Goal: Task Accomplishment & Management: Use online tool/utility

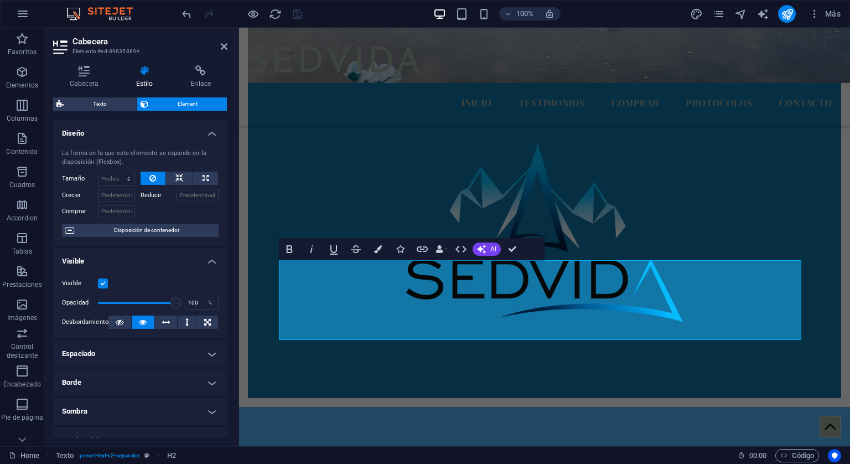
scroll to position [55, 0]
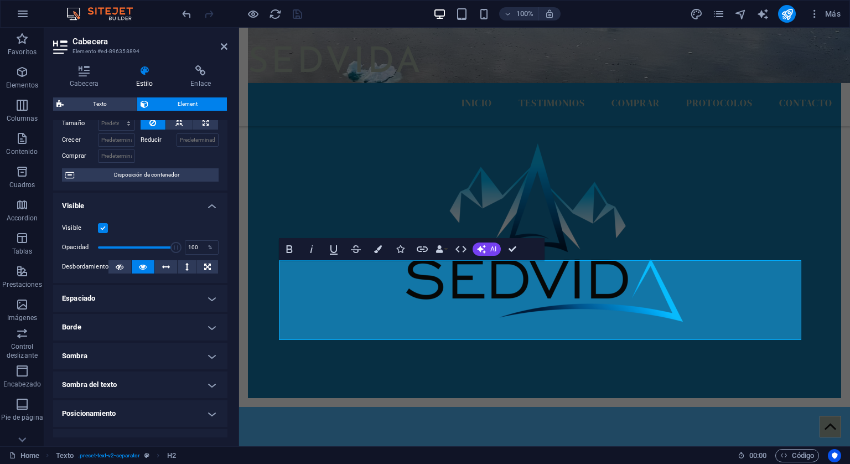
click at [126, 330] on h4 "Borde" at bounding box center [140, 327] width 174 height 27
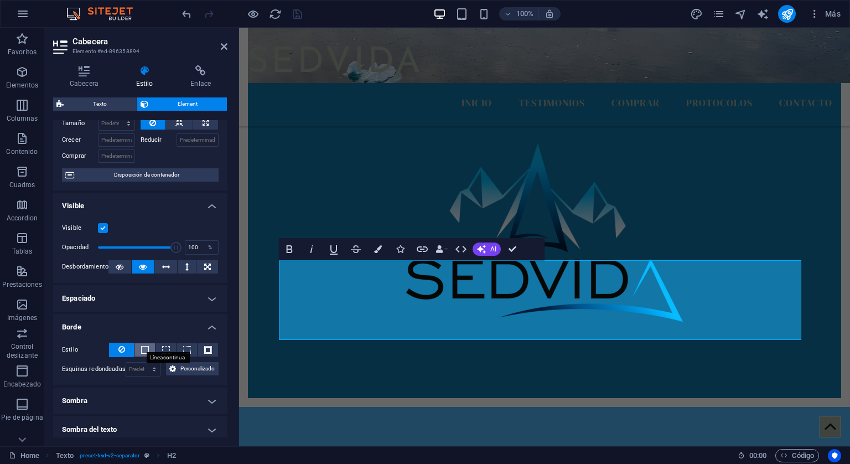
click at [141, 352] on span at bounding box center [145, 350] width 8 height 8
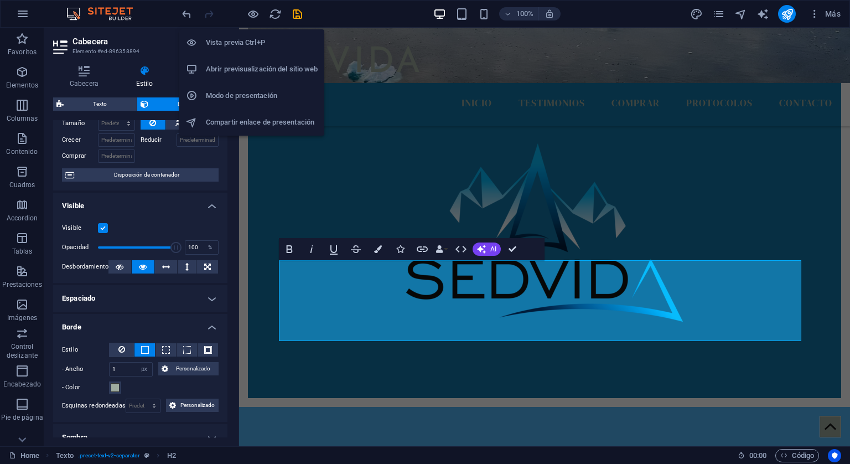
click at [251, 43] on h6 "Vista previa Ctrl+P" at bounding box center [262, 42] width 112 height 13
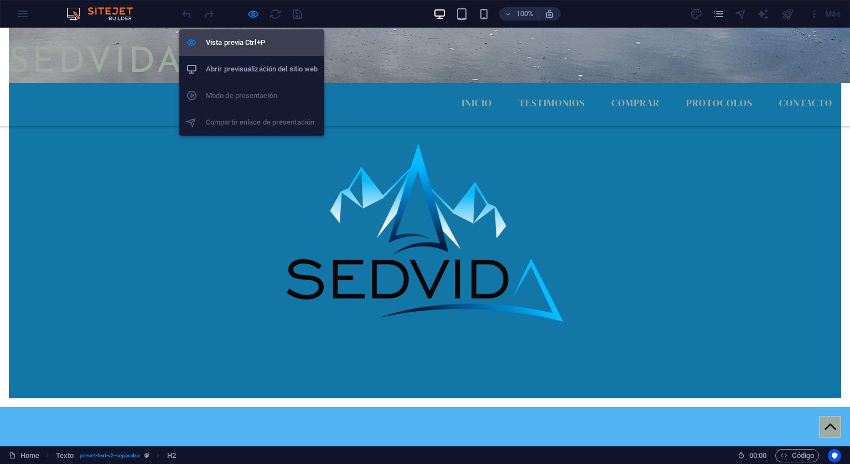
click at [243, 37] on h6 "Vista previa Ctrl+P" at bounding box center [262, 42] width 112 height 13
select select "px"
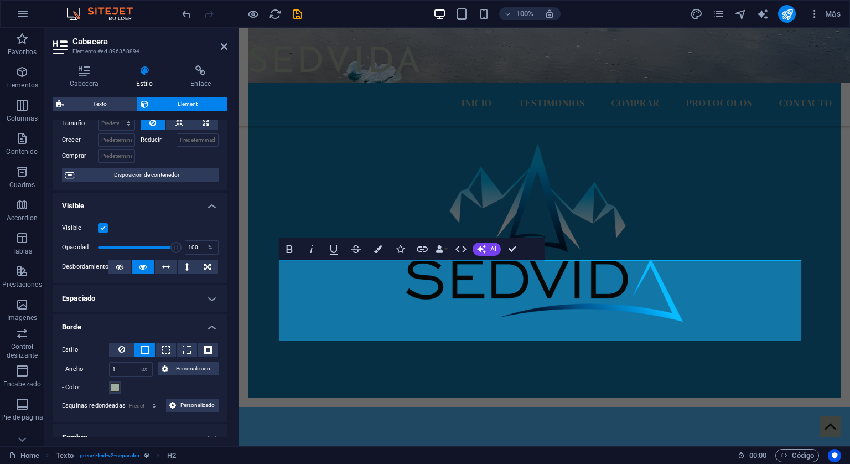
scroll to position [111, 0]
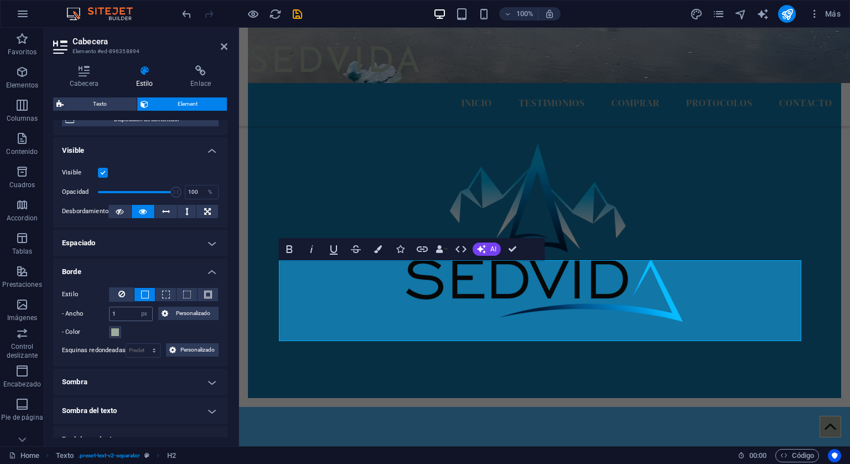
click at [118, 314] on input "1" at bounding box center [131, 313] width 43 height 13
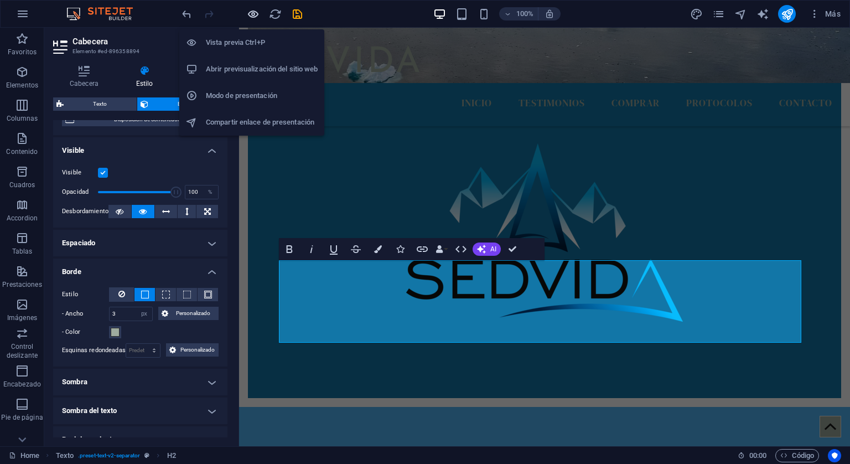
type input "3"
click at [248, 9] on icon "button" at bounding box center [253, 14] width 13 height 13
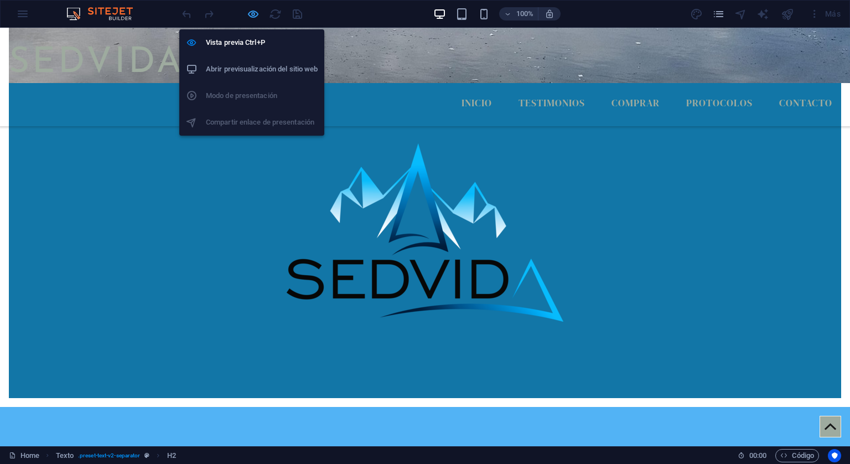
click at [249, 13] on icon "button" at bounding box center [253, 14] width 13 height 13
select select "px"
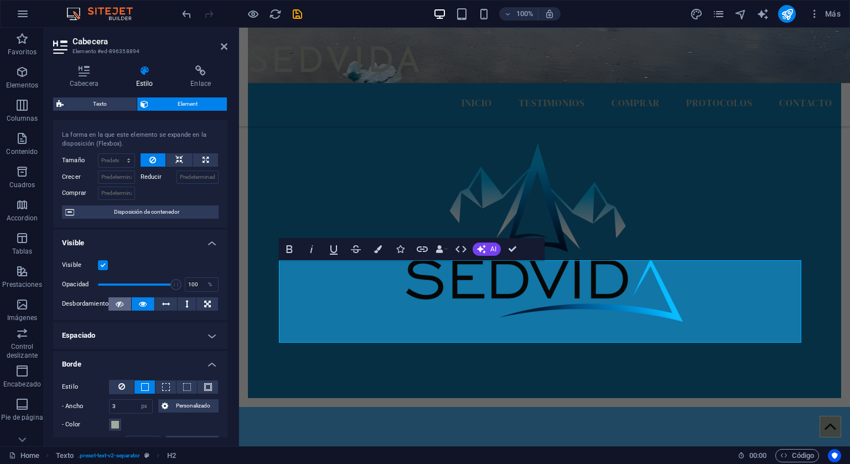
scroll to position [0, 0]
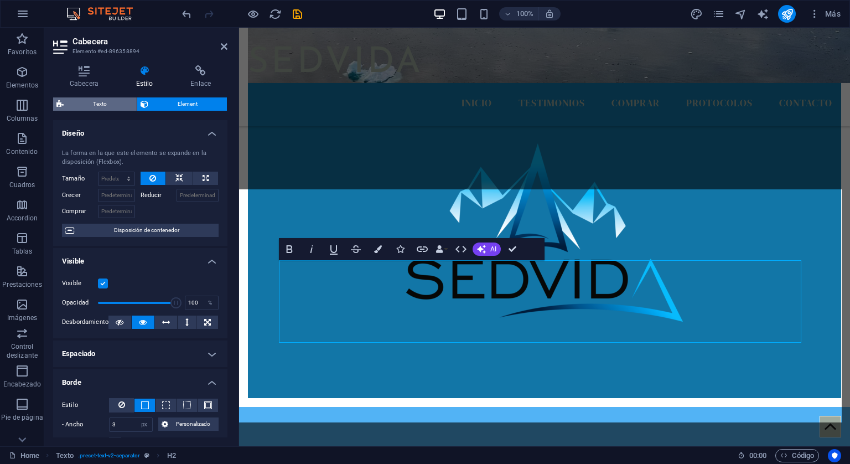
click at [101, 107] on span "Texto" at bounding box center [100, 103] width 66 height 13
select select "rem"
select select "px"
select select "preset-text-v2-separator"
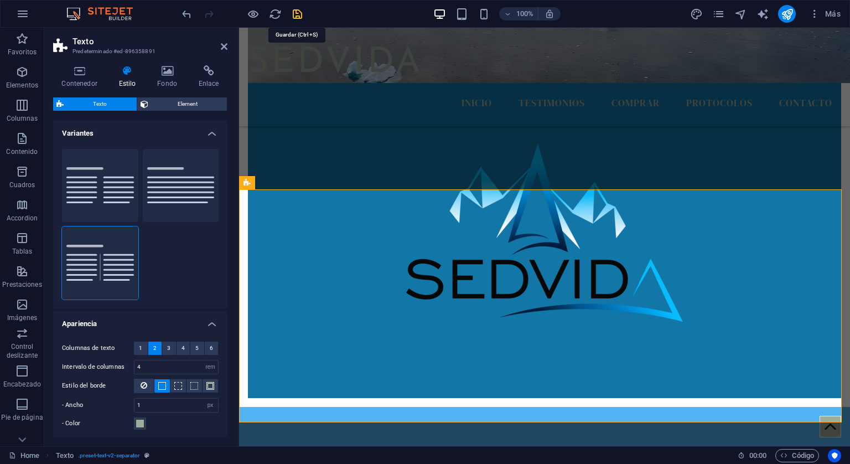
click at [300, 12] on icon "save" at bounding box center [297, 14] width 13 height 13
select select "px"
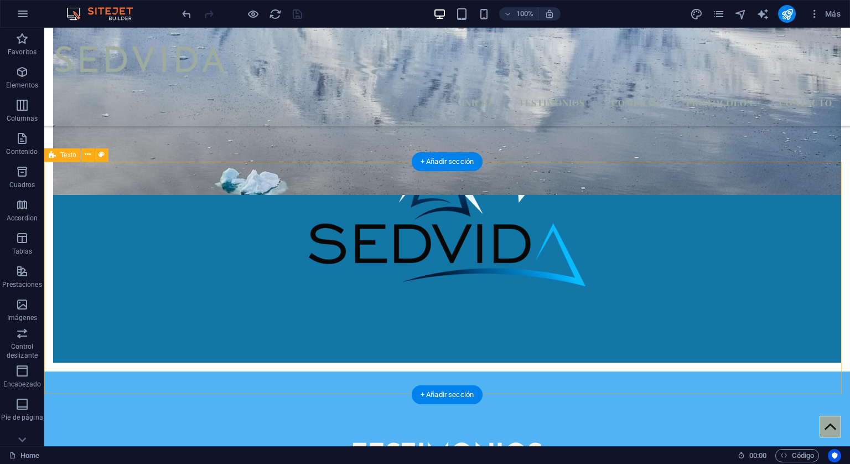
scroll to position [498, 0]
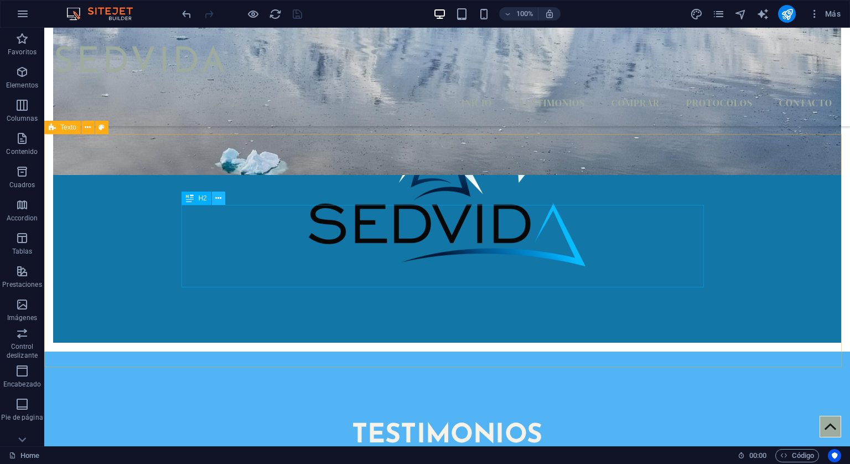
click at [217, 196] on icon at bounding box center [218, 198] width 6 height 12
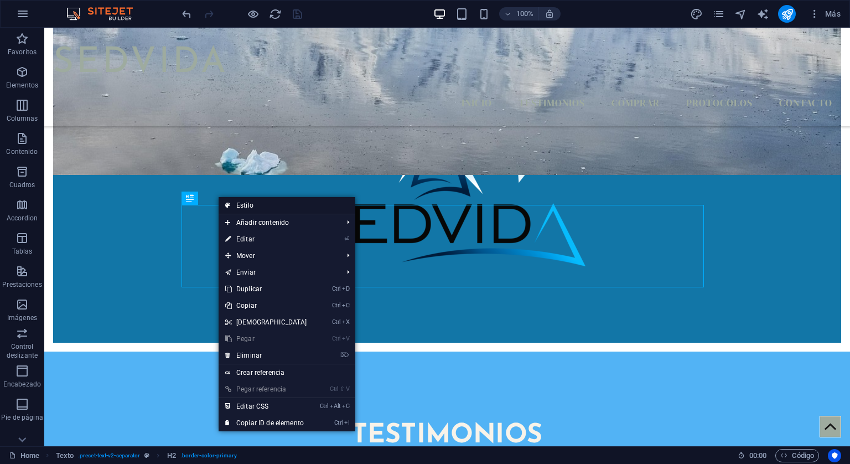
click at [245, 200] on link "Estilo" at bounding box center [286, 205] width 137 height 17
select select "rem"
select select "px"
select select "preset-text-v2-separator"
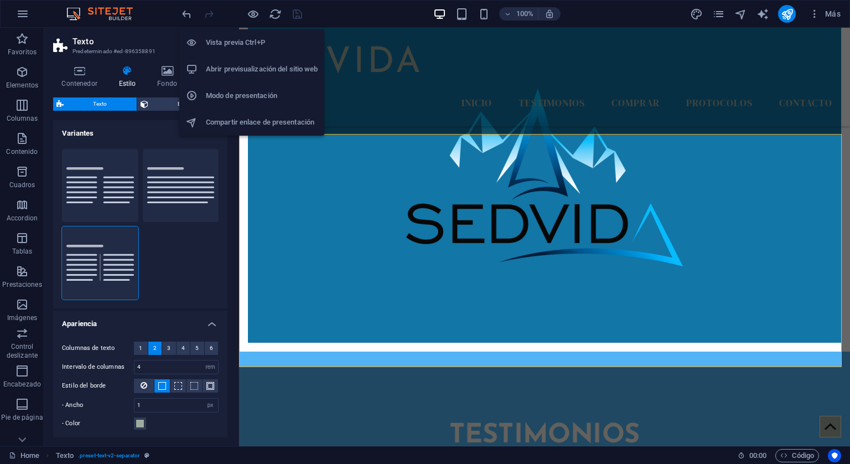
click at [242, 62] on li "Abrir previsualización del sitio web" at bounding box center [251, 69] width 145 height 27
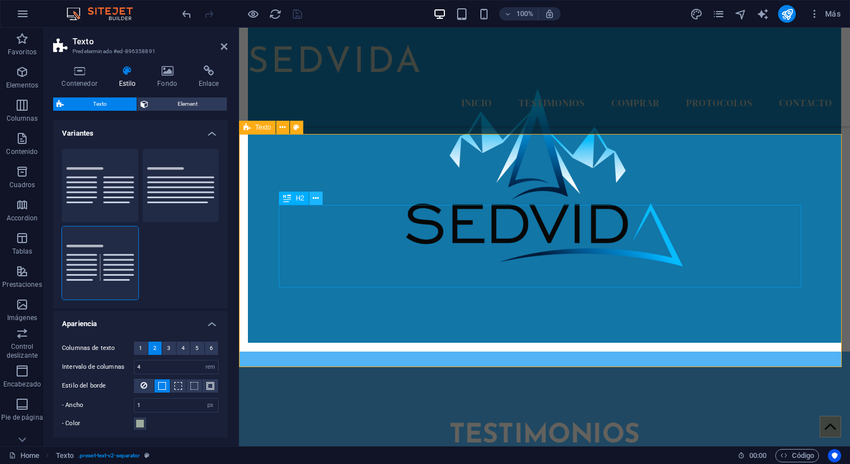
click at [314, 198] on icon at bounding box center [316, 198] width 6 height 12
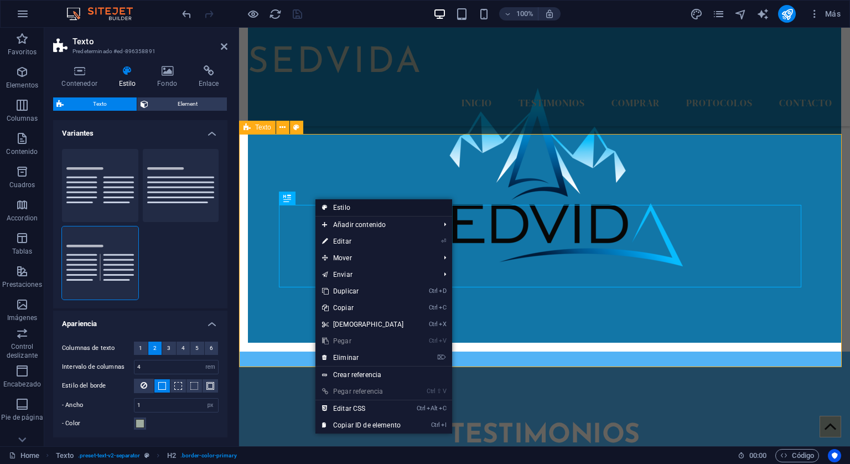
click at [343, 207] on link "Estilo" at bounding box center [383, 207] width 137 height 17
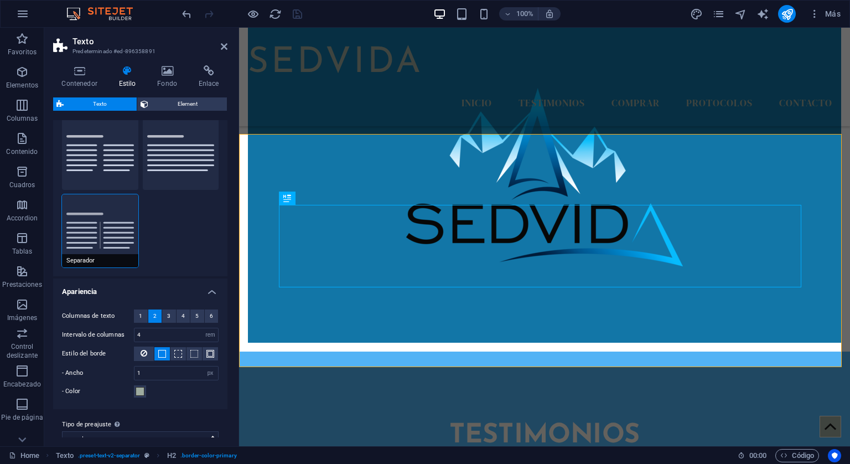
scroll to position [47, 0]
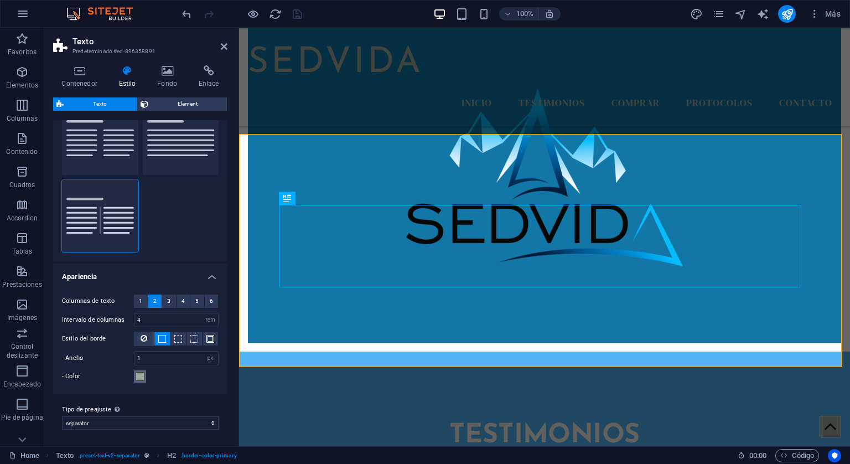
click at [141, 376] on span at bounding box center [140, 376] width 9 height 9
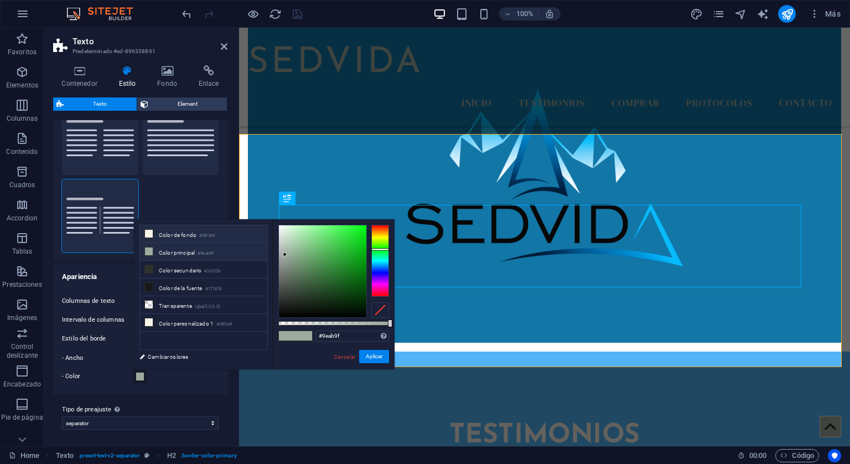
click at [179, 232] on li "Color de fondo #f8f3e9" at bounding box center [203, 234] width 127 height 18
type input "#f8f3e9"
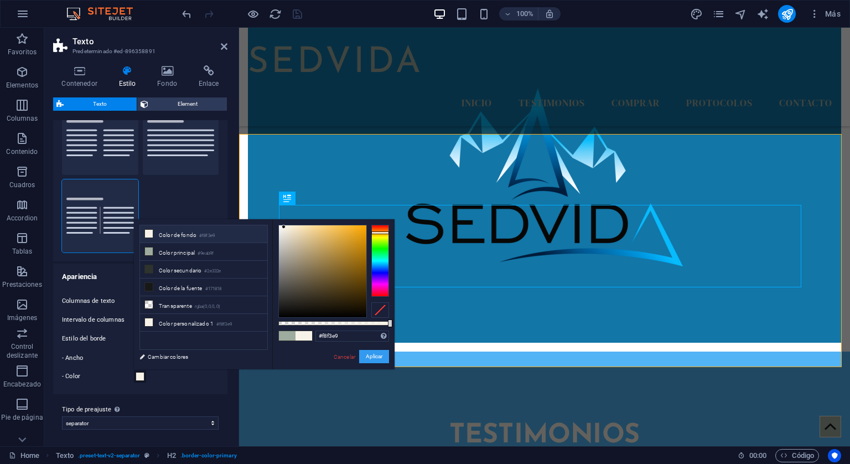
click at [375, 357] on button "Aplicar" at bounding box center [374, 356] width 30 height 13
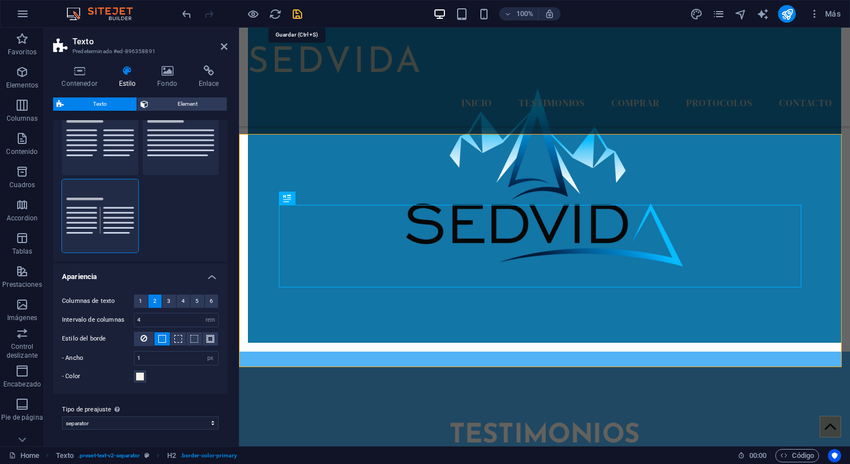
click at [298, 10] on icon "save" at bounding box center [297, 14] width 13 height 13
select select "px"
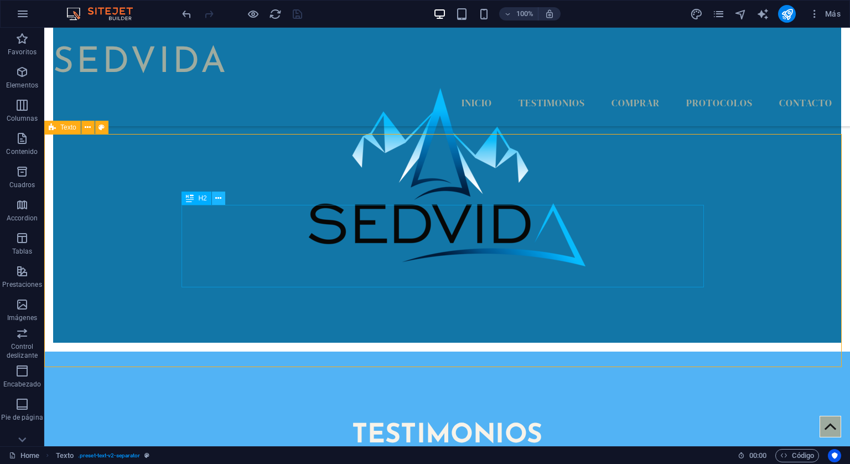
click at [217, 198] on icon at bounding box center [218, 198] width 6 height 12
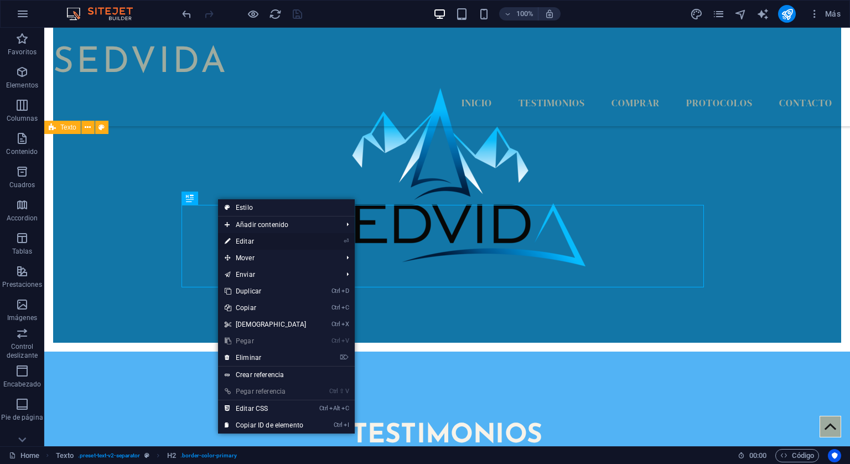
click at [246, 238] on link "⏎ Editar" at bounding box center [265, 241] width 95 height 17
select select "px"
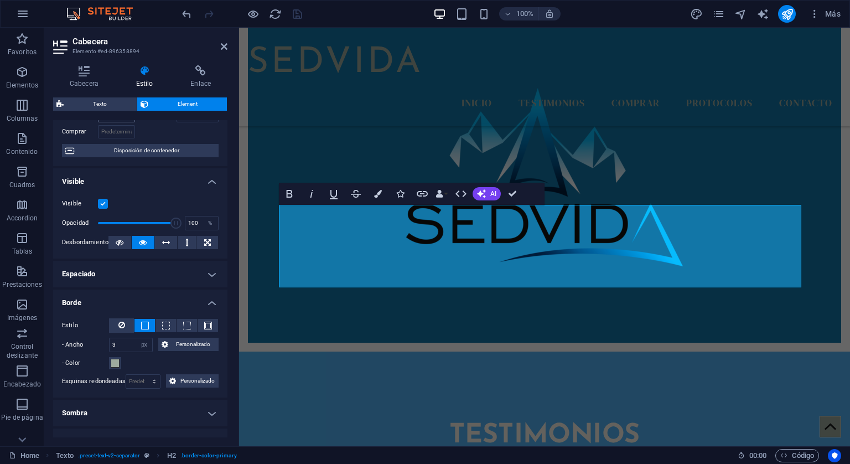
scroll to position [166, 0]
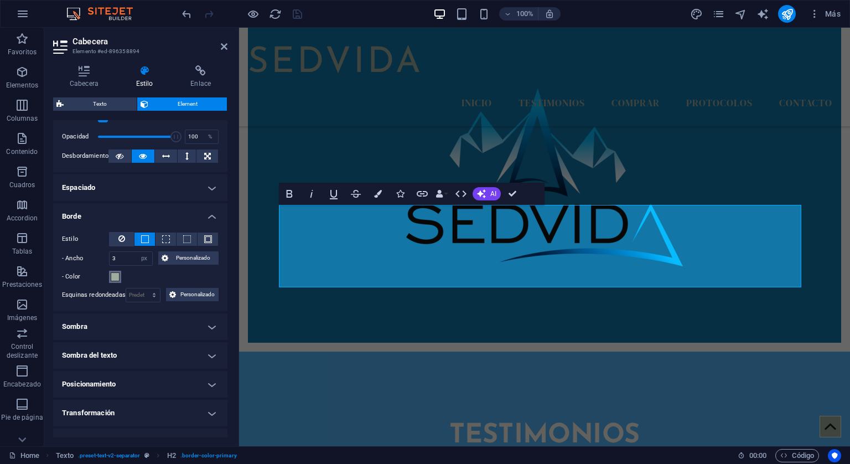
click at [112, 273] on span at bounding box center [115, 276] width 9 height 9
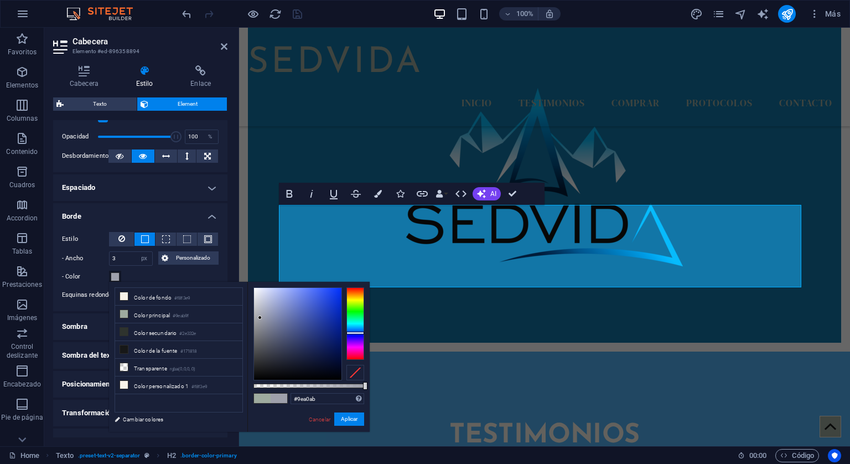
click at [353, 332] on div at bounding box center [355, 323] width 18 height 72
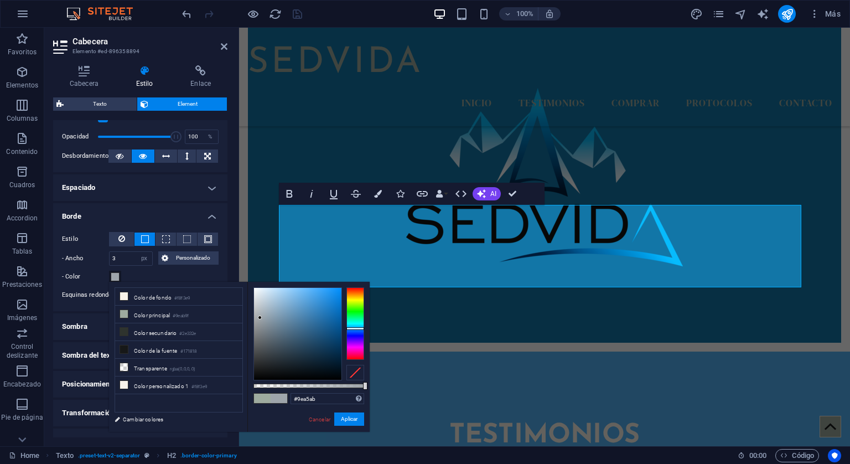
click at [354, 328] on div at bounding box center [355, 323] width 18 height 72
click at [354, 332] on div at bounding box center [355, 323] width 18 height 72
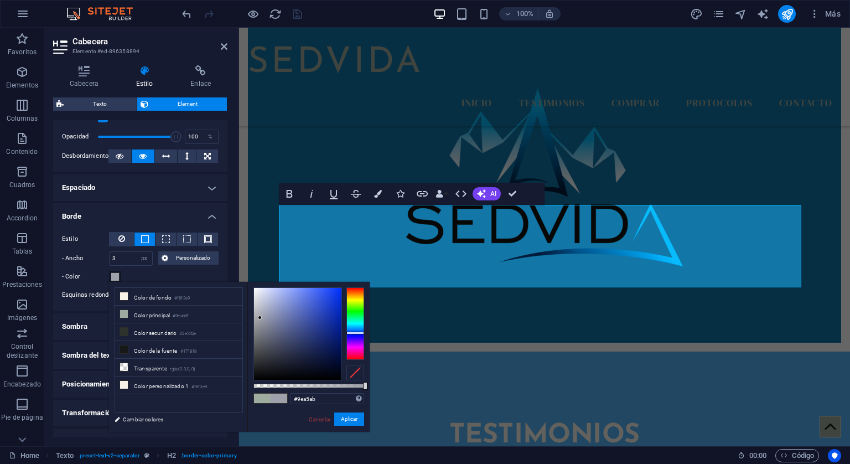
click at [354, 329] on div at bounding box center [355, 323] width 18 height 72
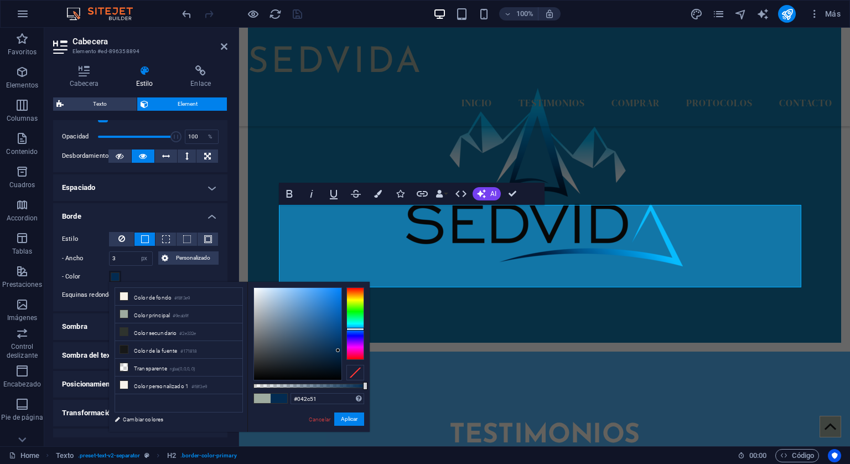
type input "#052c51"
drag, startPoint x: 259, startPoint y: 315, endPoint x: 336, endPoint y: 350, distance: 84.6
click at [336, 350] on div at bounding box center [336, 350] width 4 height 4
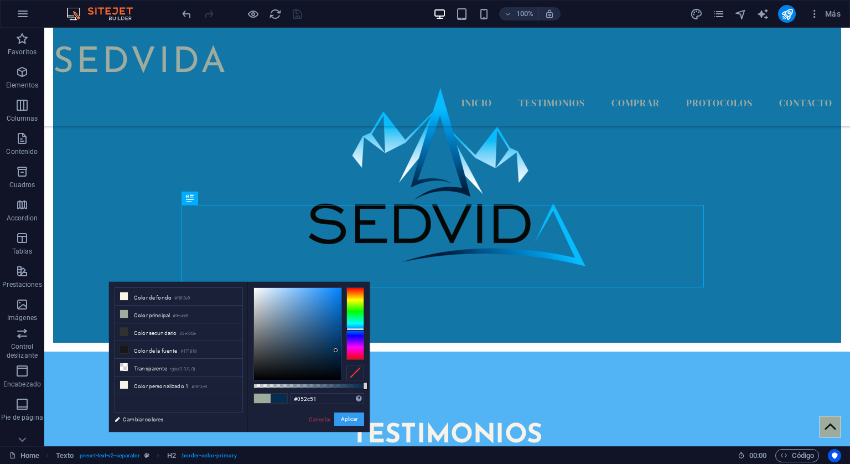
click at [341, 416] on button "Aplicar" at bounding box center [349, 418] width 30 height 13
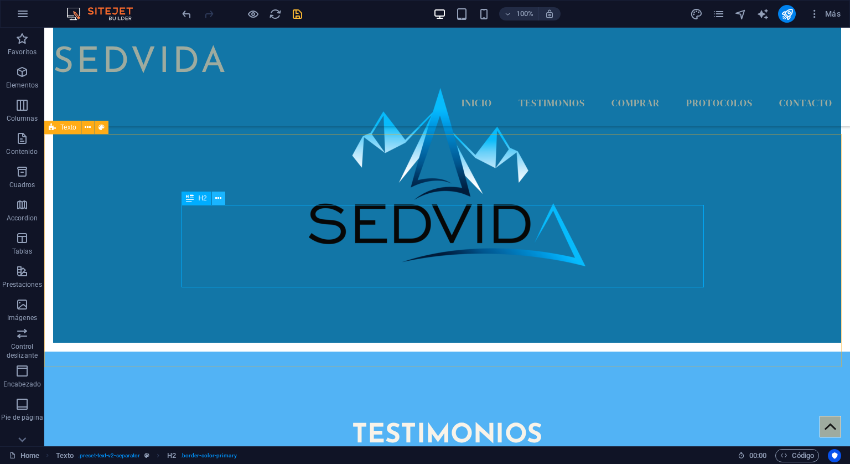
click at [215, 197] on icon at bounding box center [218, 198] width 6 height 12
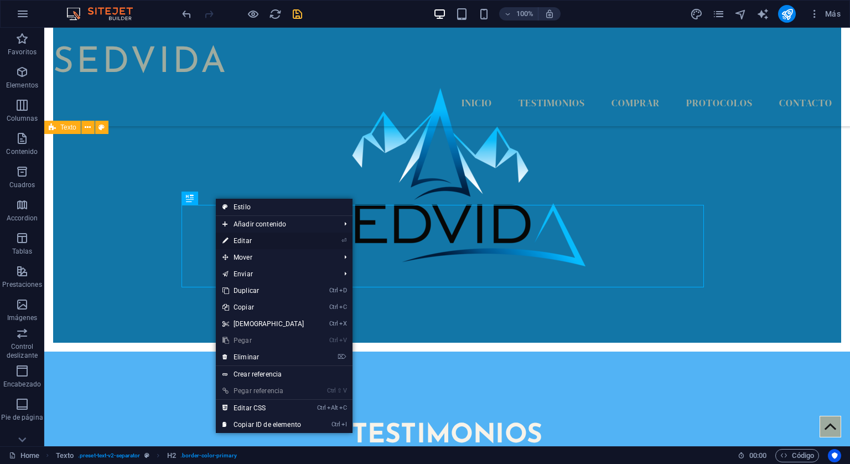
click at [243, 240] on link "⏎ Editar" at bounding box center [263, 240] width 95 height 17
select select "px"
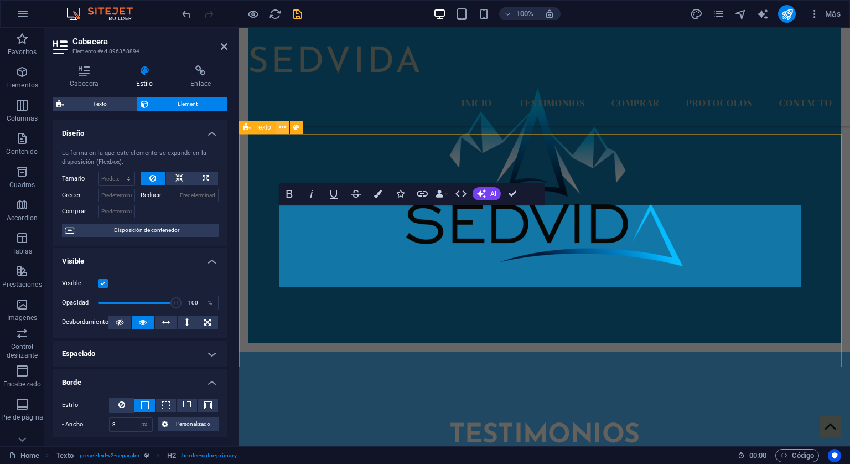
click at [283, 129] on icon at bounding box center [282, 128] width 6 height 12
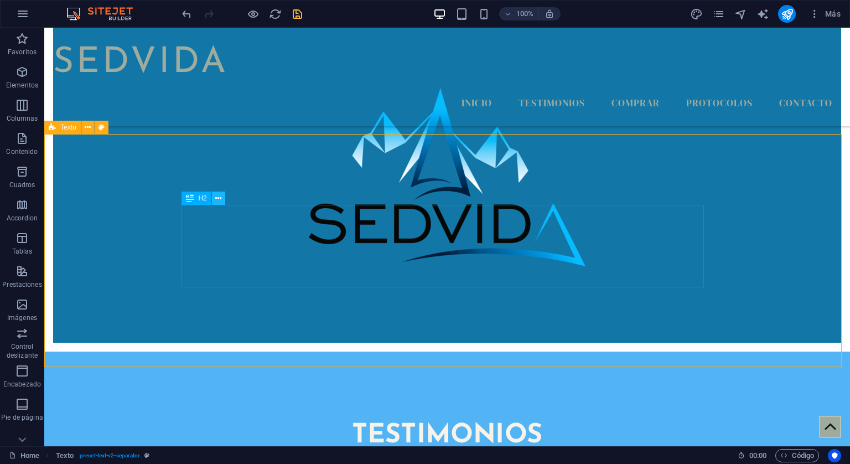
click at [216, 200] on icon at bounding box center [218, 198] width 6 height 12
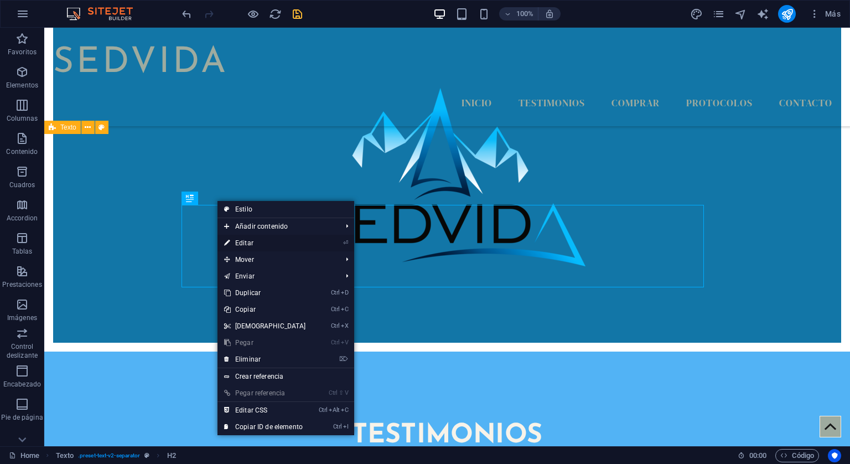
click at [247, 237] on link "⏎ Editar" at bounding box center [264, 243] width 95 height 17
select select "px"
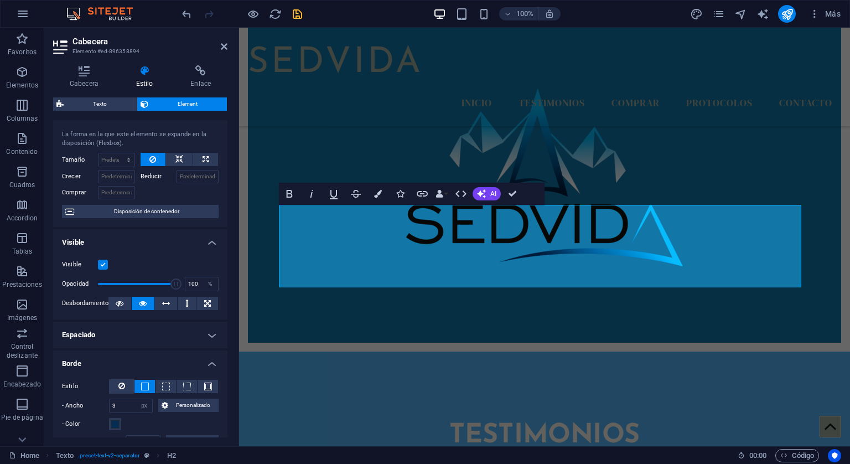
scroll to position [0, 0]
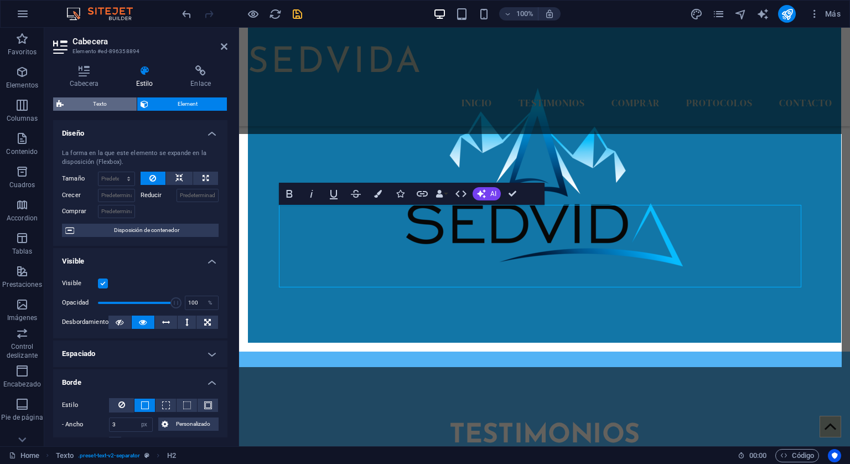
click at [85, 100] on span "Texto" at bounding box center [100, 103] width 66 height 13
select select "rem"
select select "px"
select select "preset-text-v2-separator"
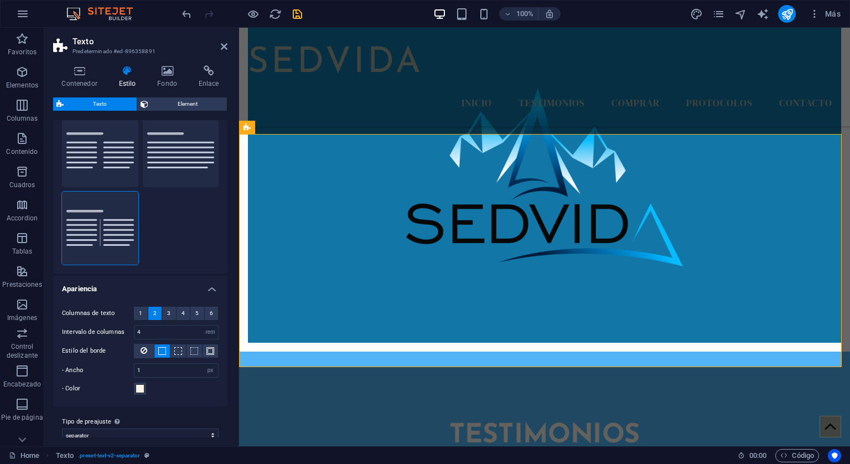
scroll to position [47, 0]
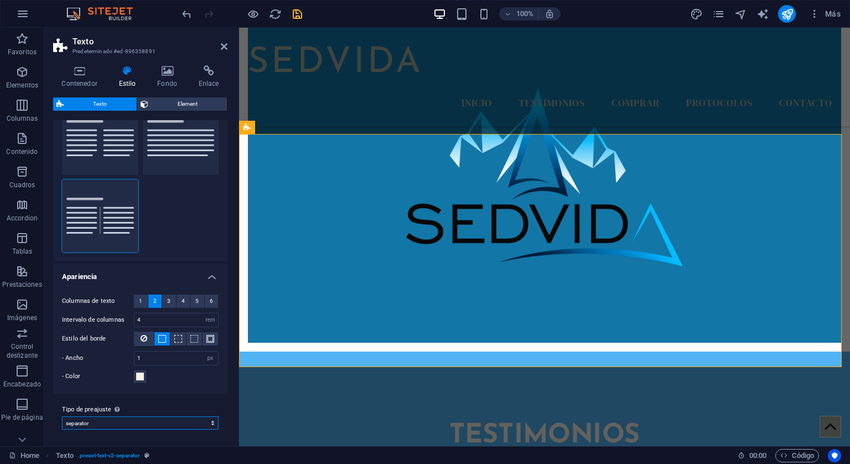
click at [201, 423] on select "default separator Añadir tipo de preajuste" at bounding box center [140, 422] width 157 height 13
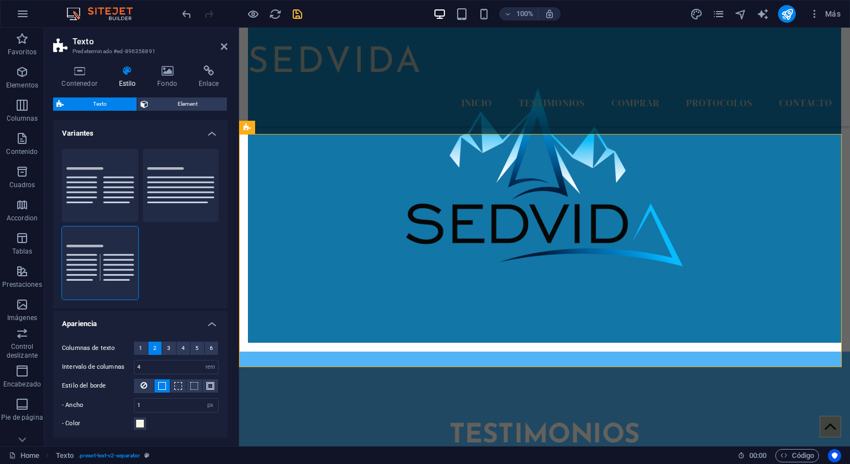
scroll to position [0, 0]
click at [80, 70] on icon at bounding box center [79, 70] width 53 height 11
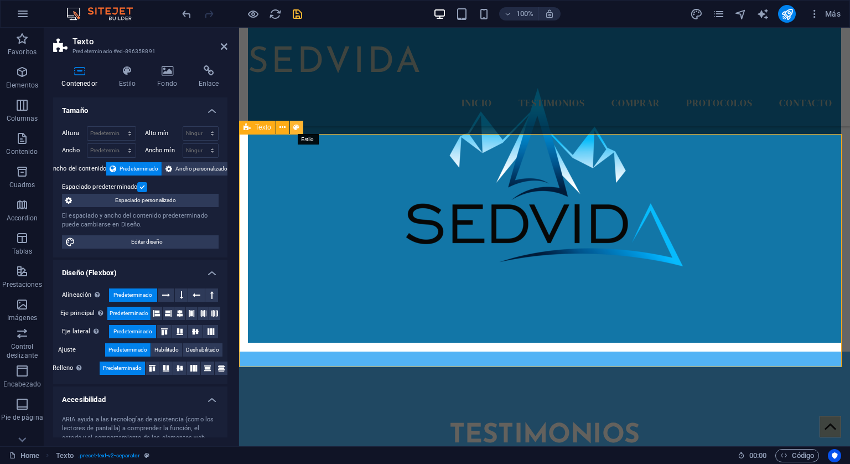
click at [299, 127] on icon at bounding box center [296, 128] width 6 height 12
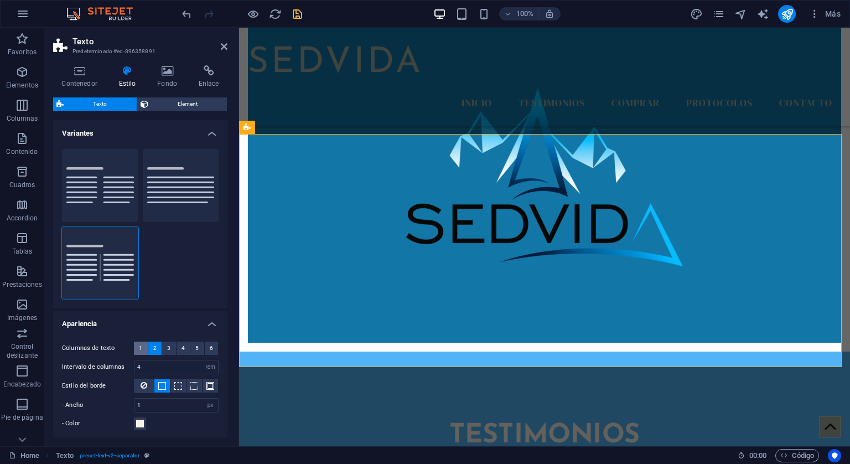
click at [142, 351] on button "1" at bounding box center [141, 347] width 14 height 13
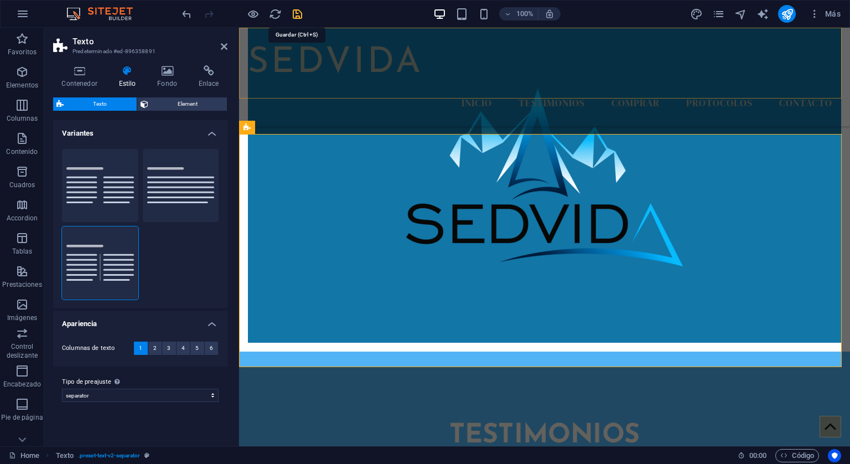
click at [298, 11] on icon "save" at bounding box center [297, 14] width 13 height 13
select select "px"
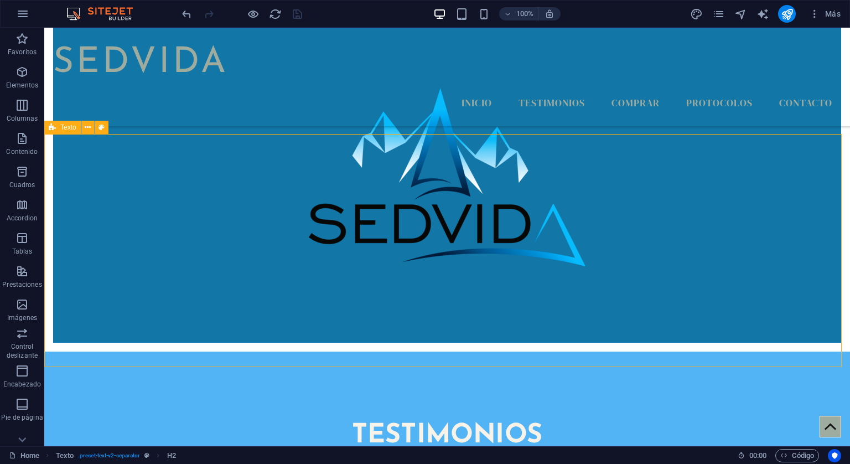
drag, startPoint x: 254, startPoint y: 244, endPoint x: 468, endPoint y: 324, distance: 227.9
click at [220, 202] on icon at bounding box center [218, 198] width 6 height 12
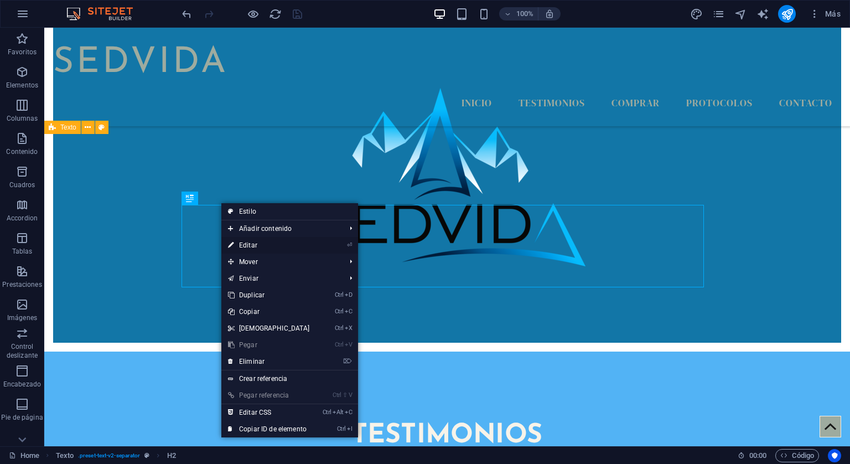
click at [248, 243] on link "⏎ Editar" at bounding box center [268, 245] width 95 height 17
select select "px"
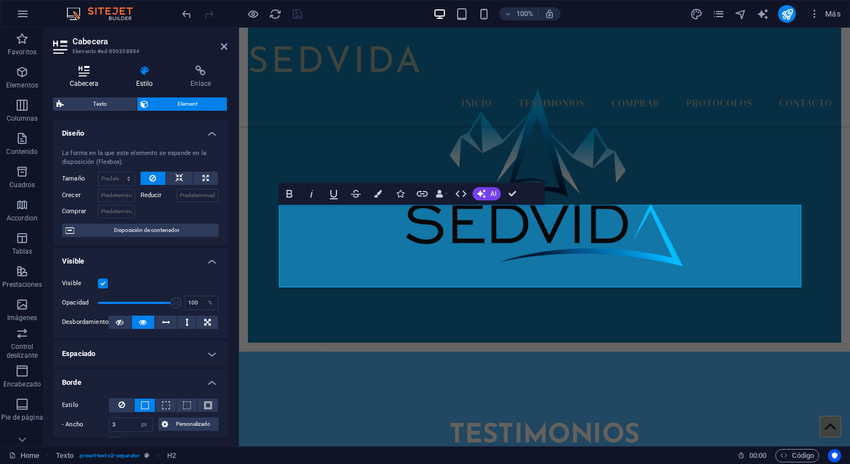
click at [86, 68] on icon at bounding box center [84, 70] width 62 height 11
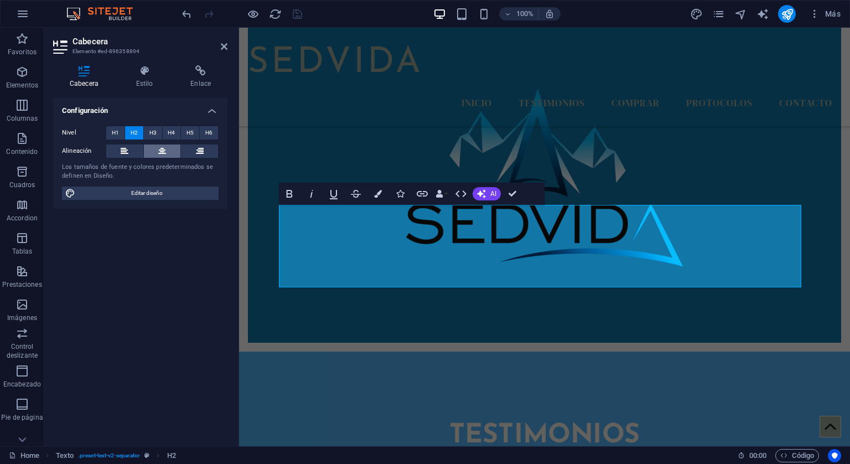
click at [159, 147] on icon at bounding box center [162, 150] width 8 height 13
click at [299, 15] on icon "save" at bounding box center [297, 14] width 13 height 13
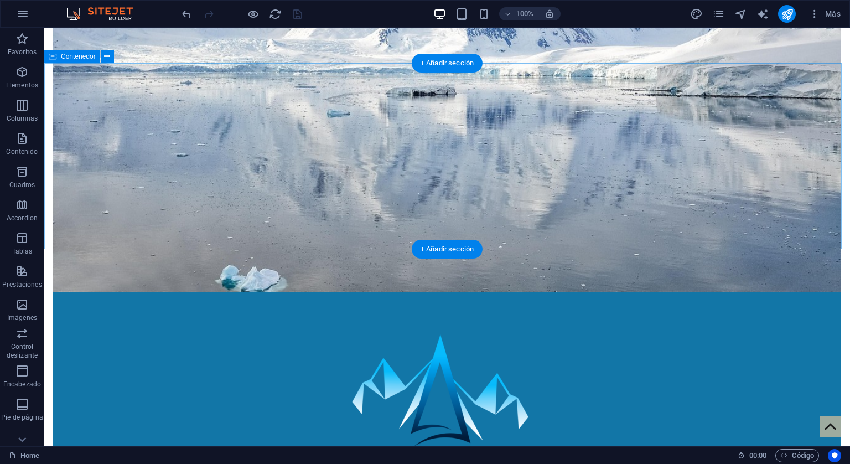
scroll to position [387, 0]
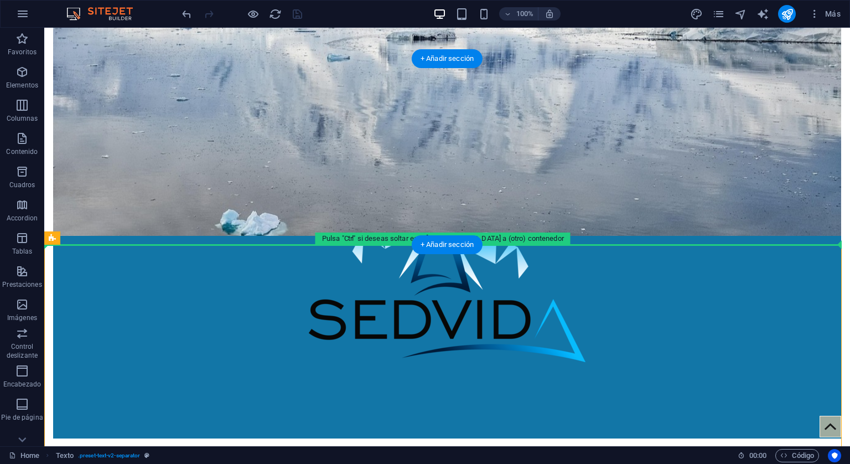
drag, startPoint x: 106, startPoint y: 269, endPoint x: 173, endPoint y: 188, distance: 105.7
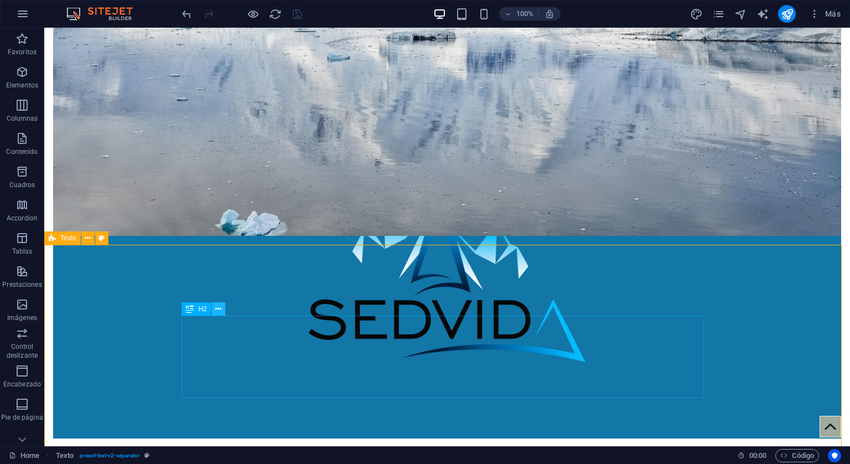
click at [217, 310] on icon at bounding box center [218, 309] width 6 height 12
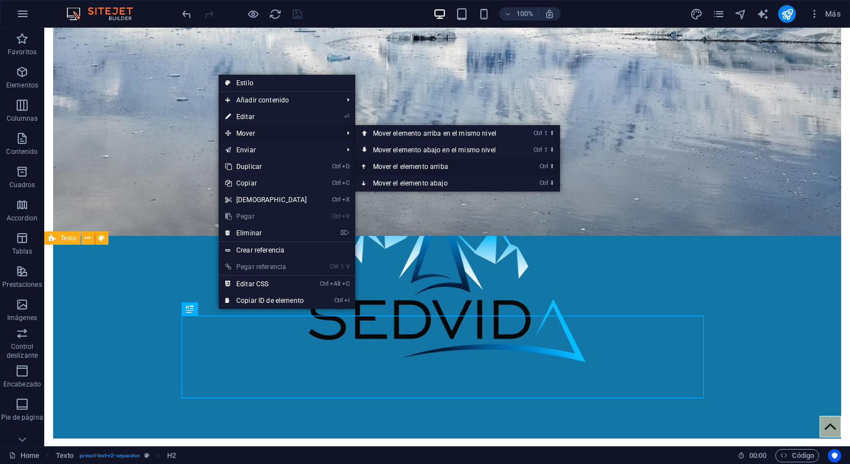
click at [399, 165] on link "Ctrl ⬆ Mover el elemento arriba" at bounding box center [436, 166] width 163 height 17
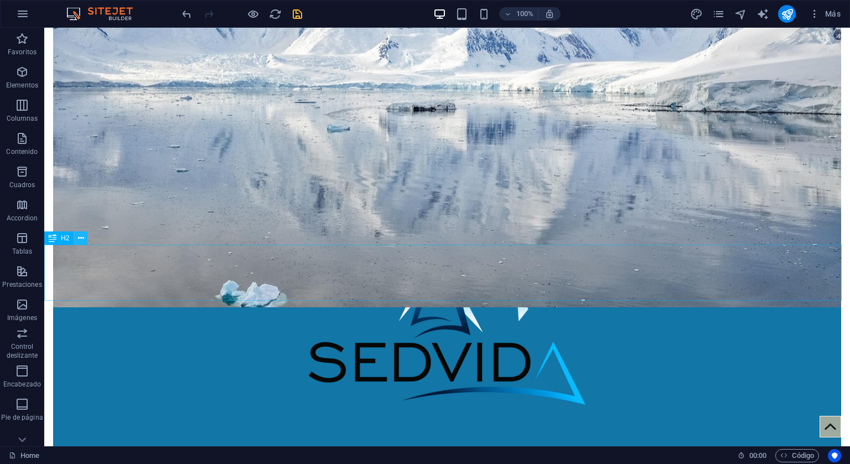
click at [83, 237] on icon at bounding box center [81, 238] width 6 height 12
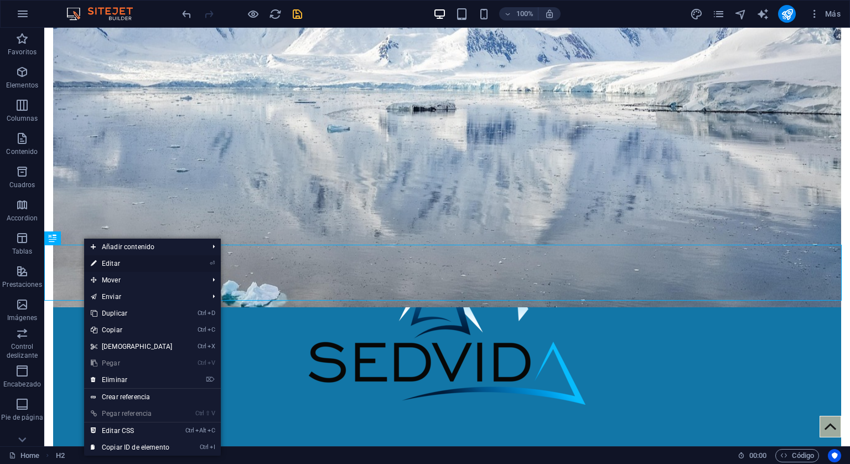
click at [113, 259] on link "⏎ Editar" at bounding box center [131, 263] width 95 height 17
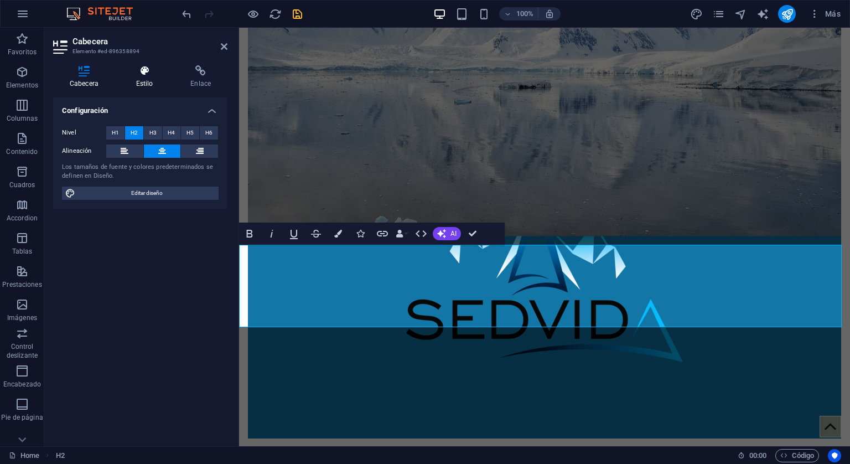
click at [137, 71] on icon at bounding box center [144, 70] width 50 height 11
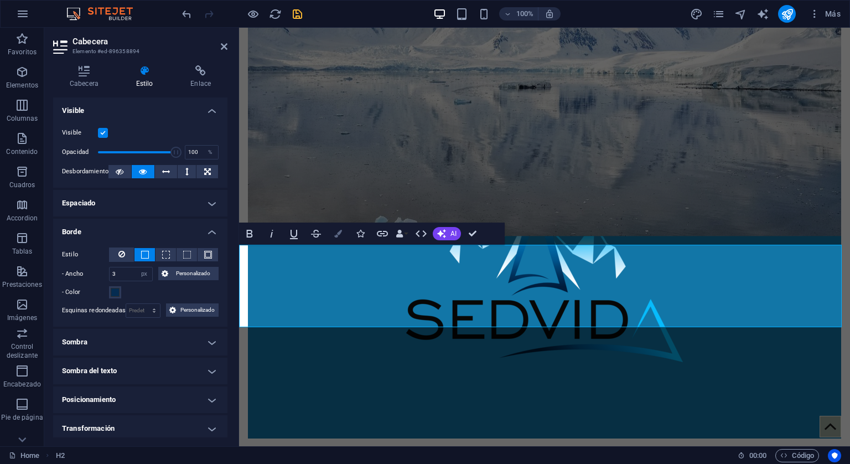
click at [340, 237] on icon "button" at bounding box center [338, 234] width 8 height 8
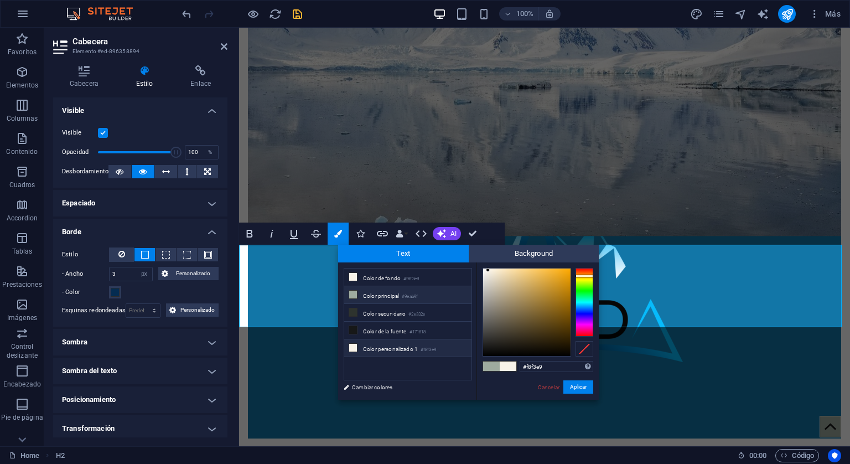
click at [354, 346] on icon at bounding box center [353, 347] width 8 height 8
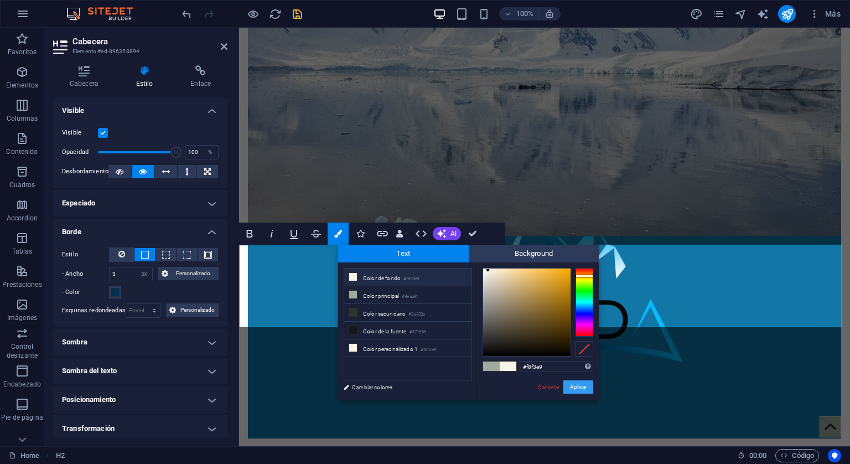
click at [579, 386] on button "Aplicar" at bounding box center [578, 386] width 30 height 13
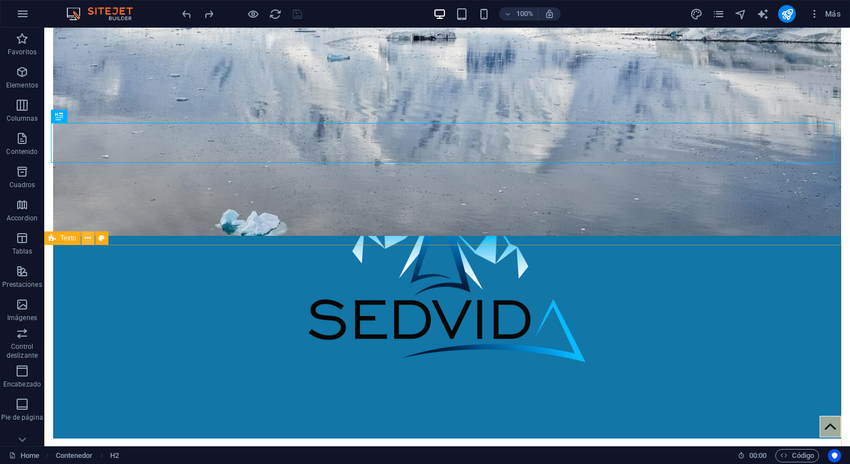
click at [88, 243] on icon at bounding box center [88, 238] width 6 height 12
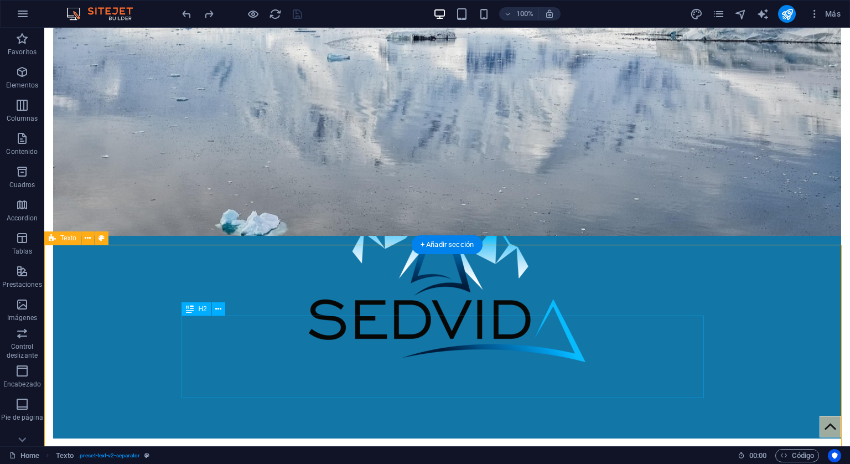
click at [218, 310] on icon at bounding box center [218, 309] width 6 height 12
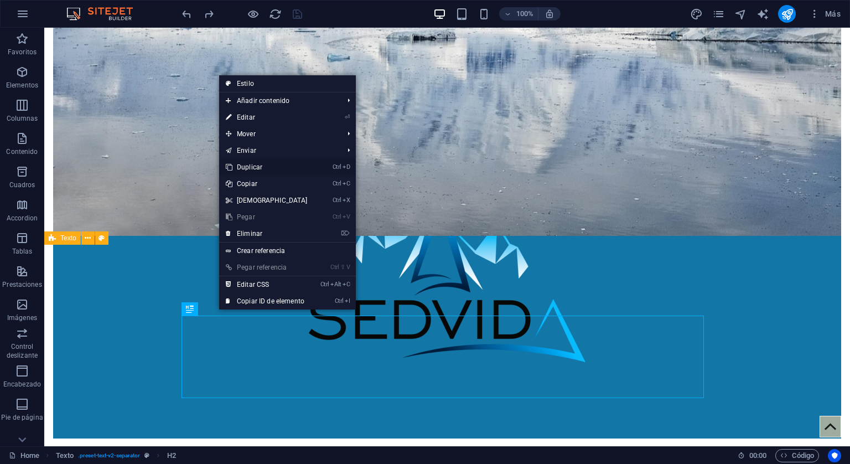
click at [256, 168] on link "Ctrl D Duplicar" at bounding box center [266, 167] width 95 height 17
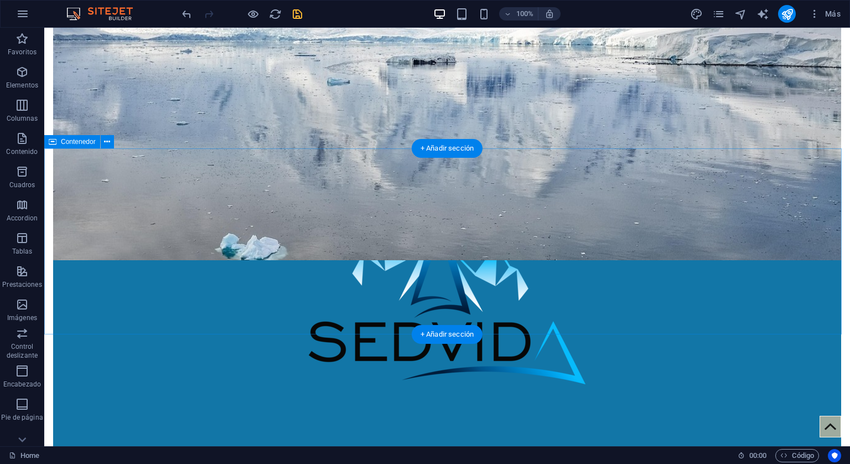
scroll to position [442, 0]
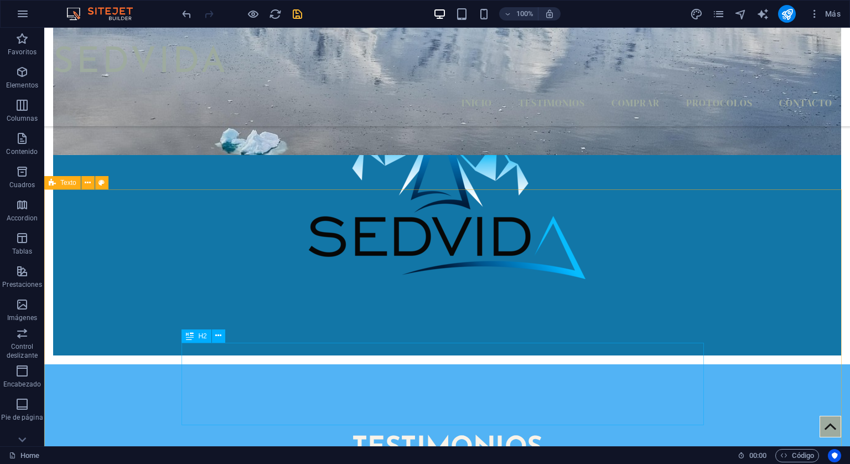
click at [226, 342] on div "H2" at bounding box center [206, 336] width 50 height 14
click at [217, 337] on icon at bounding box center [218, 336] width 6 height 12
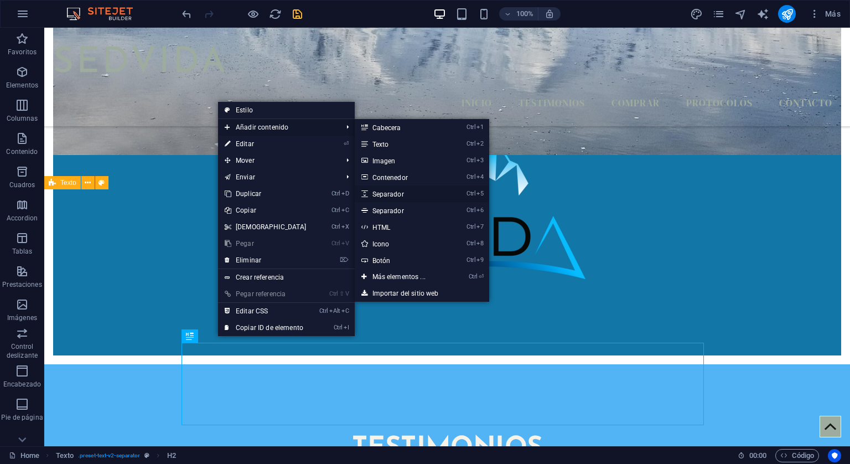
click at [387, 194] on link "Ctrl 5 Separador" at bounding box center [401, 193] width 93 height 17
select select "px"
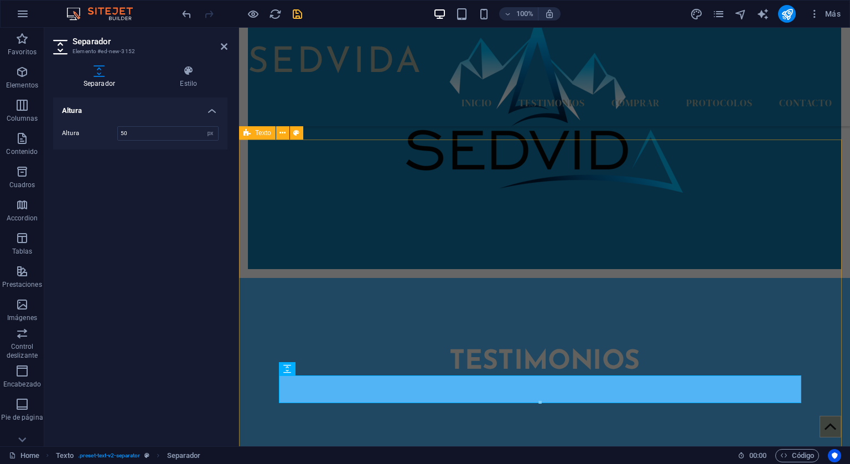
scroll to position [608, 0]
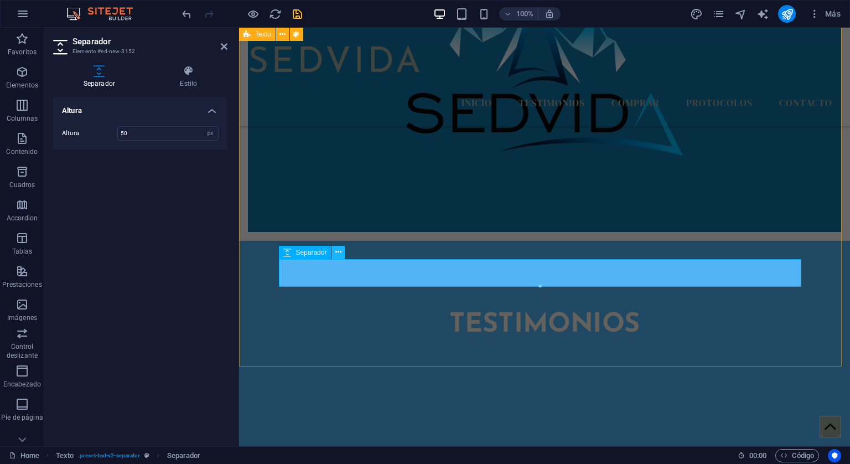
click at [339, 254] on icon at bounding box center [338, 252] width 6 height 12
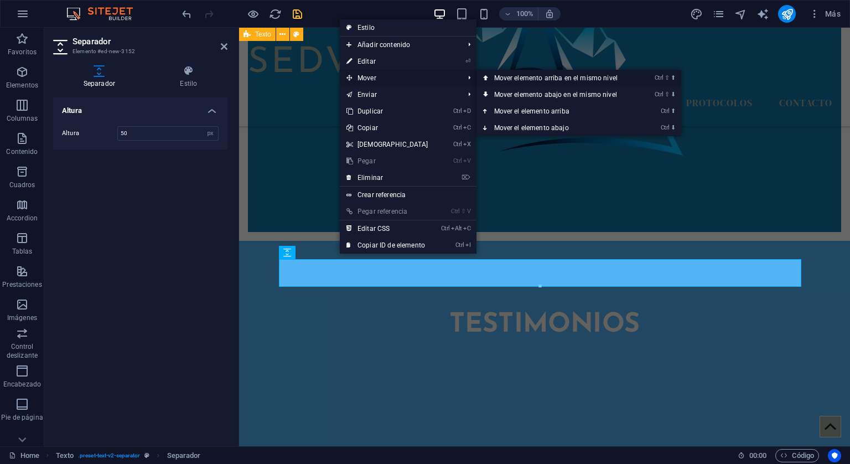
click at [499, 77] on link "Ctrl ⇧ ⬆ Mover elemento arriba en el mismo nivel" at bounding box center [557, 78] width 163 height 17
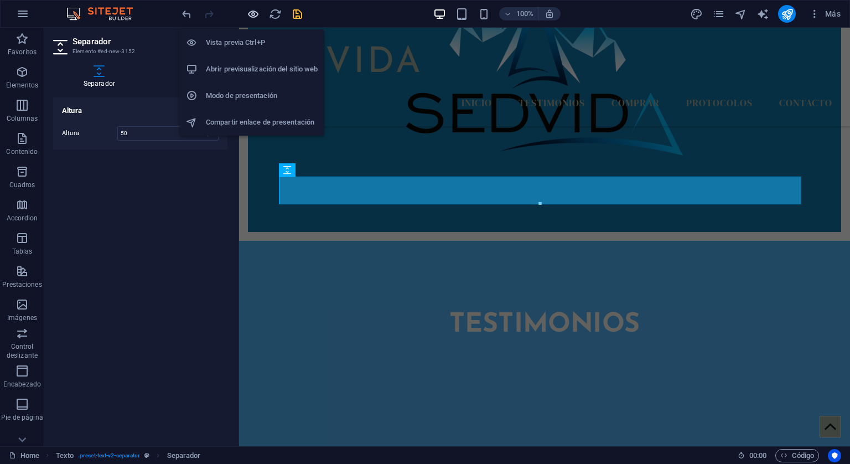
click at [249, 13] on icon "button" at bounding box center [253, 14] width 13 height 13
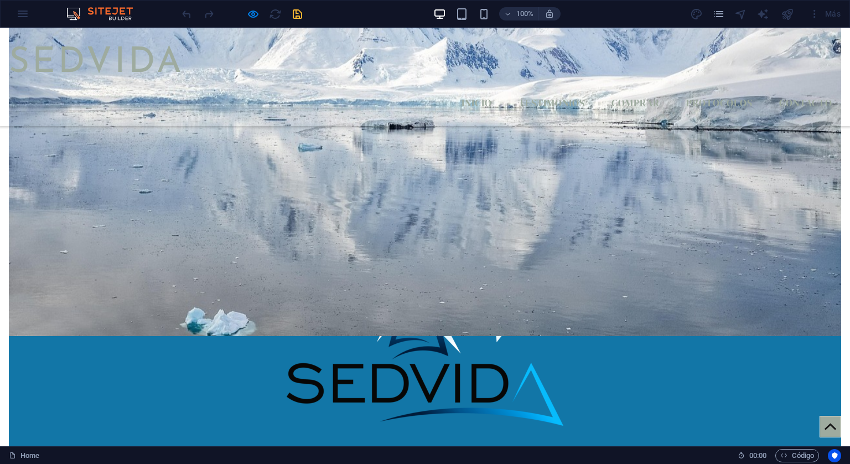
scroll to position [442, 0]
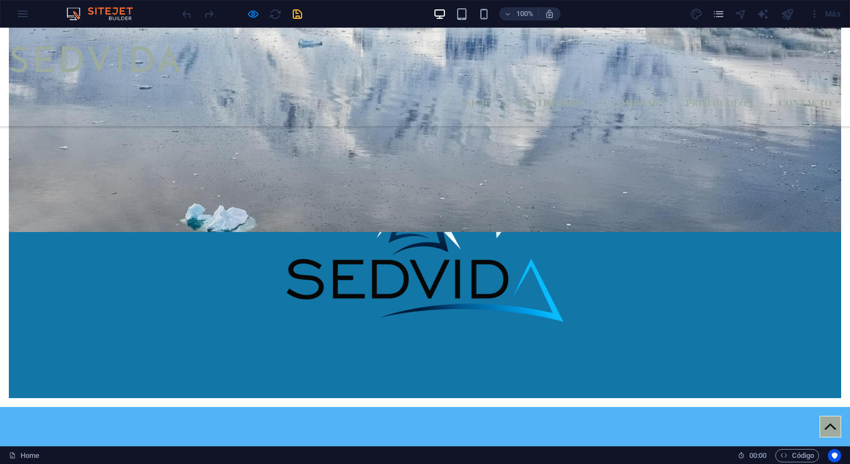
drag, startPoint x: 471, startPoint y: 327, endPoint x: 167, endPoint y: 258, distance: 311.6
drag, startPoint x: 462, startPoint y: 325, endPoint x: 181, endPoint y: 271, distance: 286.7
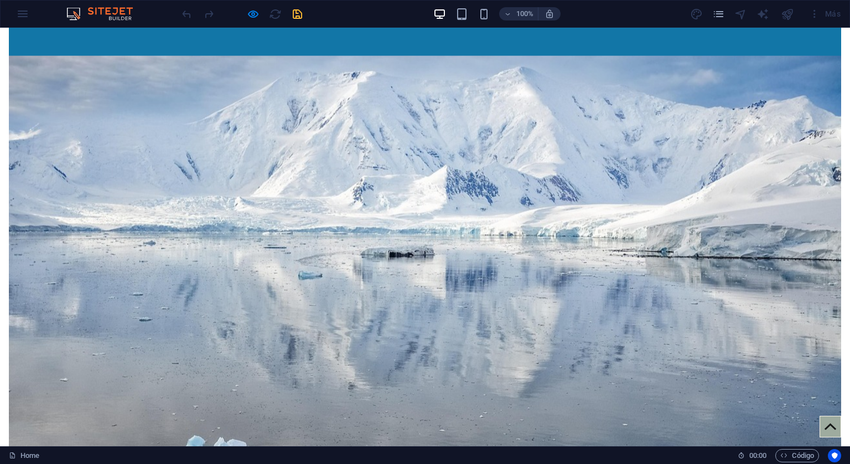
scroll to position [277, 0]
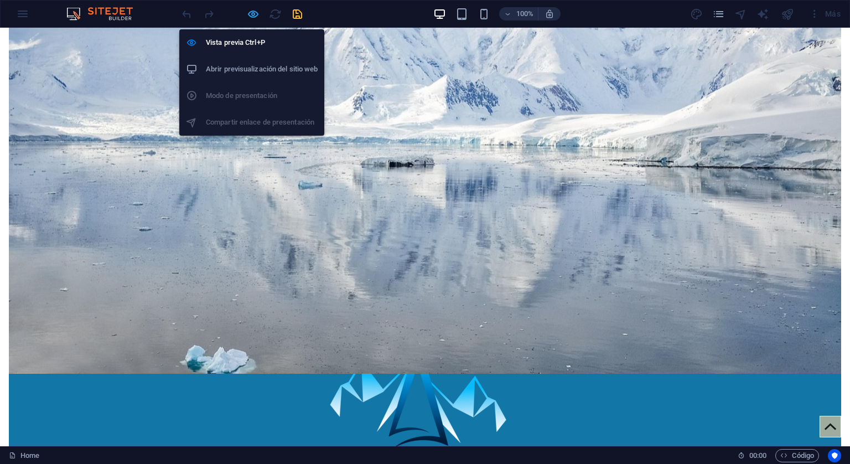
click at [252, 18] on icon "button" at bounding box center [253, 14] width 13 height 13
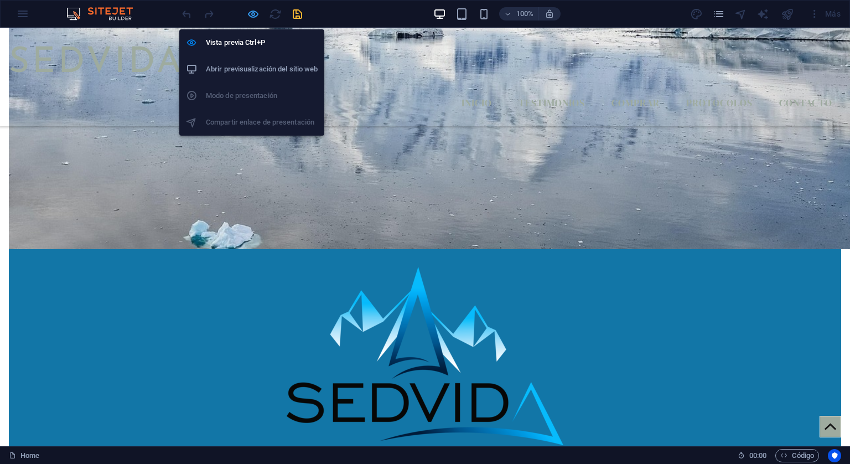
scroll to position [562, 0]
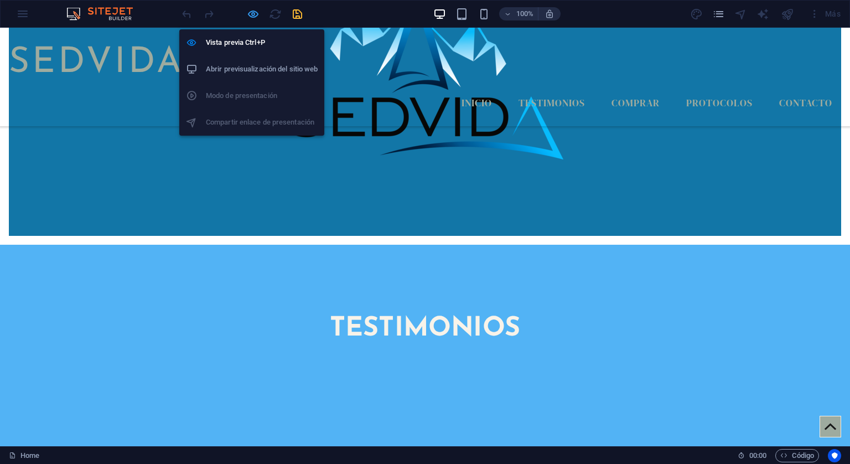
select select "px"
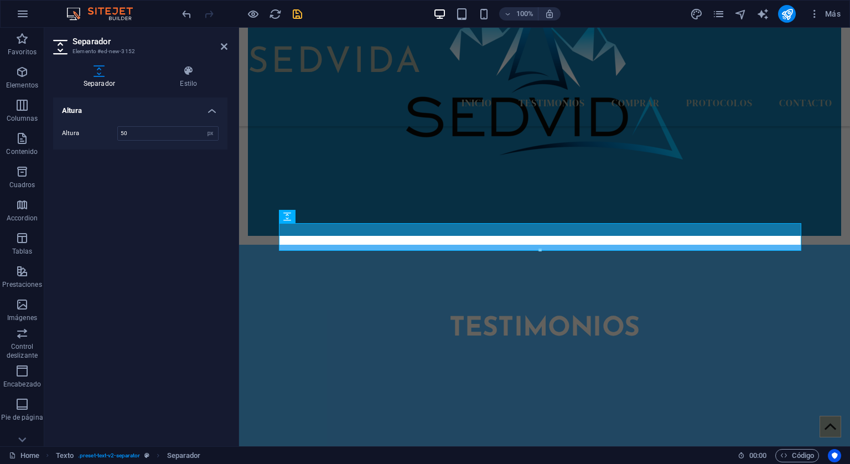
click at [228, 49] on aside "Separador Elemento #ed-new-3152 Separador Estilo Altura Altura 50 px rem vh vw …" at bounding box center [141, 237] width 195 height 418
click at [222, 49] on icon at bounding box center [224, 46] width 7 height 9
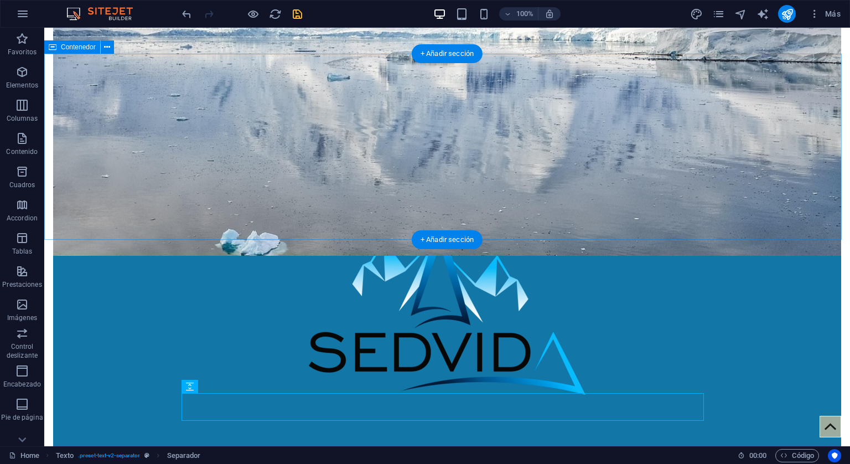
scroll to position [341, 0]
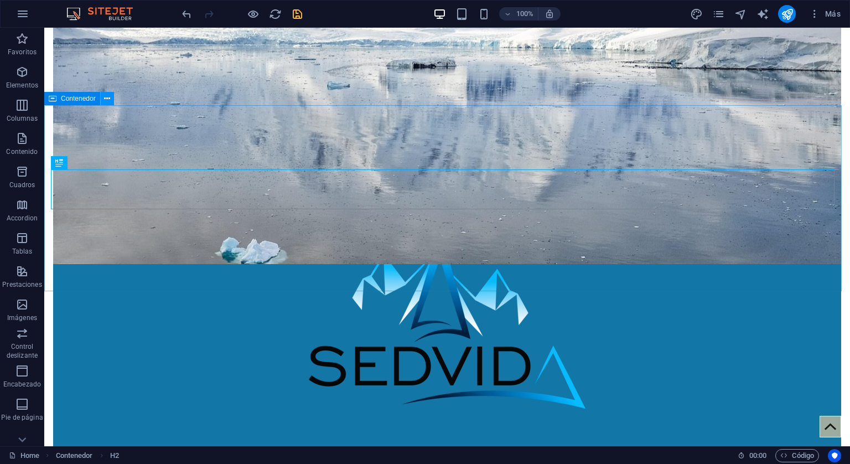
click at [108, 102] on icon at bounding box center [107, 99] width 6 height 12
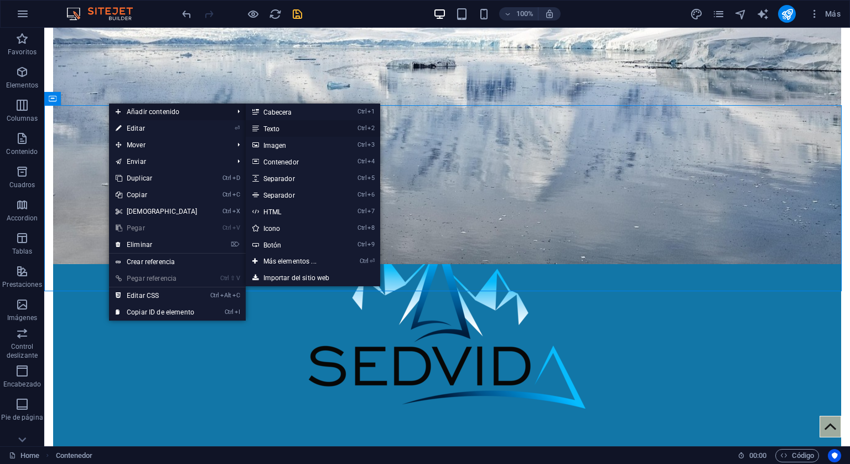
click at [265, 127] on link "Ctrl 2 Texto" at bounding box center [292, 128] width 93 height 17
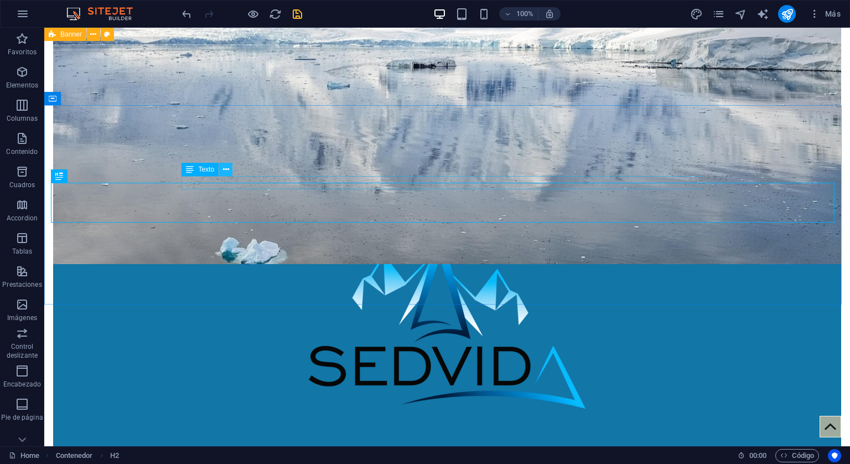
click at [226, 171] on icon at bounding box center [226, 170] width 6 height 12
click at [226, 166] on icon at bounding box center [226, 170] width 6 height 12
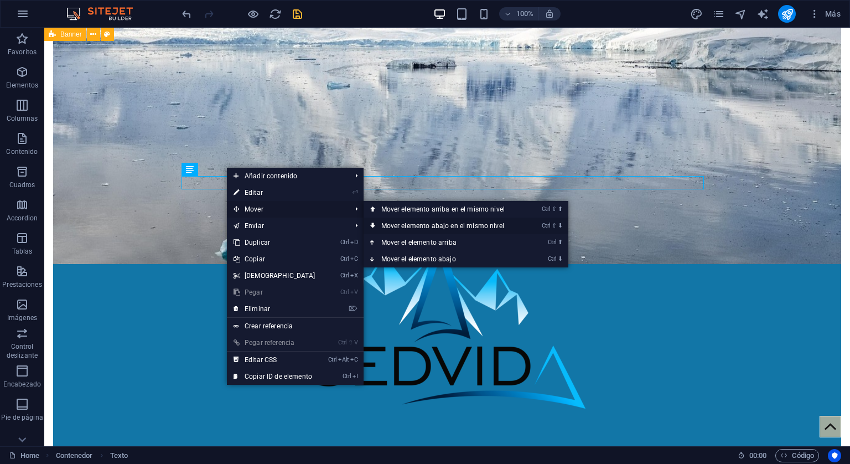
click at [418, 225] on link "Ctrl ⇧ ⬇ Mover elemento abajo en el mismo nivel" at bounding box center [444, 225] width 163 height 17
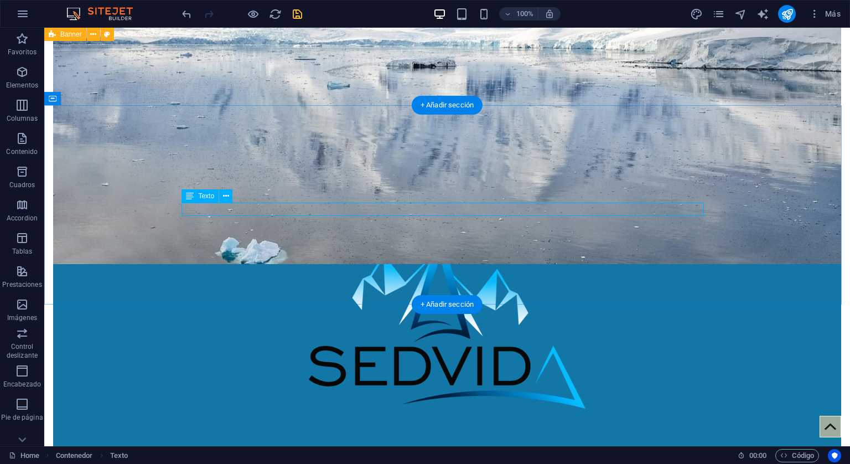
click at [222, 195] on button at bounding box center [225, 195] width 13 height 13
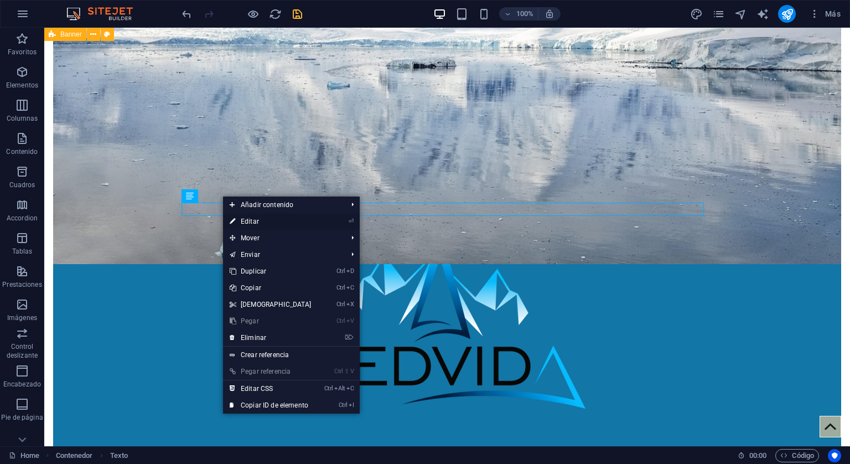
click at [244, 222] on link "⏎ Editar" at bounding box center [270, 221] width 95 height 17
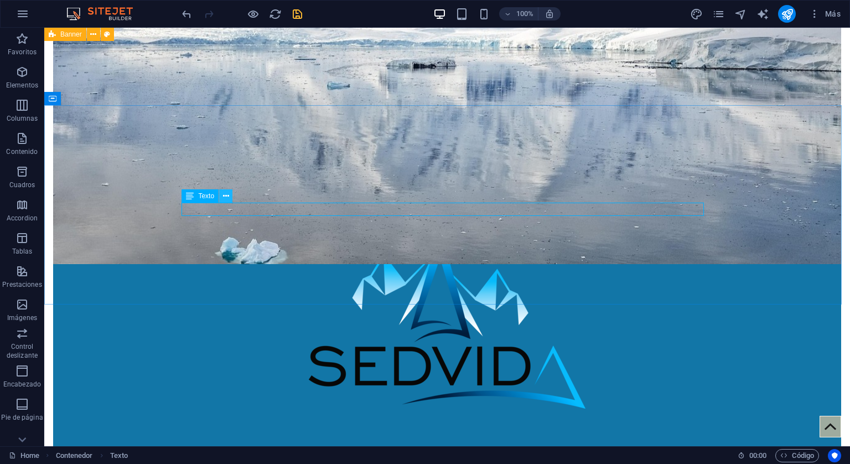
click at [223, 197] on icon at bounding box center [226, 196] width 6 height 12
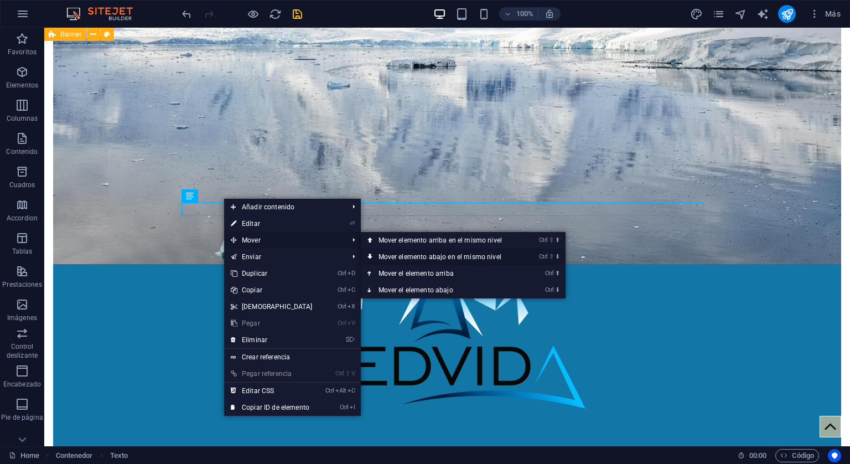
click at [397, 257] on link "Ctrl ⇧ ⬇ Mover elemento abajo en el mismo nivel" at bounding box center [442, 256] width 163 height 17
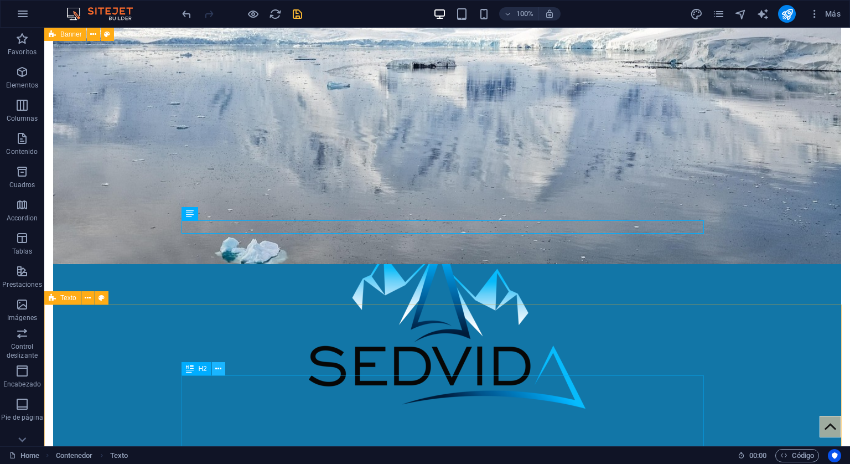
click at [218, 369] on icon at bounding box center [218, 369] width 6 height 12
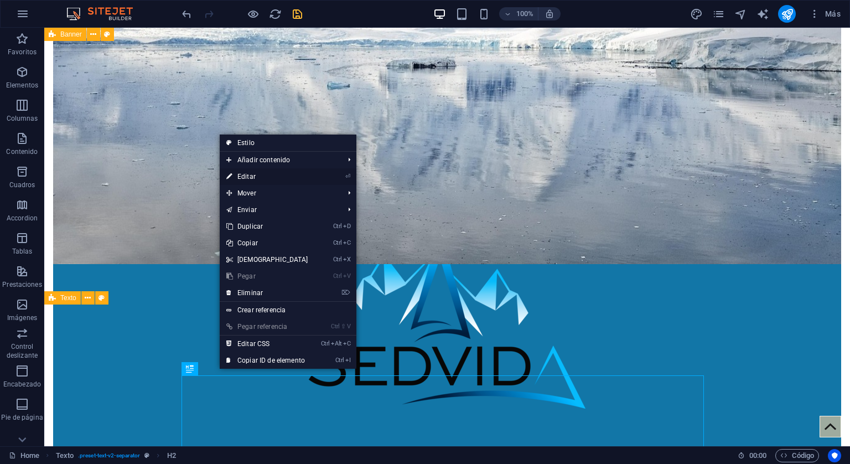
click at [246, 171] on link "⏎ Editar" at bounding box center [267, 176] width 95 height 17
select select "px"
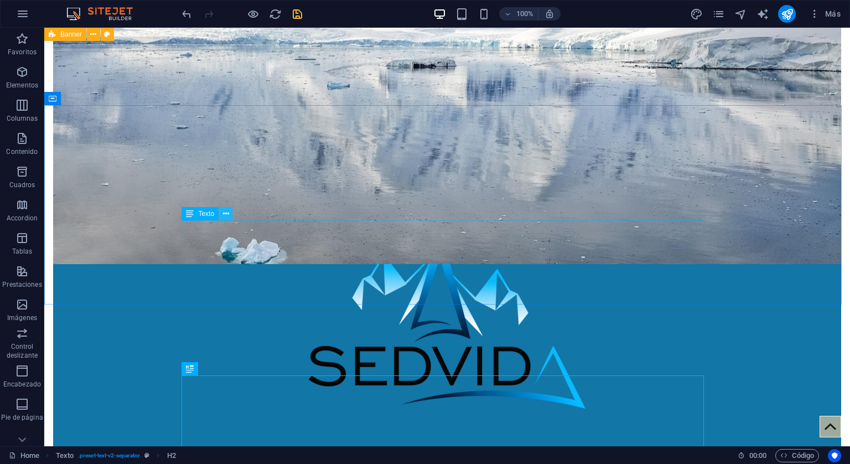
click at [228, 213] on icon at bounding box center [226, 214] width 6 height 12
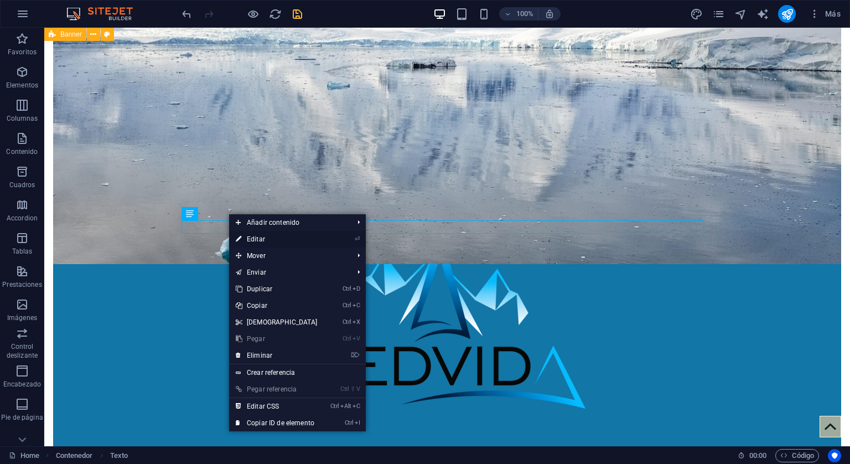
click at [258, 235] on link "⏎ Editar" at bounding box center [276, 239] width 95 height 17
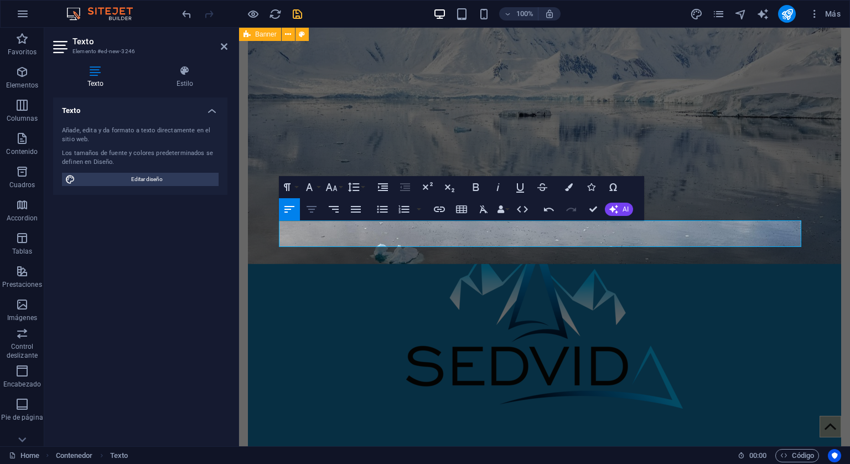
click at [308, 213] on icon "button" at bounding box center [311, 208] width 13 height 13
click at [570, 184] on icon "button" at bounding box center [569, 187] width 8 height 8
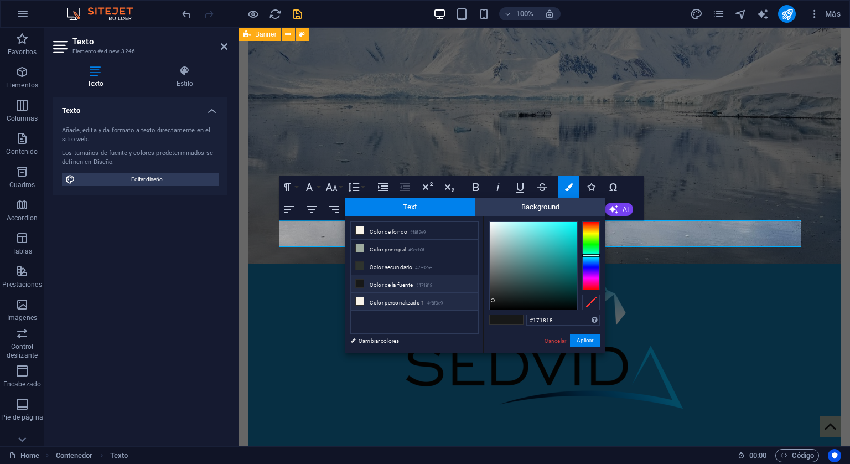
click at [385, 298] on li "Color personalizado 1 #f8f3e9" at bounding box center [414, 302] width 127 height 18
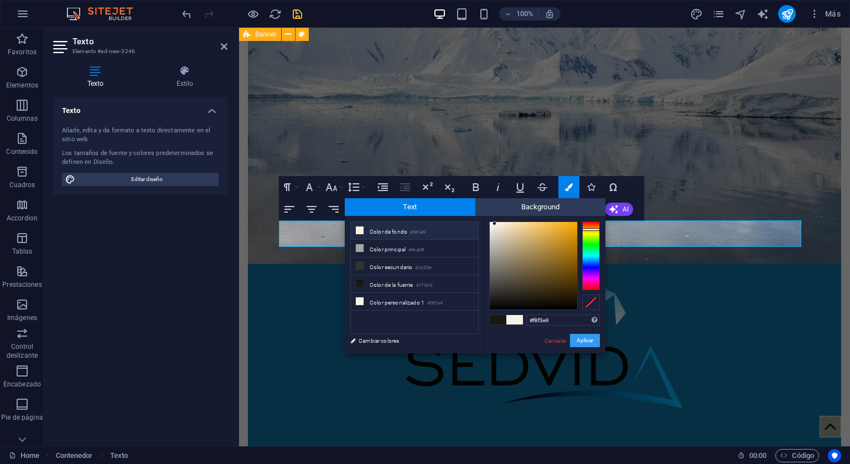
click at [582, 343] on button "Aplicar" at bounding box center [585, 340] width 30 height 13
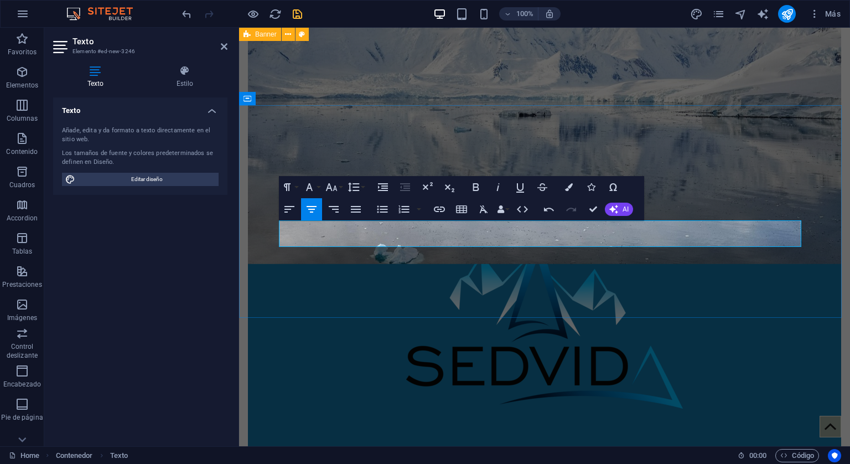
drag, startPoint x: 566, startPoint y: 245, endPoint x: 371, endPoint y: 226, distance: 196.2
click at [571, 184] on icon "button" at bounding box center [569, 187] width 8 height 8
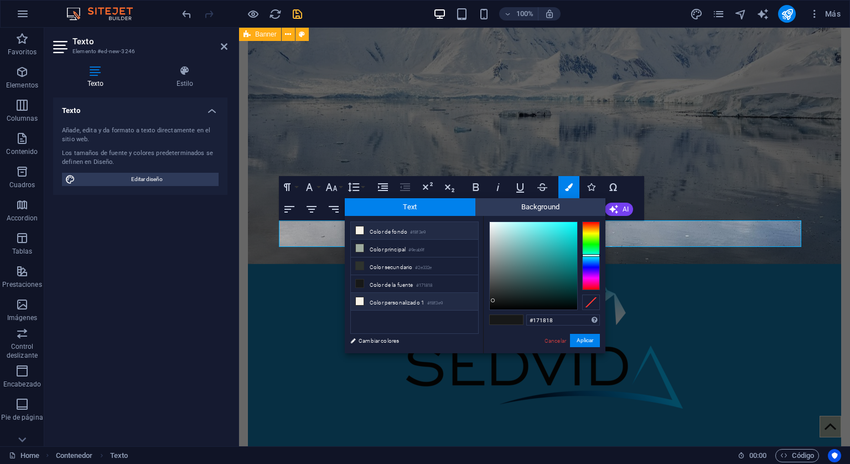
click at [386, 294] on li "Color personalizado 1 #f8f3e9" at bounding box center [414, 302] width 127 height 18
type input "#f8f3e9"
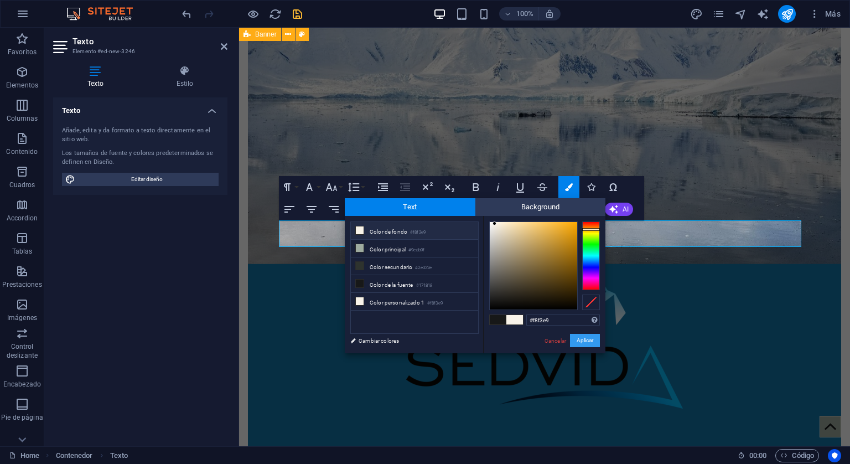
click at [579, 339] on button "Aplicar" at bounding box center [585, 340] width 30 height 13
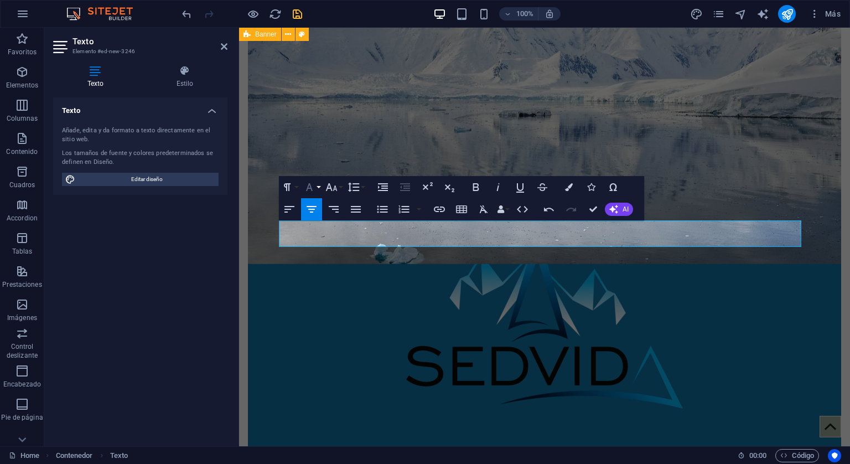
click at [315, 186] on icon "button" at bounding box center [309, 186] width 13 height 13
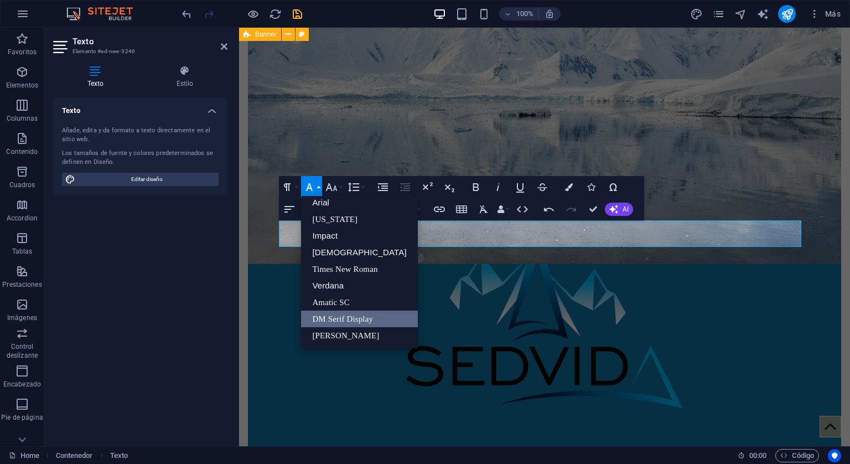
scroll to position [6, 0]
click at [345, 281] on link "Verdana" at bounding box center [359, 285] width 116 height 17
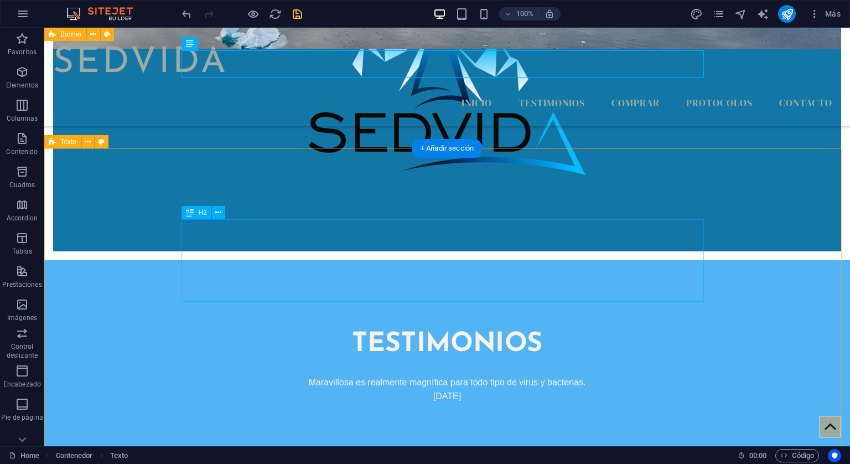
scroll to position [562, 0]
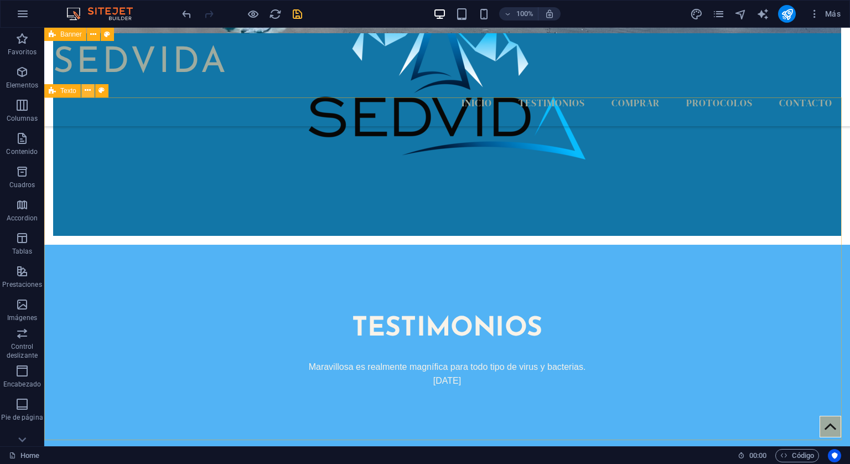
click at [85, 93] on icon at bounding box center [88, 91] width 6 height 12
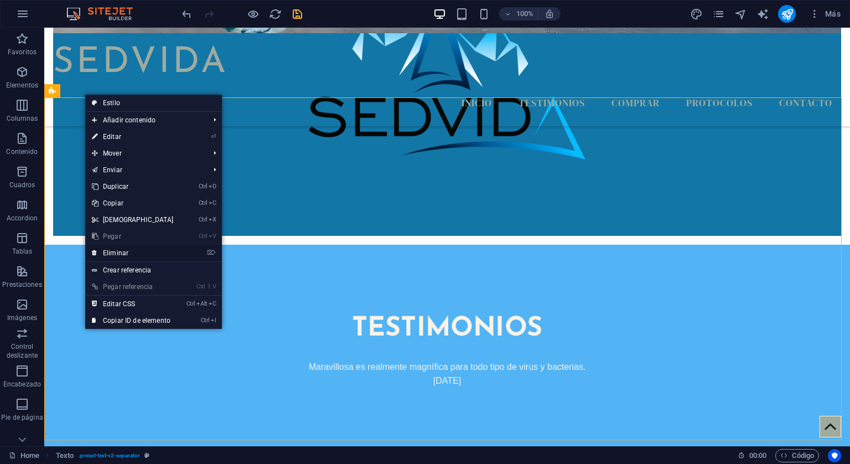
click at [123, 248] on link "⌦ Eliminar" at bounding box center [132, 252] width 95 height 17
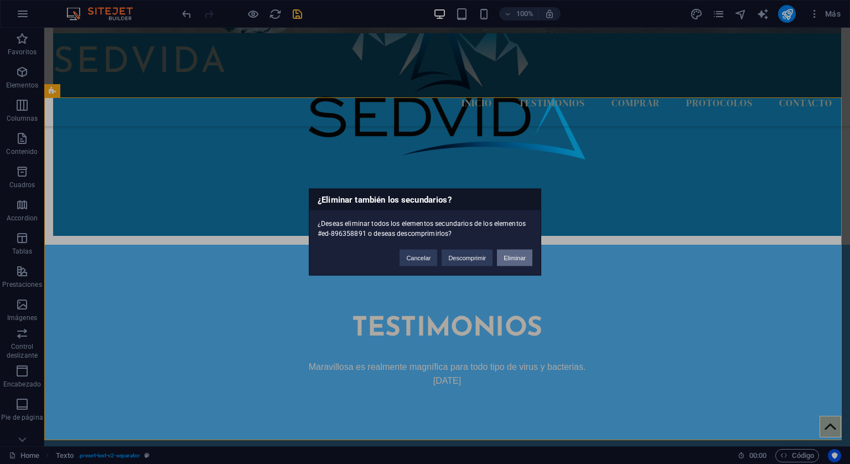
click at [520, 264] on button "Eliminar" at bounding box center [514, 257] width 35 height 17
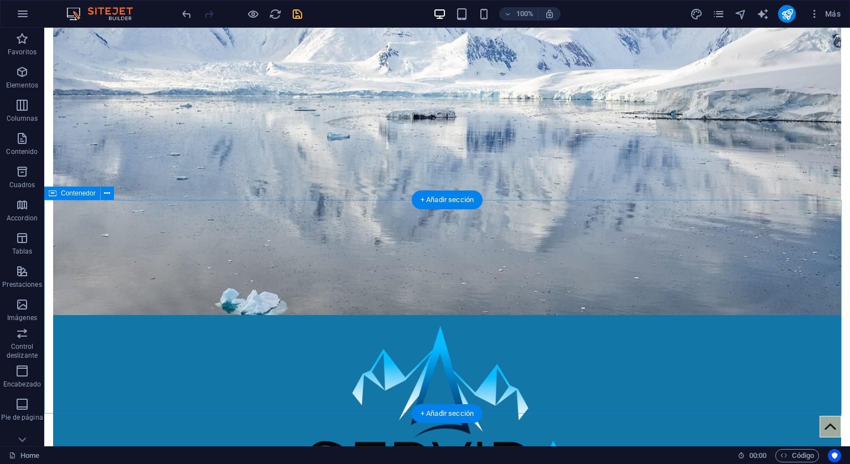
scroll to position [230, 0]
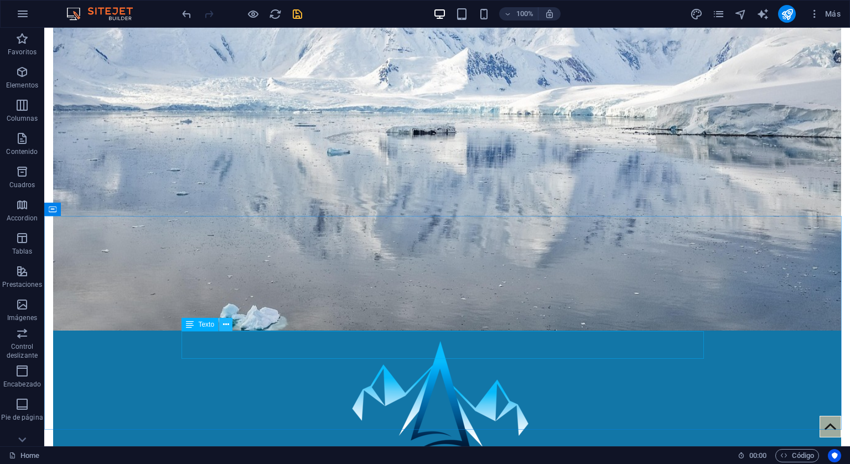
click at [227, 323] on icon at bounding box center [226, 325] width 6 height 12
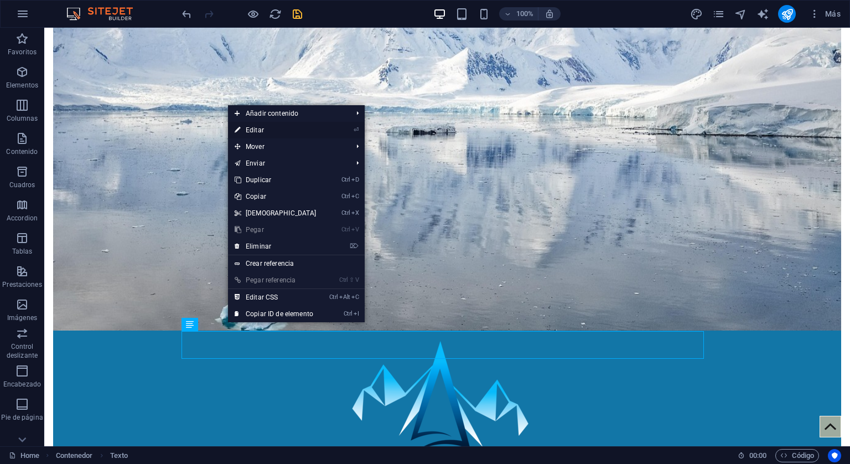
click at [254, 128] on link "⏎ Editar" at bounding box center [275, 130] width 95 height 17
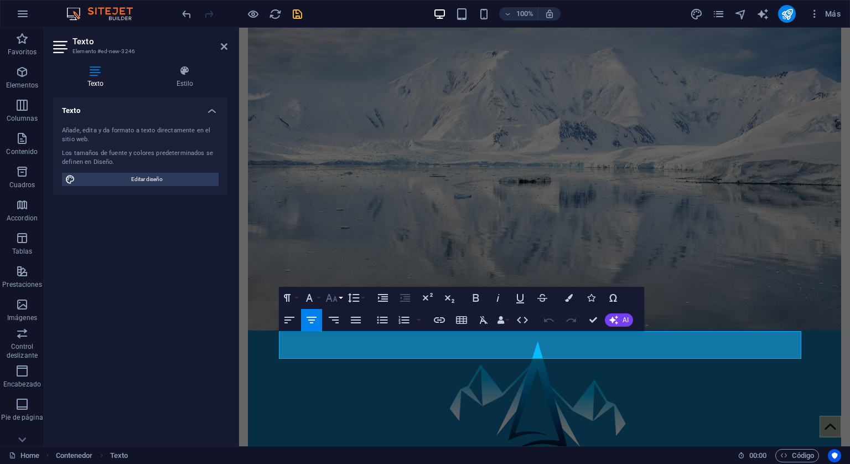
click at [339, 297] on button "Font Size" at bounding box center [333, 298] width 21 height 22
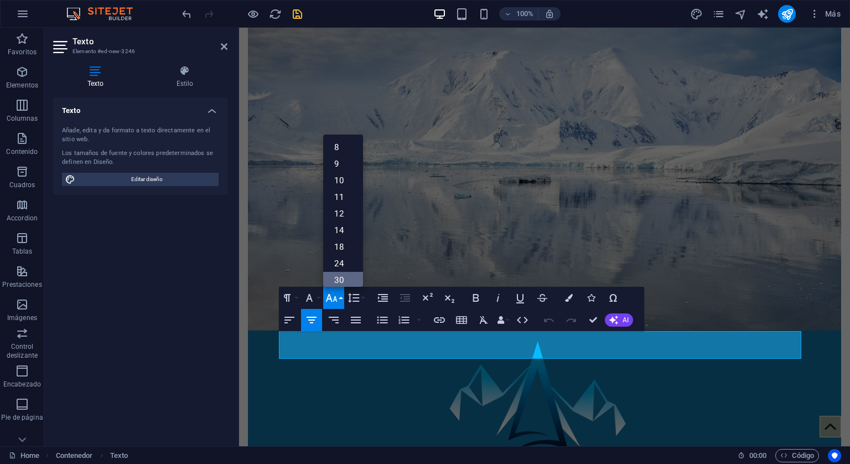
click at [347, 274] on link "30" at bounding box center [343, 280] width 40 height 17
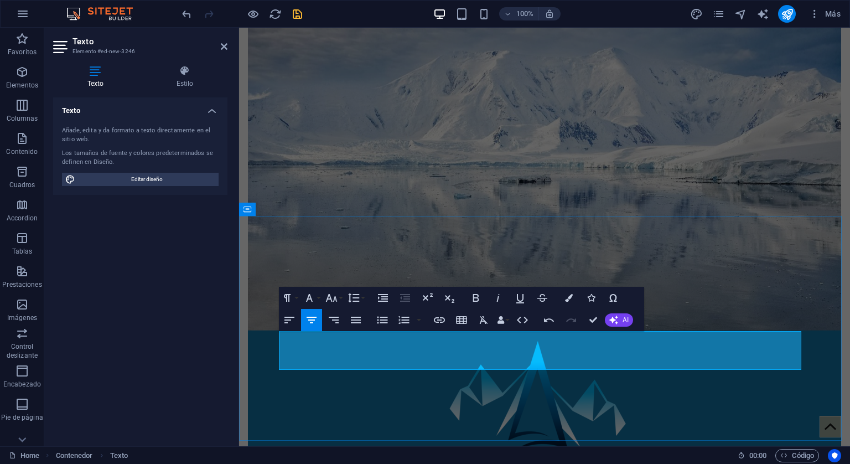
drag, startPoint x: 577, startPoint y: 361, endPoint x: 378, endPoint y: 348, distance: 199.0
click at [339, 296] on button "Font Size" at bounding box center [333, 298] width 21 height 22
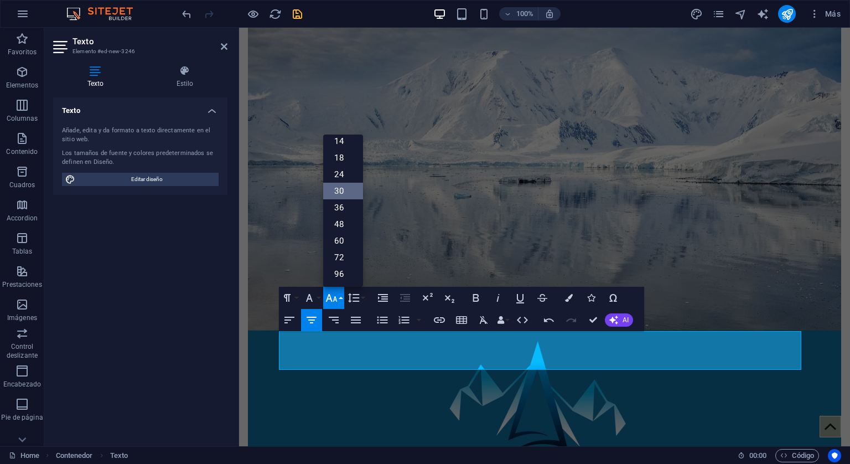
scroll to position [88, 0]
click at [346, 229] on link "48" at bounding box center [343, 224] width 40 height 17
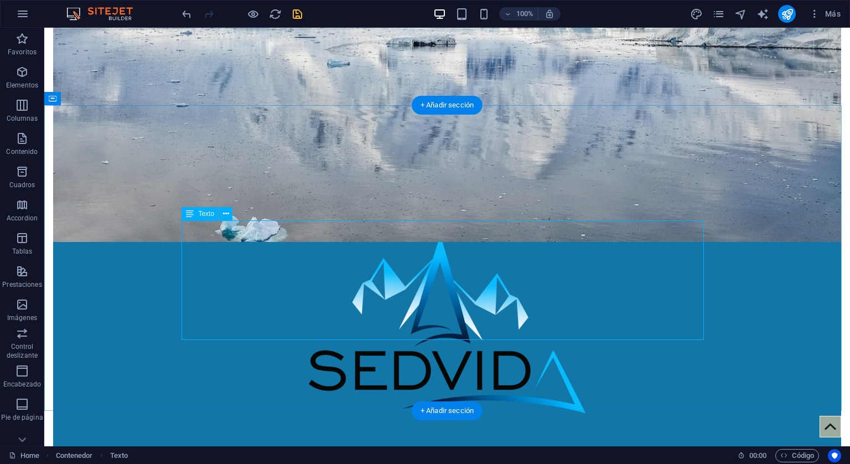
scroll to position [341, 0]
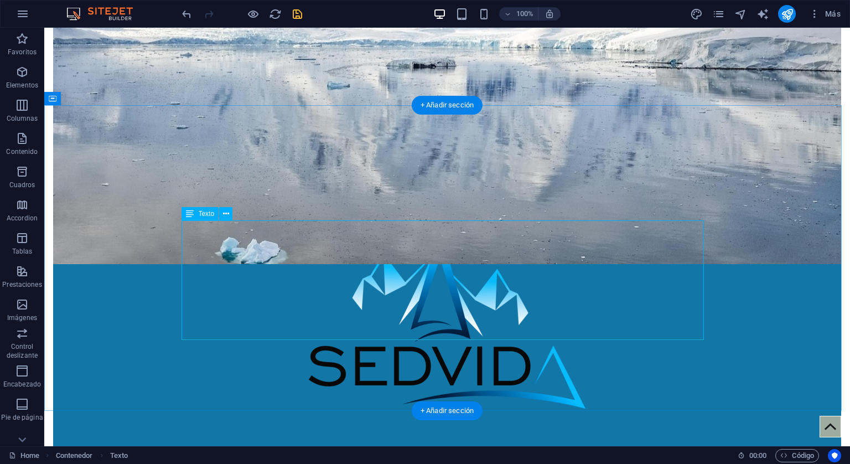
click at [223, 211] on icon at bounding box center [226, 214] width 6 height 12
click at [227, 214] on icon at bounding box center [226, 214] width 6 height 12
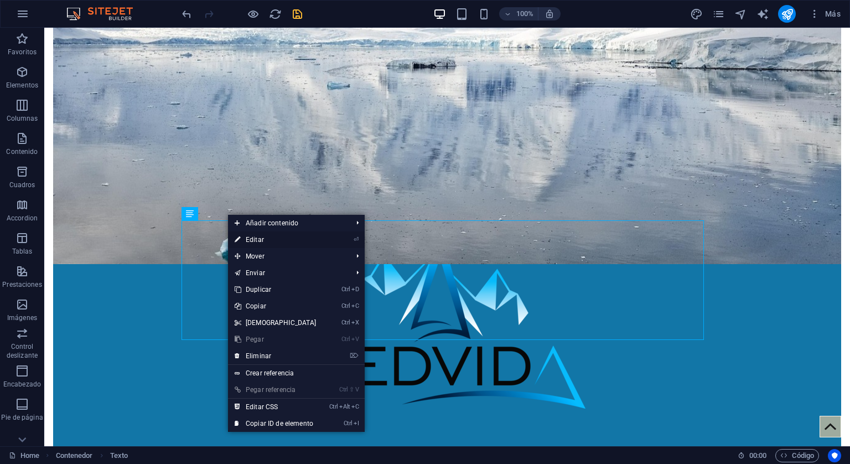
click at [243, 235] on link "⏎ Editar" at bounding box center [275, 239] width 95 height 17
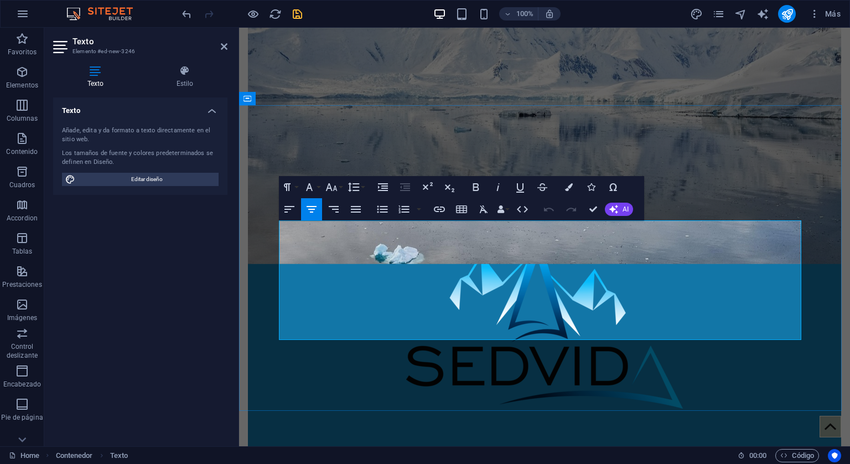
drag, startPoint x: 615, startPoint y: 321, endPoint x: 299, endPoint y: 243, distance: 325.2
click at [480, 191] on icon "button" at bounding box center [475, 186] width 13 height 13
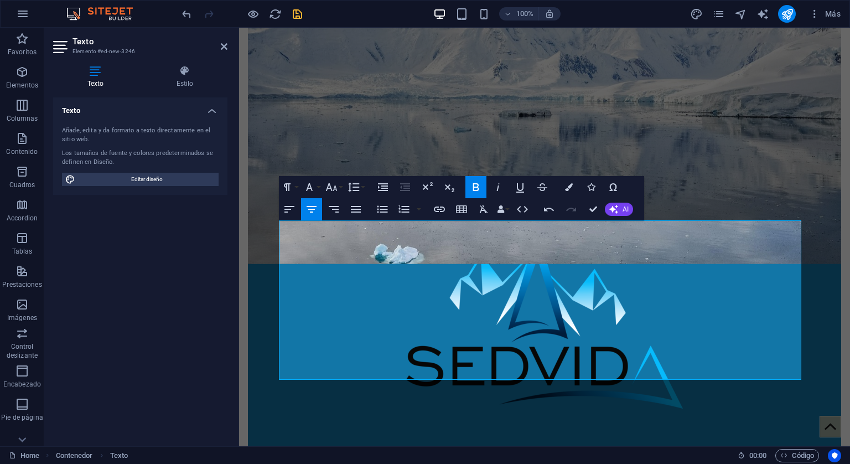
click at [480, 191] on icon "button" at bounding box center [475, 186] width 13 height 13
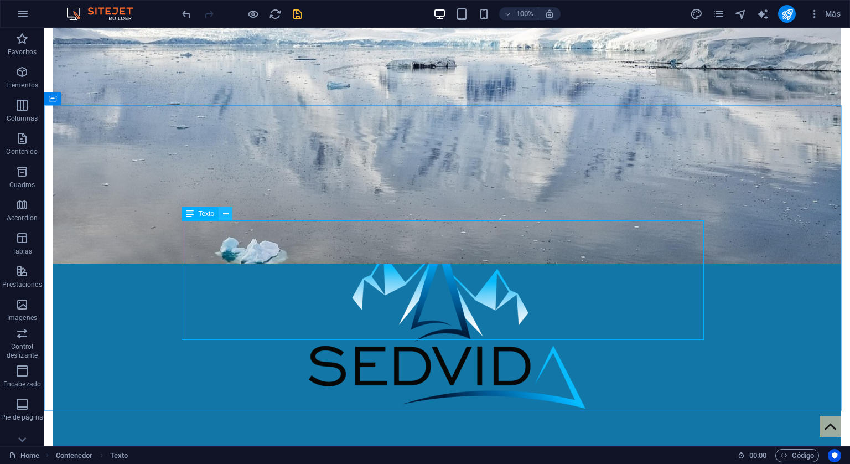
click at [226, 209] on icon at bounding box center [226, 214] width 6 height 12
click at [230, 214] on button at bounding box center [225, 213] width 13 height 13
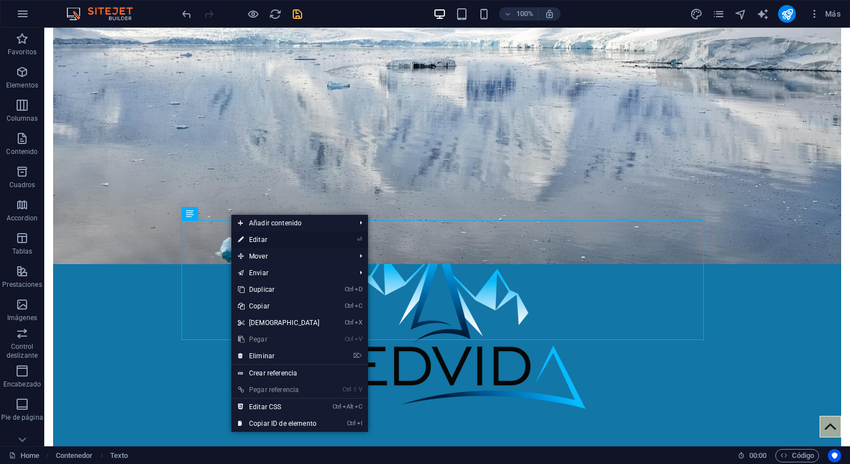
click at [252, 240] on link "⏎ Editar" at bounding box center [278, 239] width 95 height 17
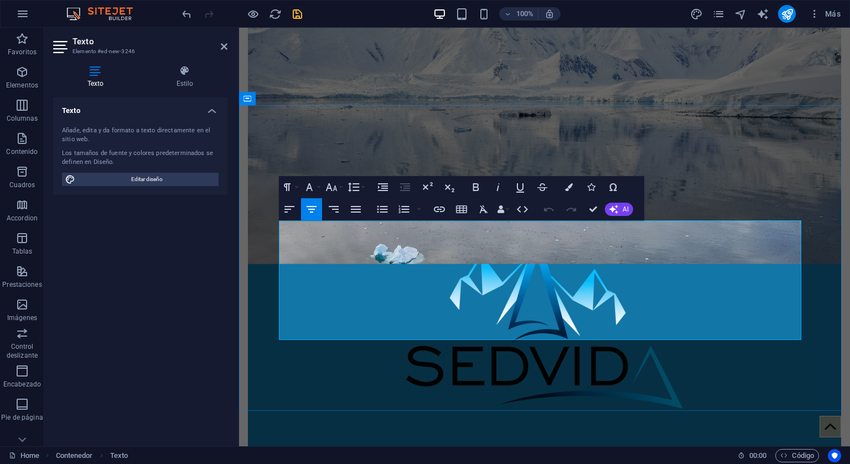
drag, startPoint x: 626, startPoint y: 330, endPoint x: 301, endPoint y: 245, distance: 336.1
click at [340, 189] on button "Font Size" at bounding box center [333, 187] width 21 height 22
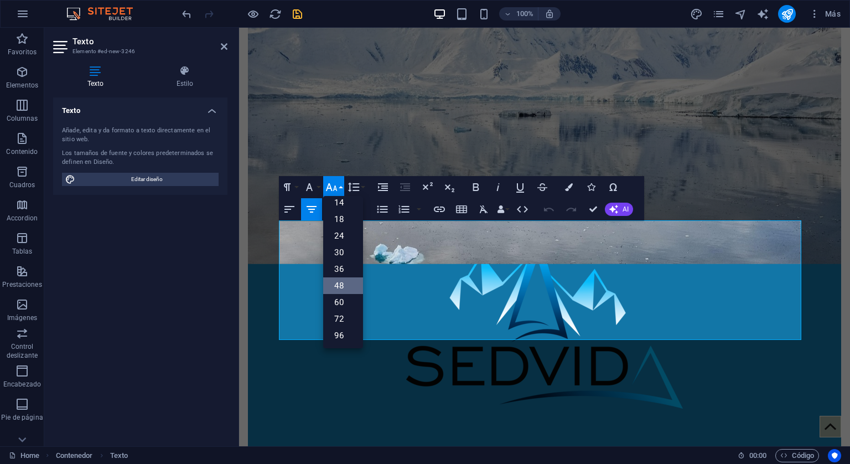
scroll to position [88, 0]
click at [343, 263] on link "36" at bounding box center [343, 269] width 40 height 17
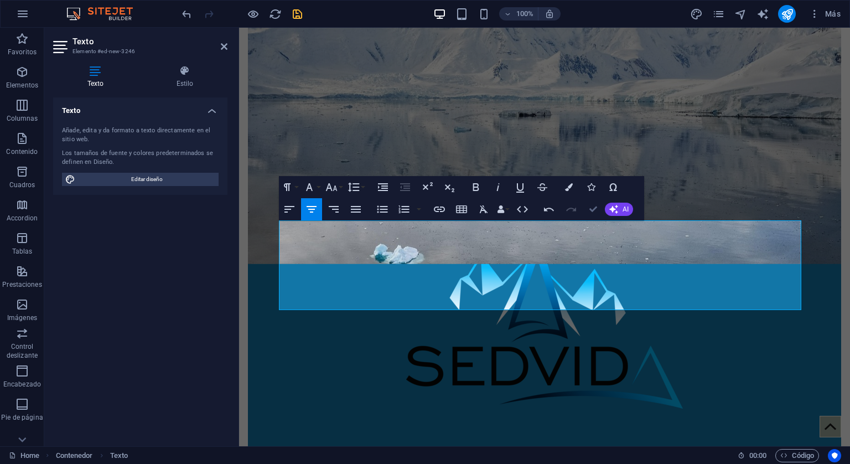
drag, startPoint x: 596, startPoint y: 205, endPoint x: 552, endPoint y: 178, distance: 51.6
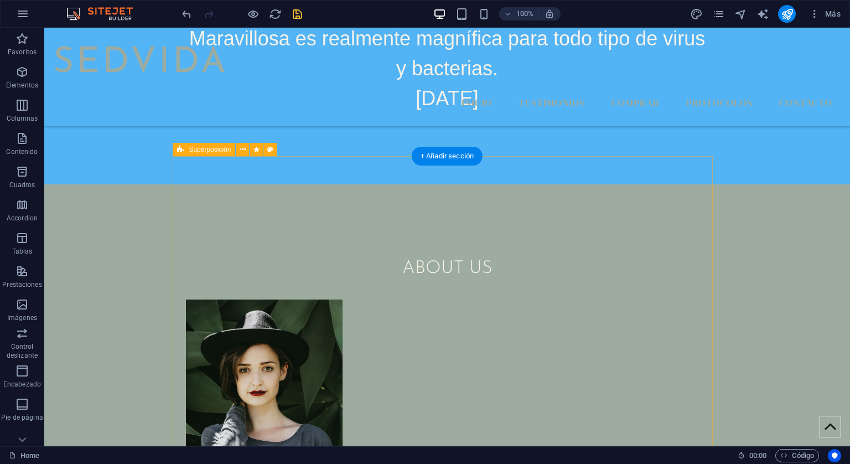
scroll to position [885, 0]
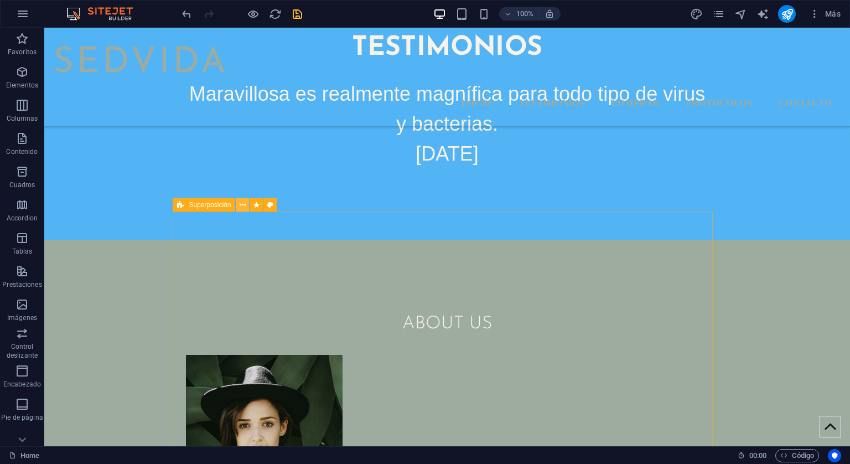
click at [237, 207] on button at bounding box center [242, 204] width 13 height 13
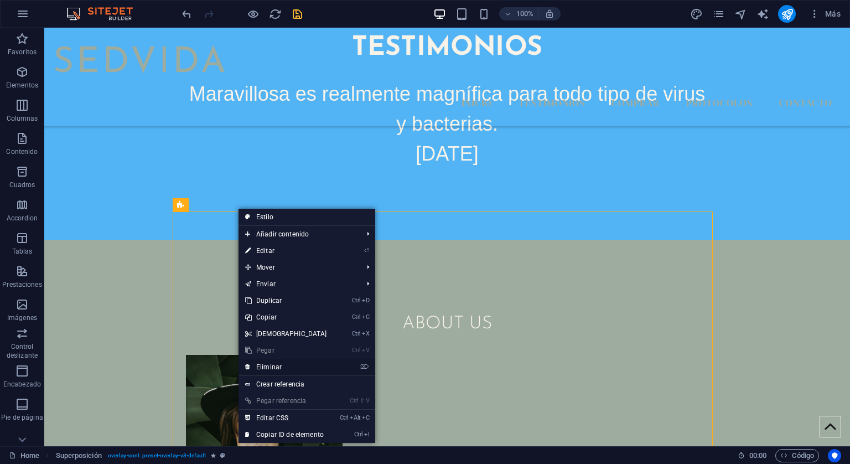
click at [278, 366] on link "⌦ Eliminar" at bounding box center [285, 366] width 95 height 17
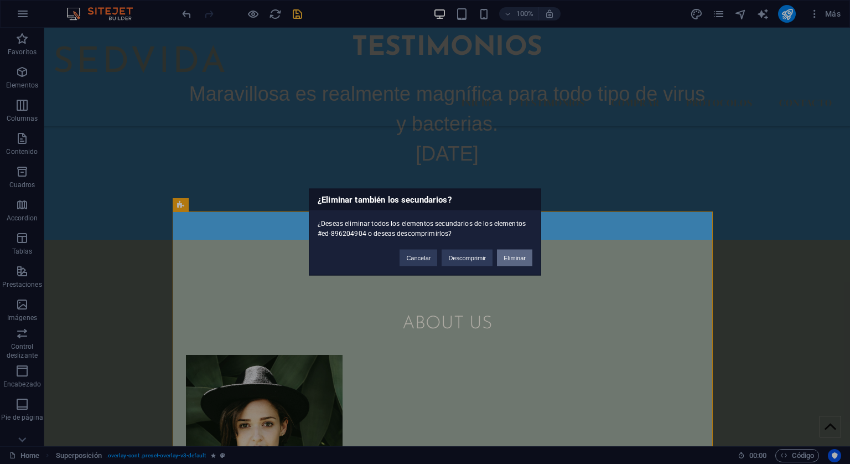
click at [515, 260] on button "Eliminar" at bounding box center [514, 257] width 35 height 17
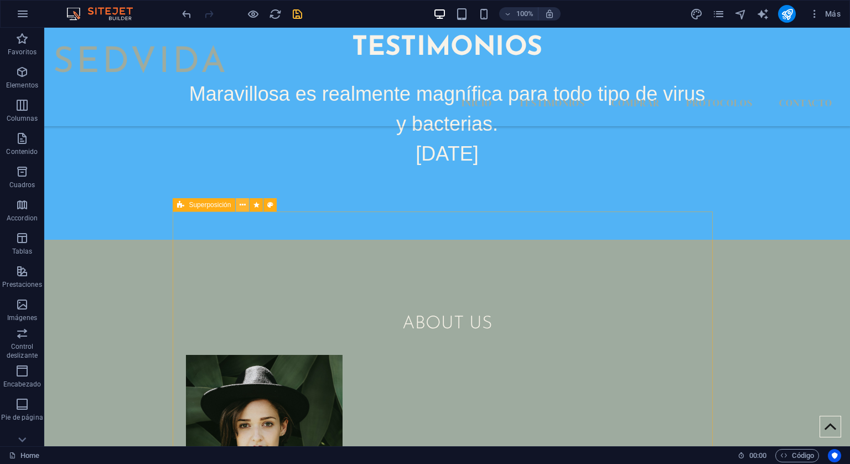
click at [244, 204] on icon at bounding box center [243, 205] width 6 height 12
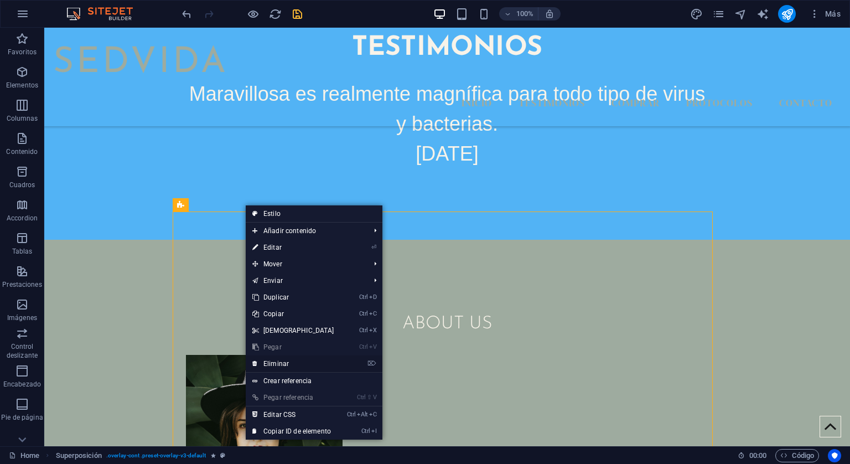
click at [267, 362] on link "⌦ Eliminar" at bounding box center [293, 363] width 95 height 17
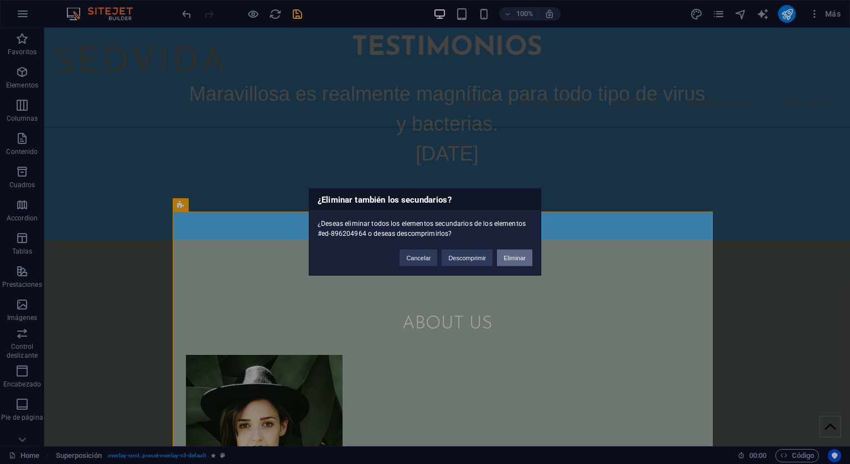
click at [513, 257] on button "Eliminar" at bounding box center [514, 257] width 35 height 17
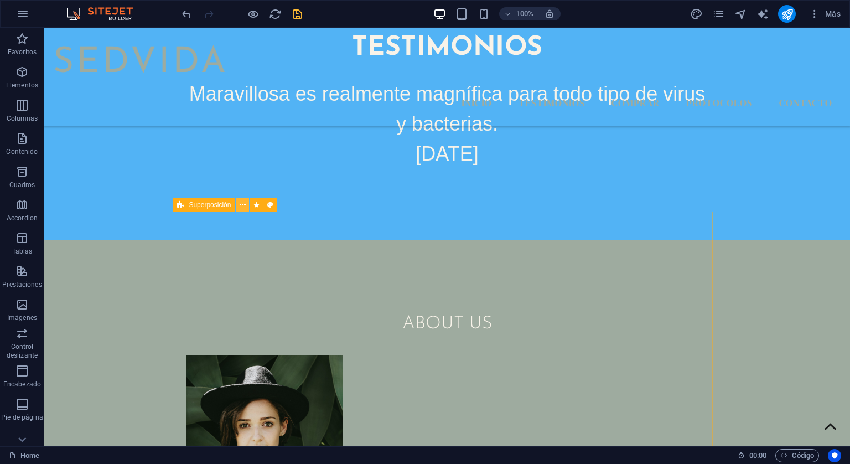
click at [246, 205] on button at bounding box center [242, 204] width 13 height 13
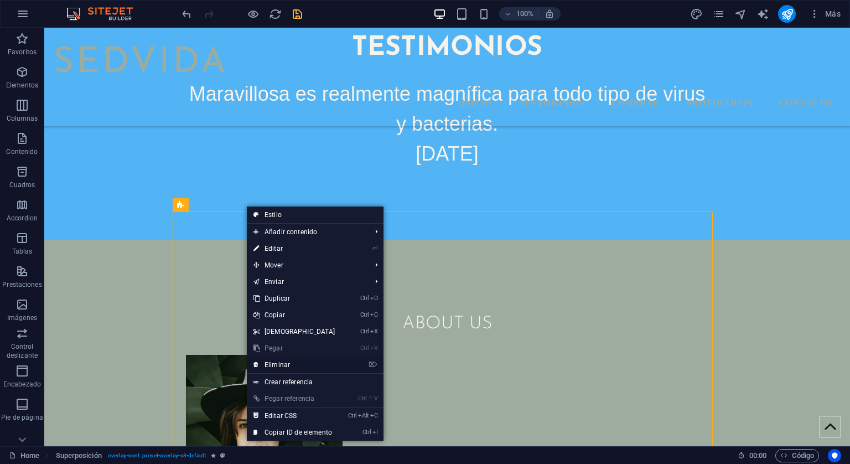
click at [277, 365] on link "⌦ Eliminar" at bounding box center [294, 364] width 95 height 17
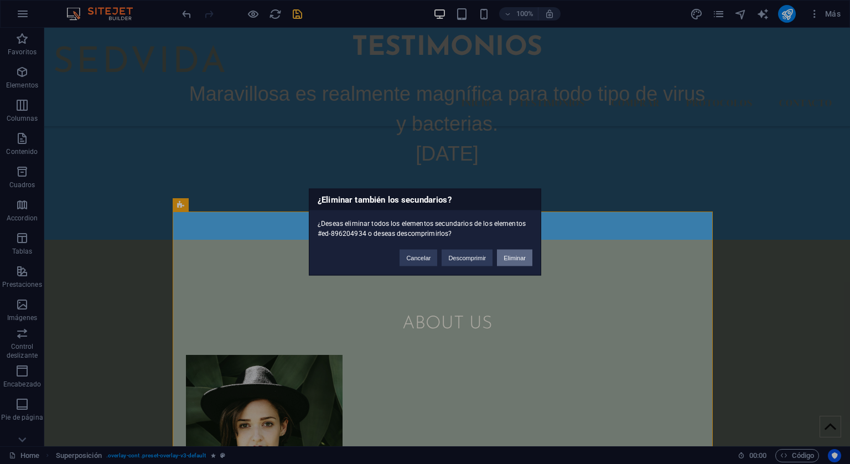
click at [527, 253] on button "Eliminar" at bounding box center [514, 257] width 35 height 17
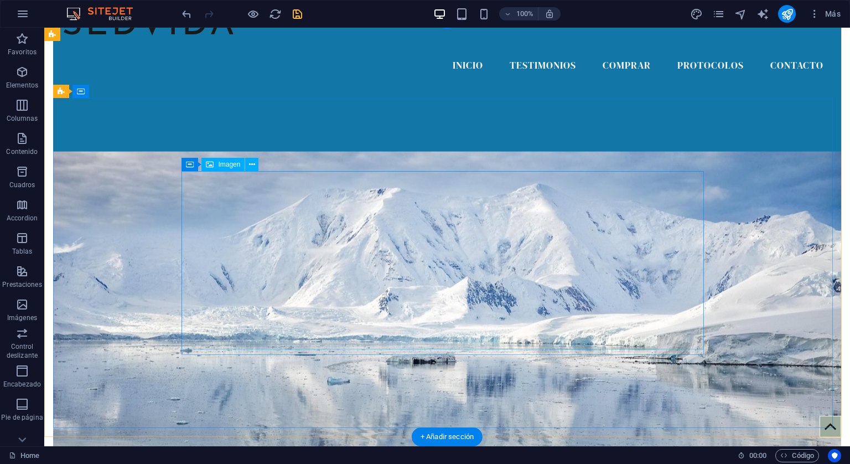
scroll to position [0, 0]
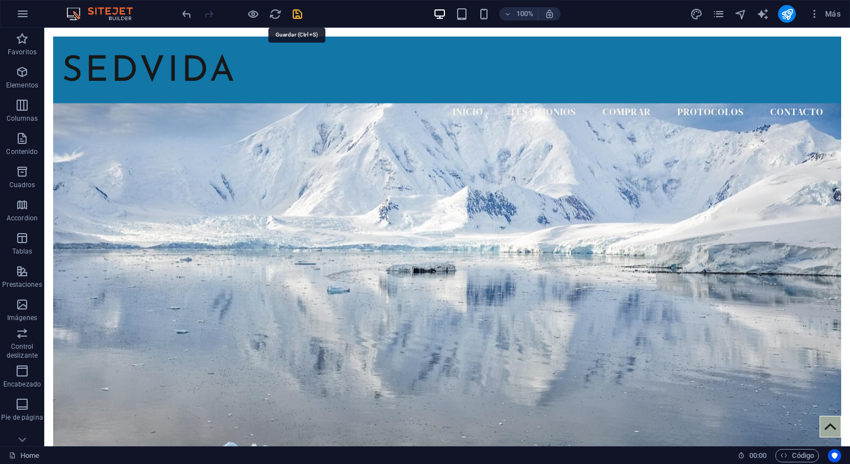
click at [294, 13] on icon "save" at bounding box center [297, 14] width 13 height 13
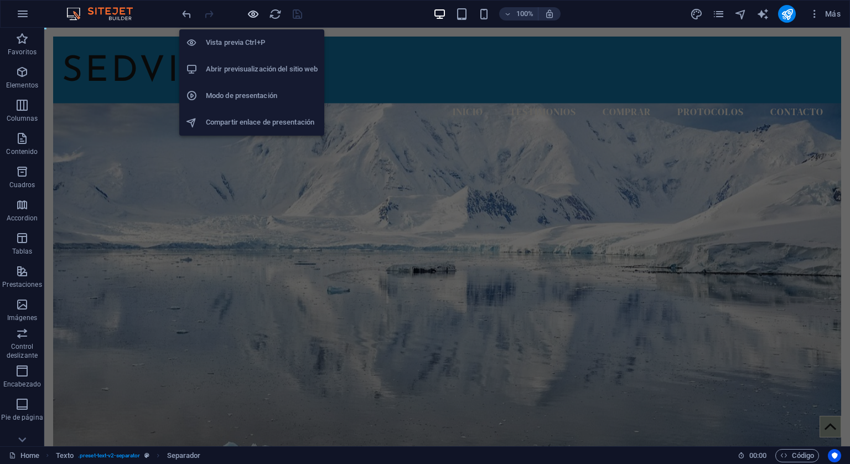
click at [247, 12] on icon "button" at bounding box center [253, 14] width 13 height 13
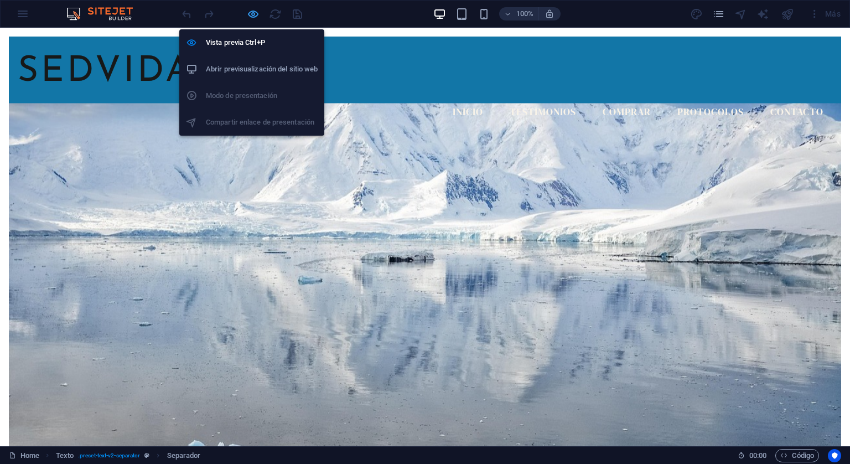
click at [247, 12] on icon "button" at bounding box center [253, 14] width 13 height 13
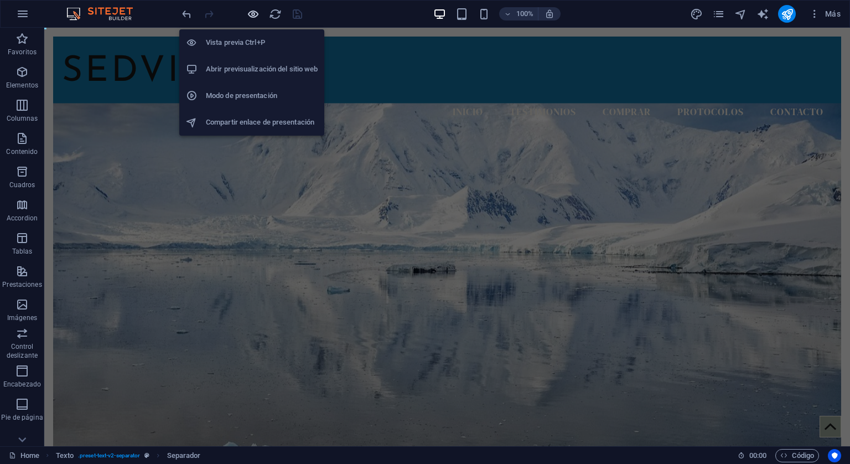
click at [247, 12] on icon "button" at bounding box center [253, 14] width 13 height 13
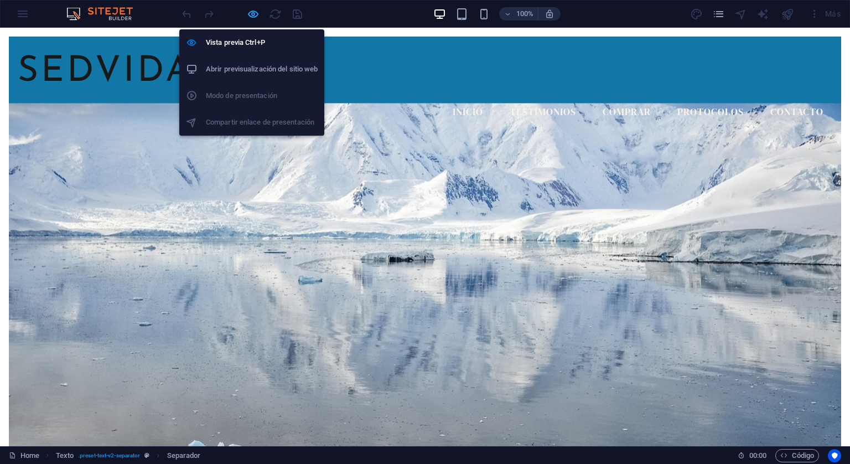
click at [247, 12] on icon "button" at bounding box center [253, 14] width 13 height 13
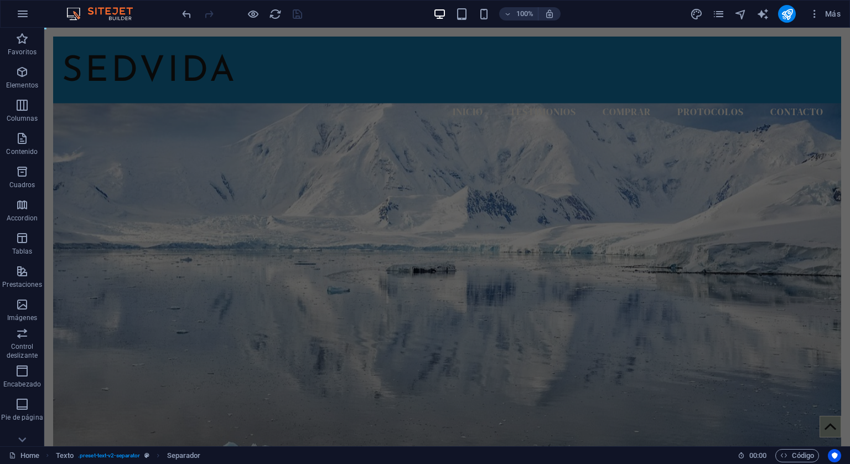
click at [336, 12] on div "100% Más" at bounding box center [512, 14] width 665 height 18
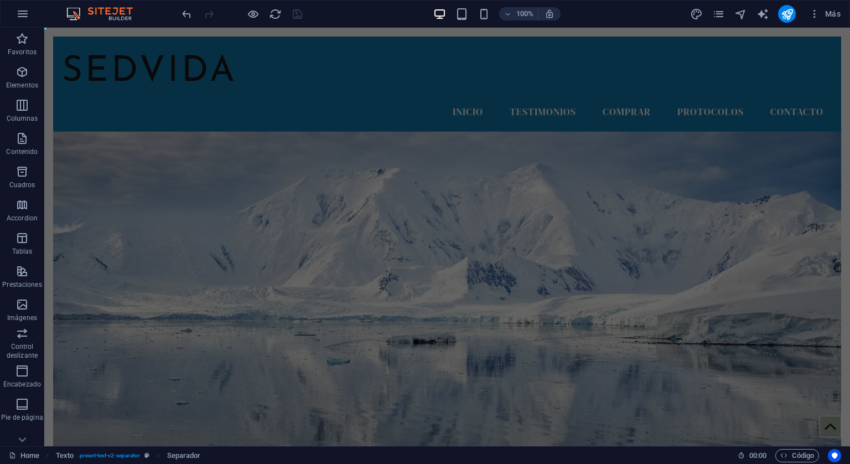
click at [308, 17] on div "100% Más" at bounding box center [512, 14] width 665 height 18
click at [294, 16] on div at bounding box center [242, 14] width 124 height 18
click at [298, 14] on div at bounding box center [242, 14] width 124 height 18
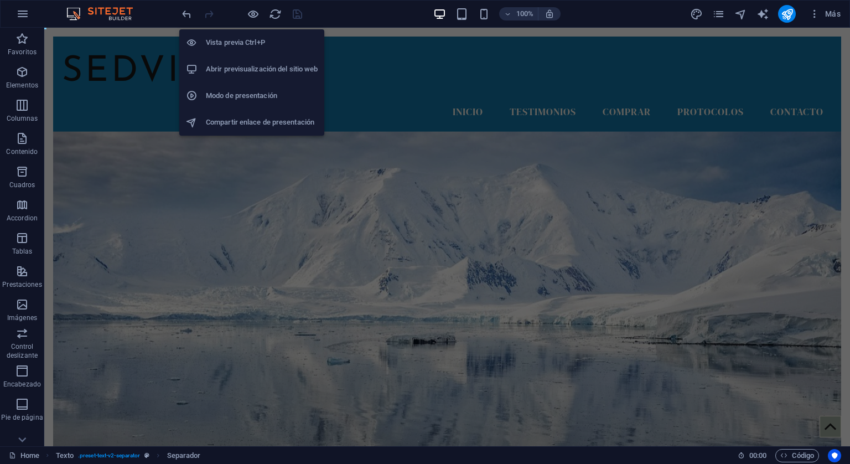
click at [257, 70] on h6 "Abrir previsualización del sitio web" at bounding box center [262, 69] width 112 height 13
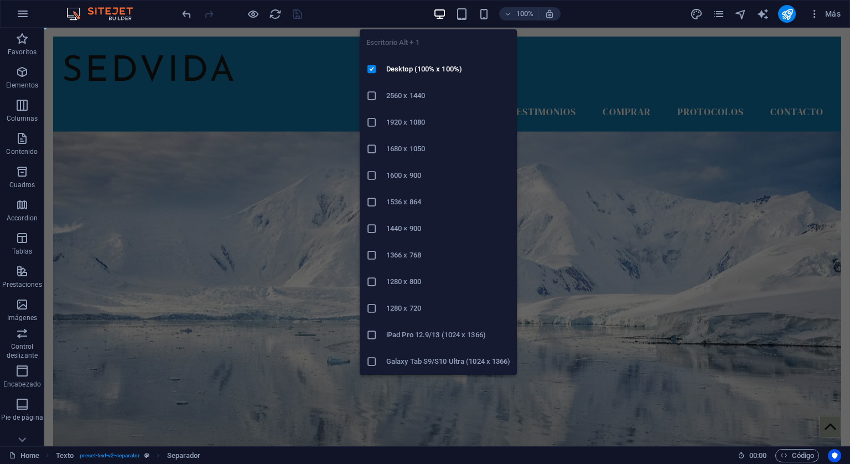
click at [441, 10] on icon "button" at bounding box center [439, 14] width 13 height 13
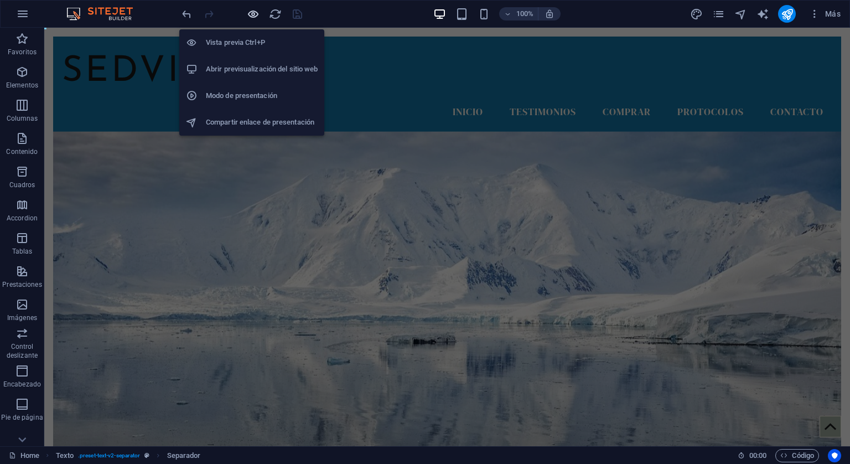
click at [253, 14] on icon "button" at bounding box center [253, 14] width 13 height 13
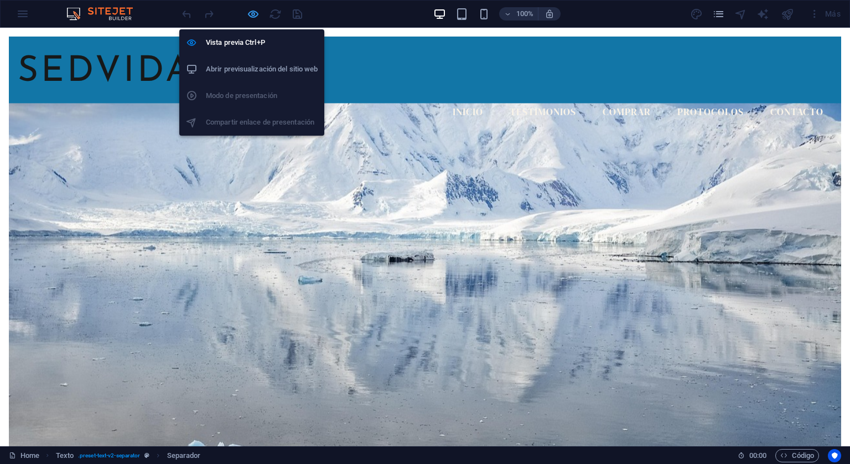
click at [253, 14] on icon "button" at bounding box center [253, 14] width 13 height 13
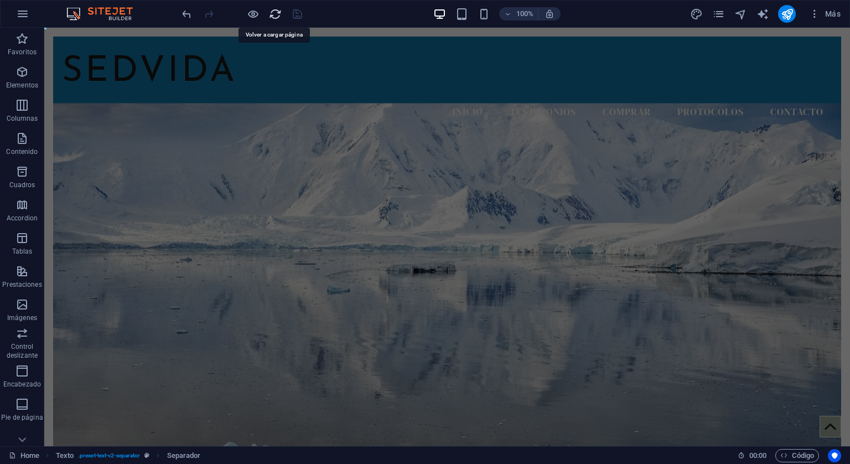
click at [275, 13] on icon "reload" at bounding box center [275, 14] width 13 height 13
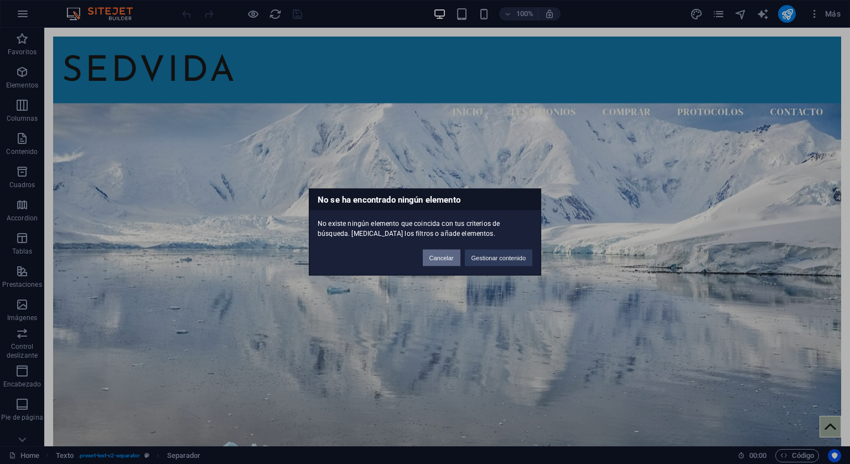
click at [435, 252] on button "Cancelar" at bounding box center [442, 257] width 38 height 17
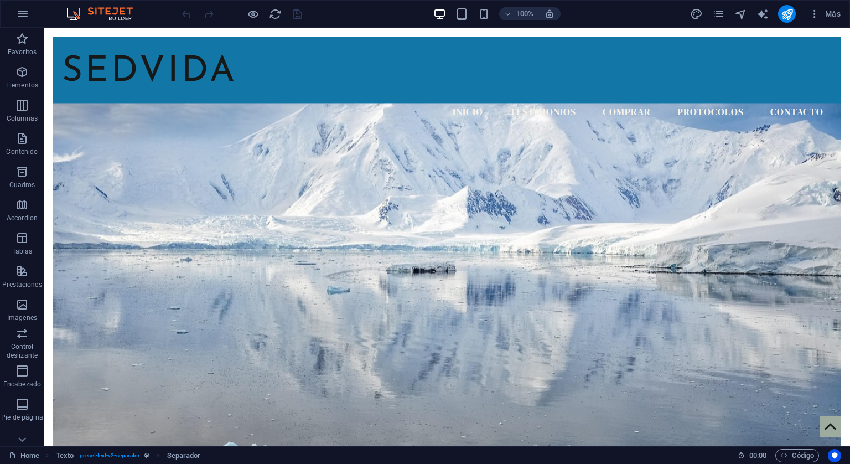
click at [300, 13] on div at bounding box center [242, 14] width 124 height 18
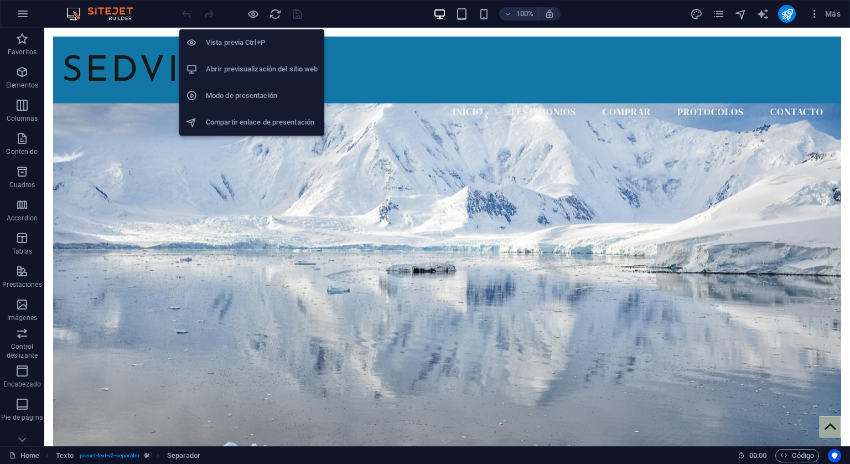
click at [262, 98] on h6 "Modo de presentación" at bounding box center [262, 95] width 112 height 13
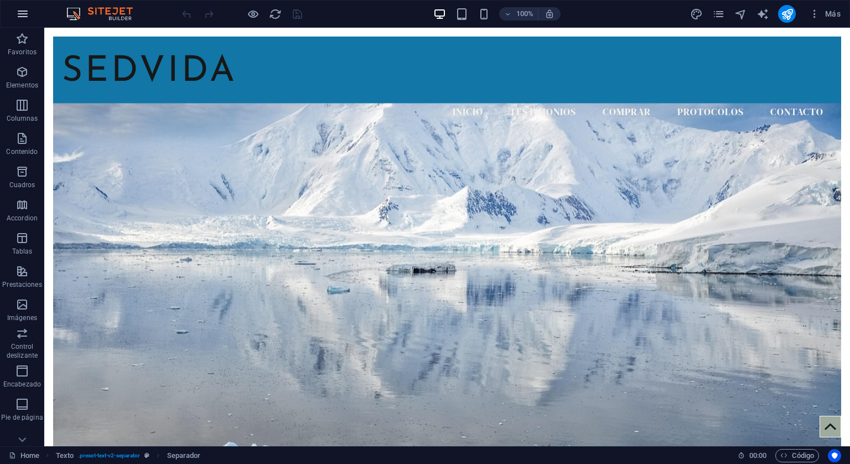
click at [18, 16] on icon "button" at bounding box center [22, 13] width 13 height 13
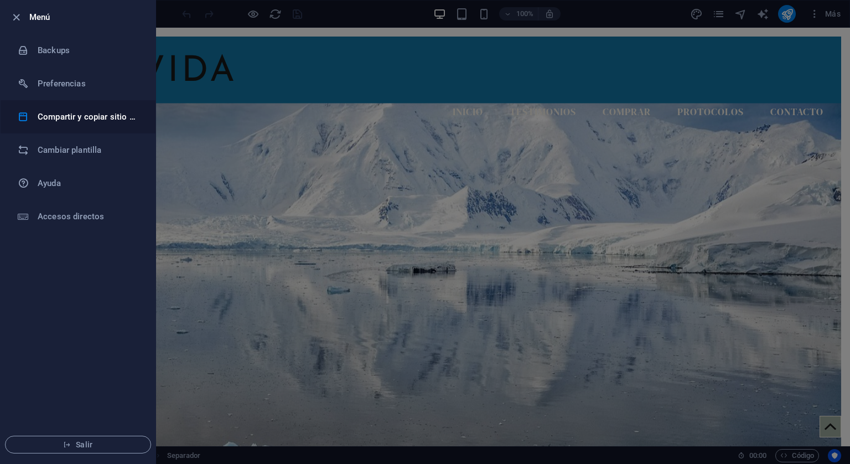
click at [95, 129] on li "Compartir y copiar sitio web" at bounding box center [78, 116] width 155 height 33
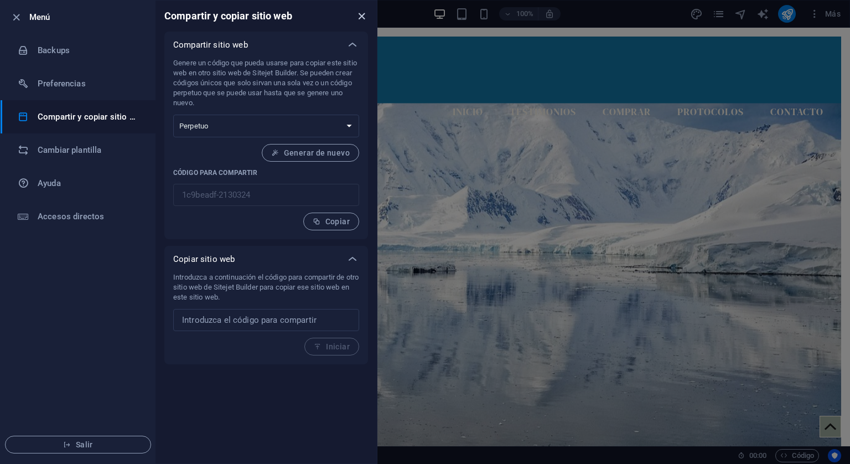
click at [357, 14] on icon "close" at bounding box center [361, 16] width 13 height 13
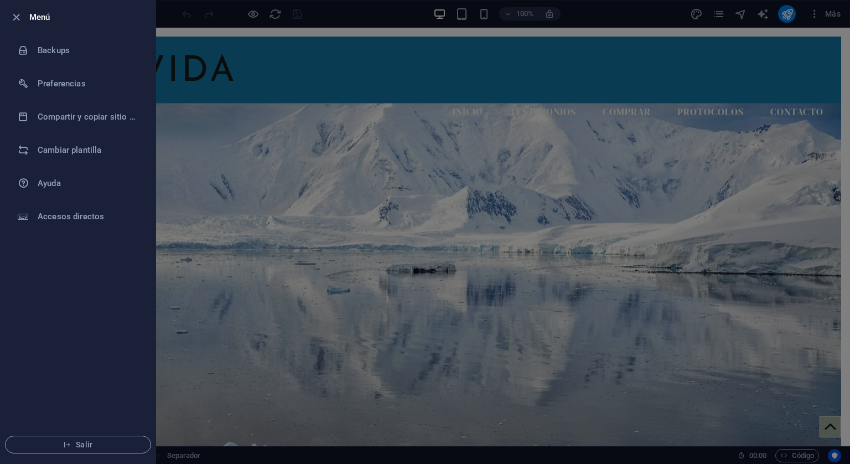
click at [276, 148] on div at bounding box center [425, 232] width 850 height 464
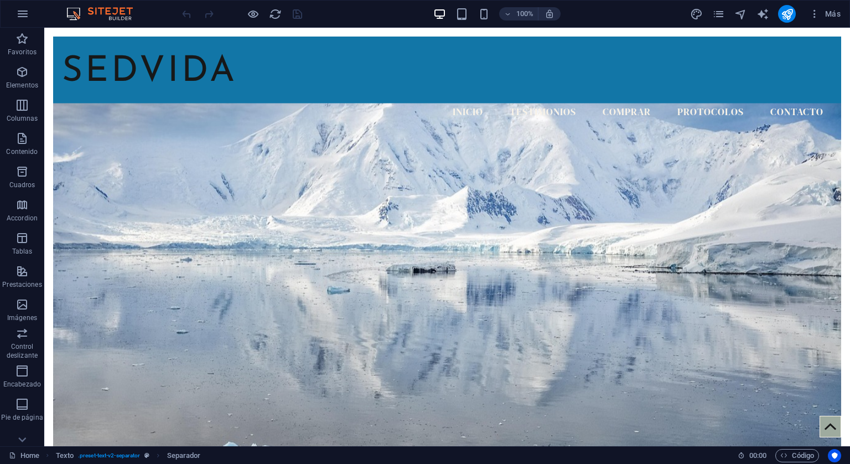
click at [296, 12] on div at bounding box center [242, 14] width 124 height 18
click at [790, 15] on icon "publish" at bounding box center [786, 14] width 13 height 13
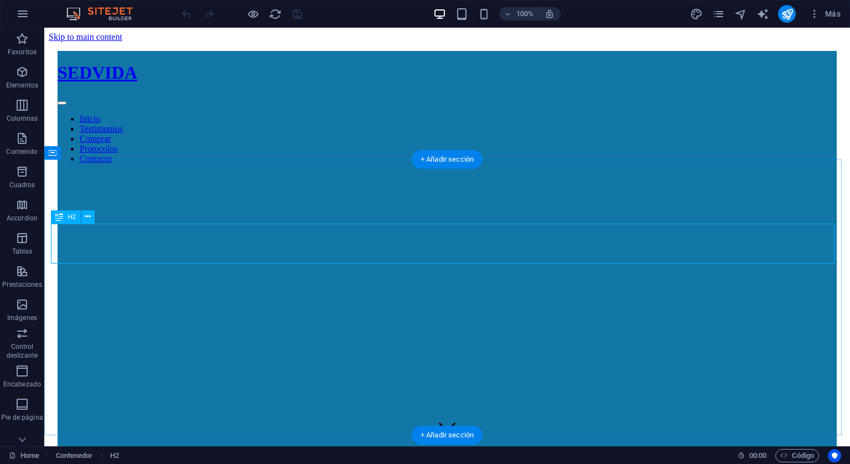
scroll to position [287, 0]
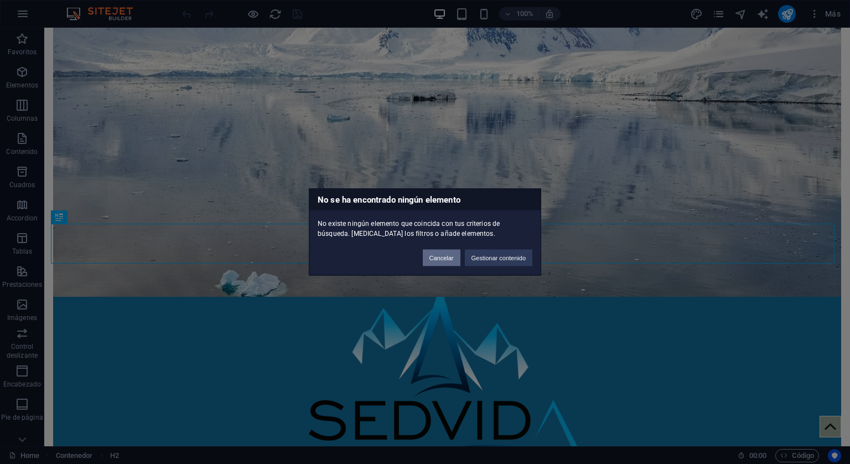
click at [444, 260] on button "Cancelar" at bounding box center [442, 257] width 38 height 17
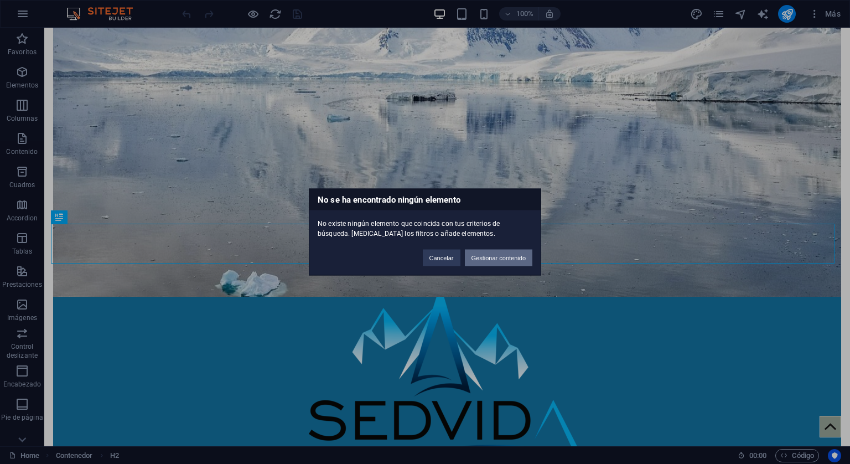
click at [497, 253] on button "Gestionar contenido" at bounding box center [498, 257] width 67 height 17
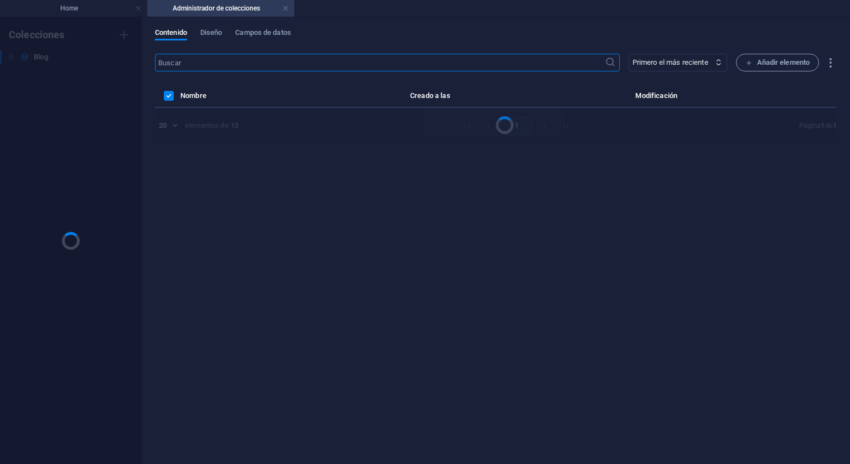
scroll to position [0, 0]
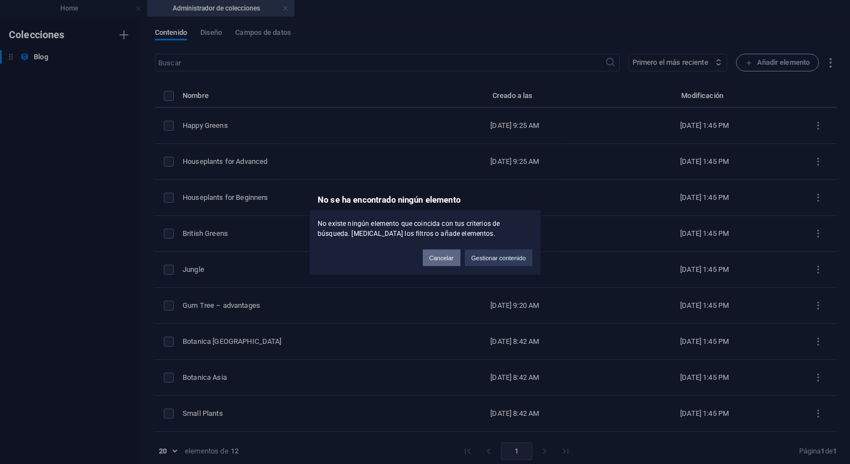
click at [433, 265] on button "Cancelar" at bounding box center [442, 257] width 38 height 17
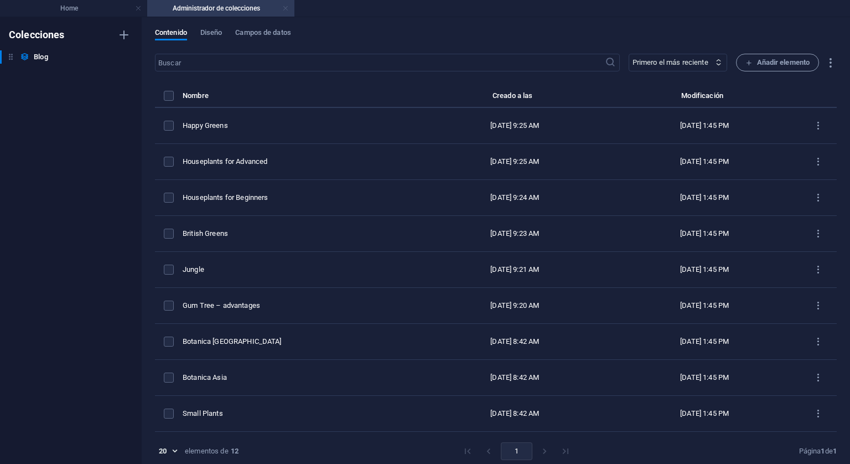
click at [287, 4] on link at bounding box center [285, 8] width 7 height 11
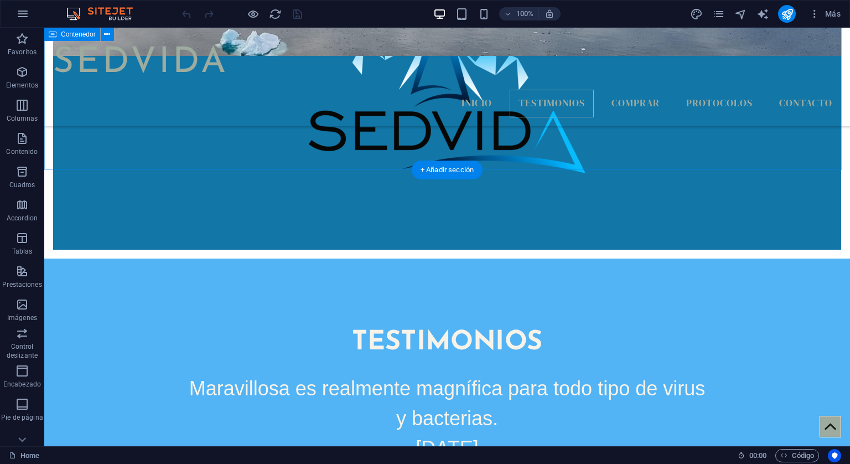
scroll to position [553, 0]
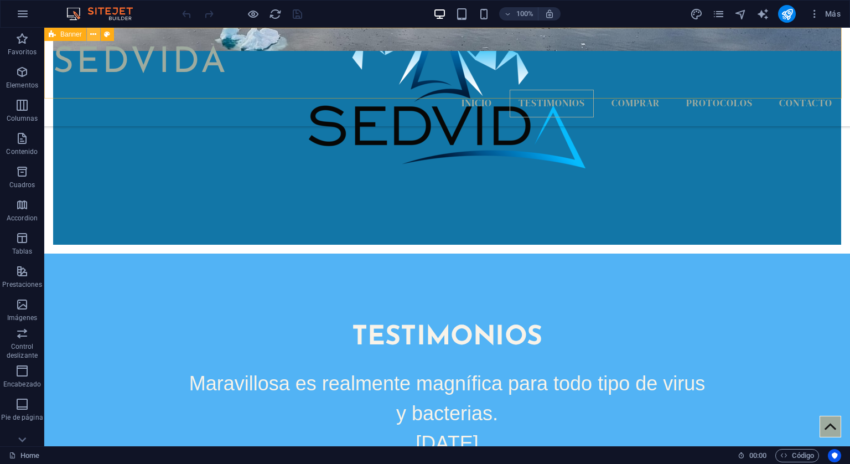
click at [95, 33] on icon at bounding box center [93, 35] width 6 height 12
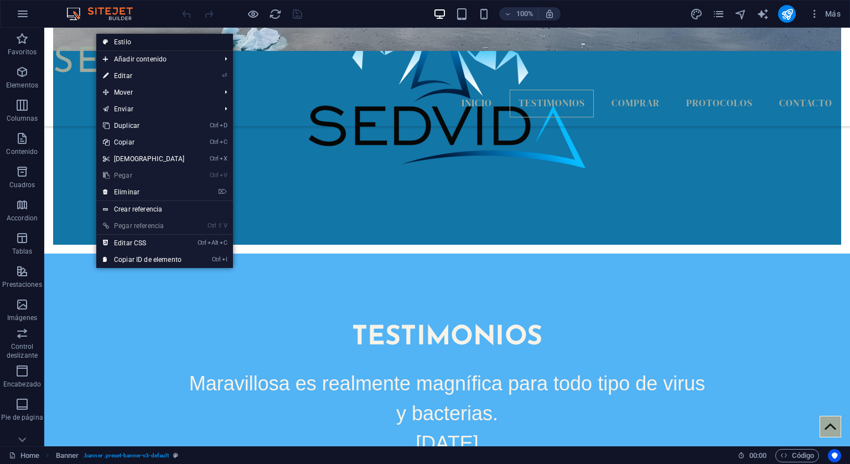
click at [112, 39] on link "Estilo" at bounding box center [164, 42] width 137 height 17
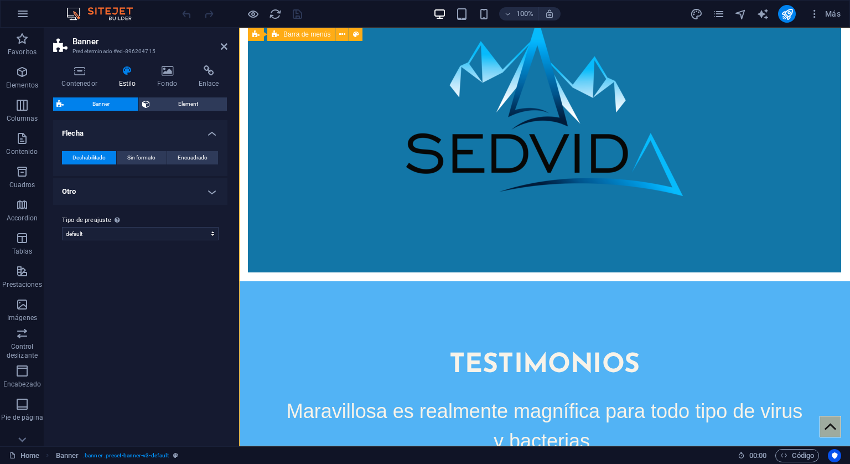
scroll to position [0, 0]
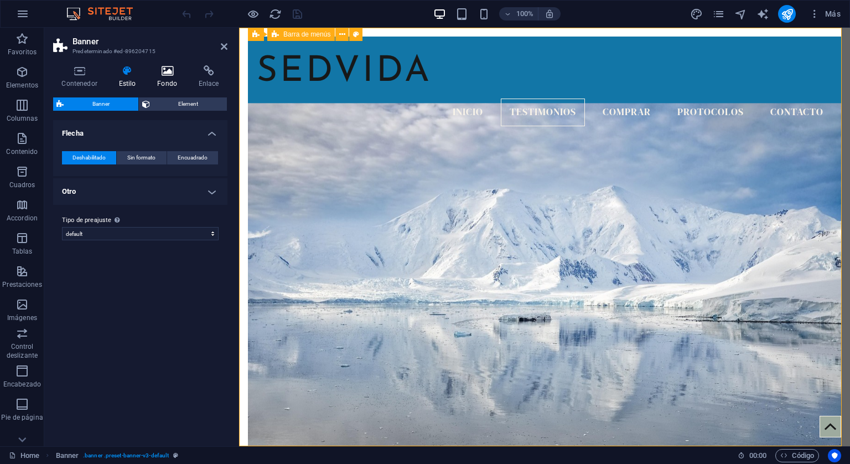
click at [167, 69] on icon at bounding box center [167, 70] width 37 height 11
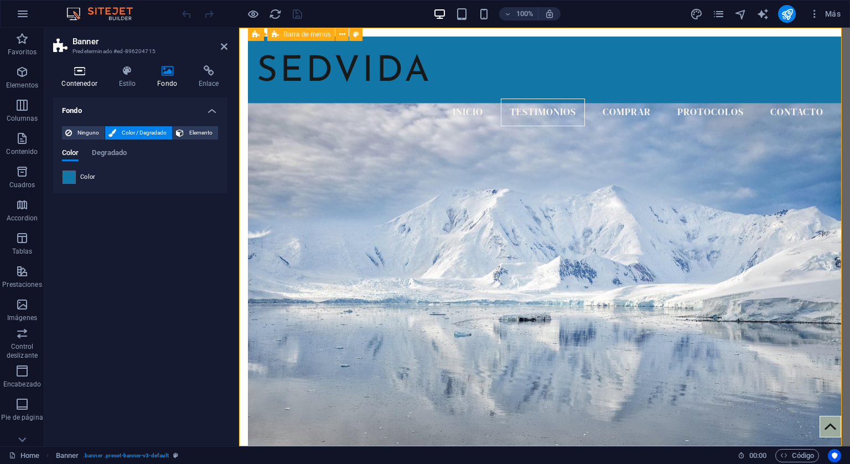
click at [78, 68] on icon at bounding box center [79, 70] width 53 height 11
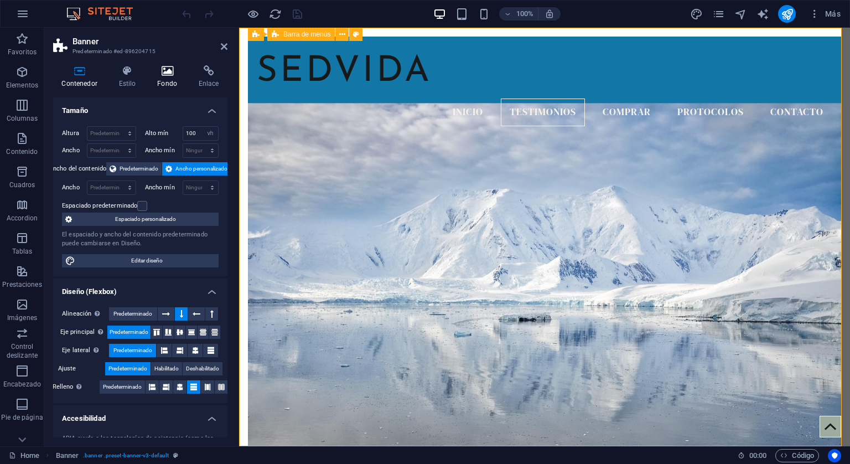
click at [165, 71] on icon at bounding box center [167, 70] width 37 height 11
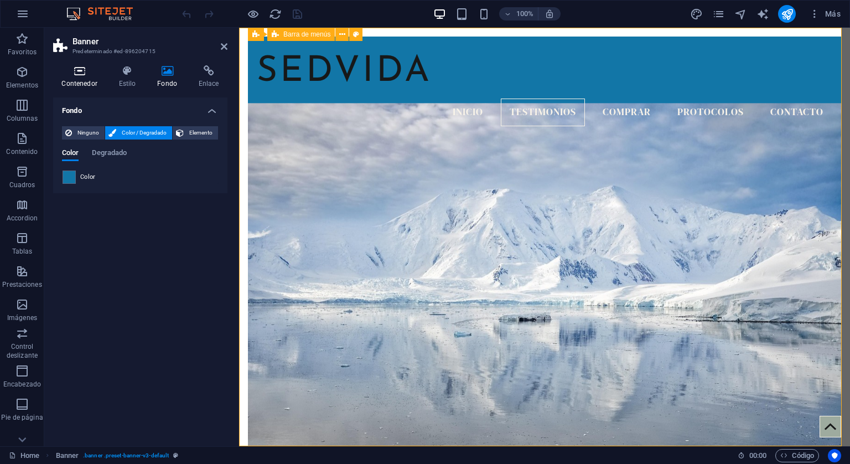
click at [86, 69] on icon at bounding box center [79, 70] width 53 height 11
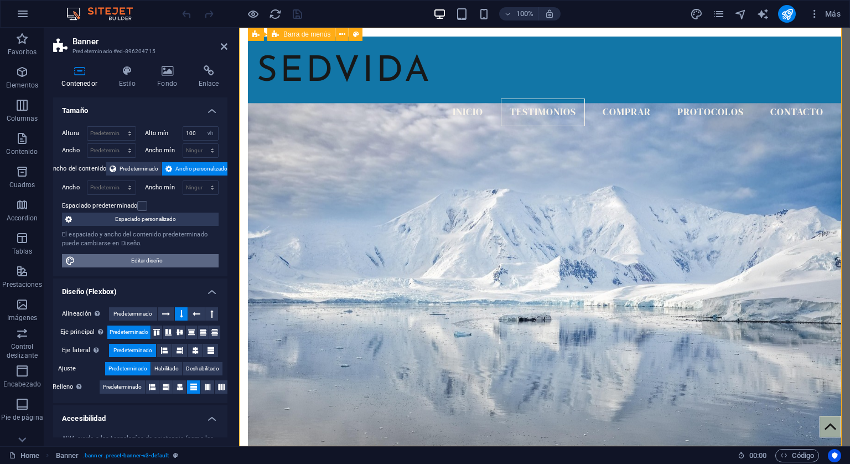
click at [135, 258] on span "Editar diseño" at bounding box center [147, 260] width 137 height 13
select select "rem"
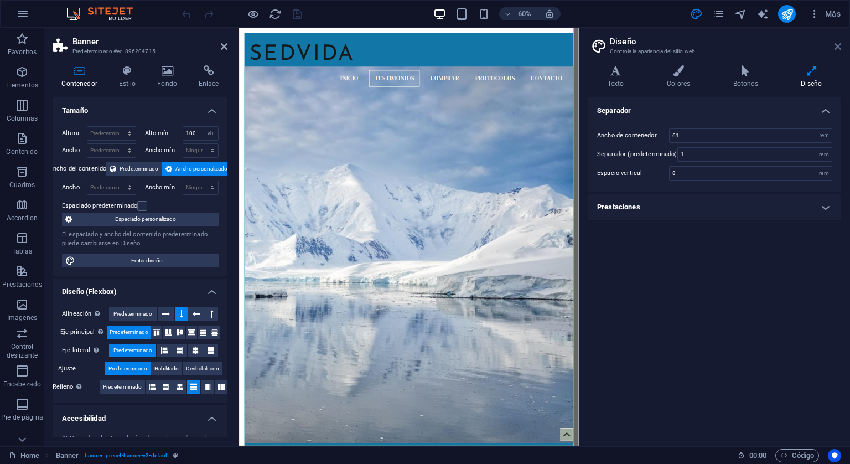
click at [836, 43] on icon at bounding box center [837, 46] width 7 height 9
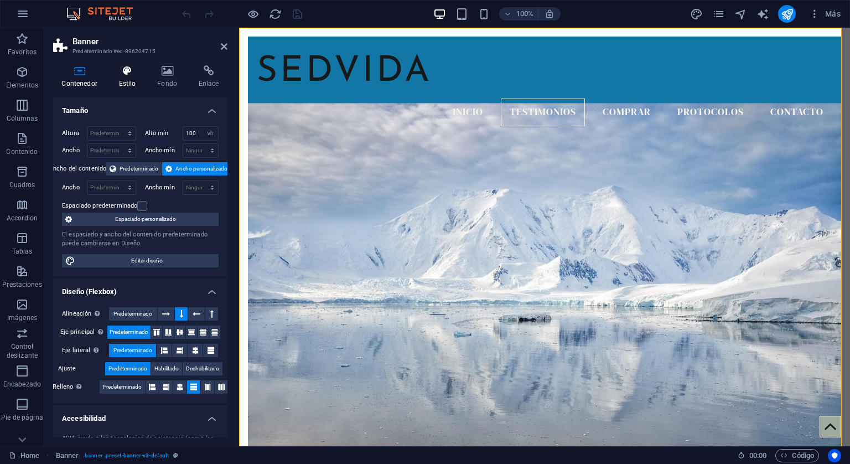
click at [118, 75] on icon at bounding box center [127, 70] width 34 height 11
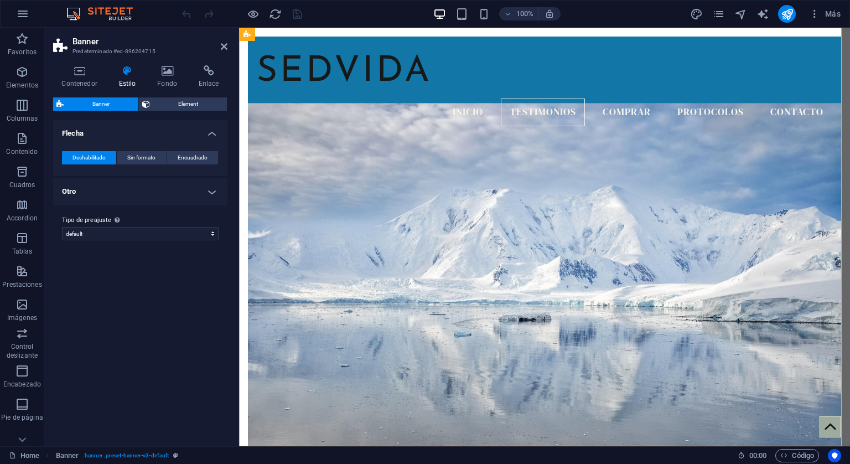
click at [223, 51] on header "Banner Predeterminado #ed-896204715" at bounding box center [140, 42] width 174 height 29
click at [225, 46] on icon at bounding box center [224, 46] width 7 height 9
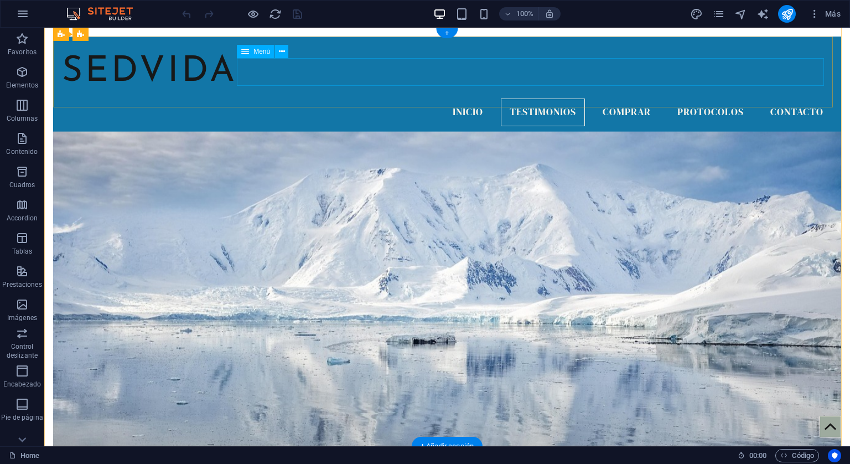
click at [544, 98] on nav "Inicio Testimonios Comprar Protocolos Contacto" at bounding box center [447, 112] width 770 height 28
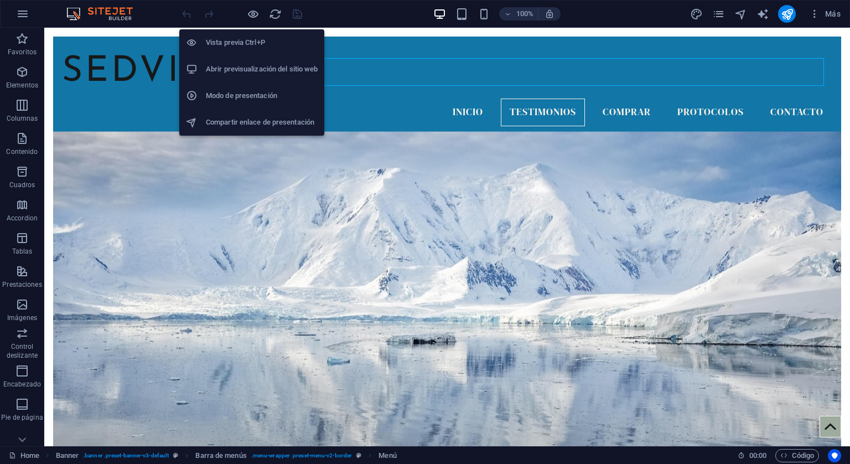
click at [239, 65] on h6 "Abrir previsualización del sitio web" at bounding box center [262, 69] width 112 height 13
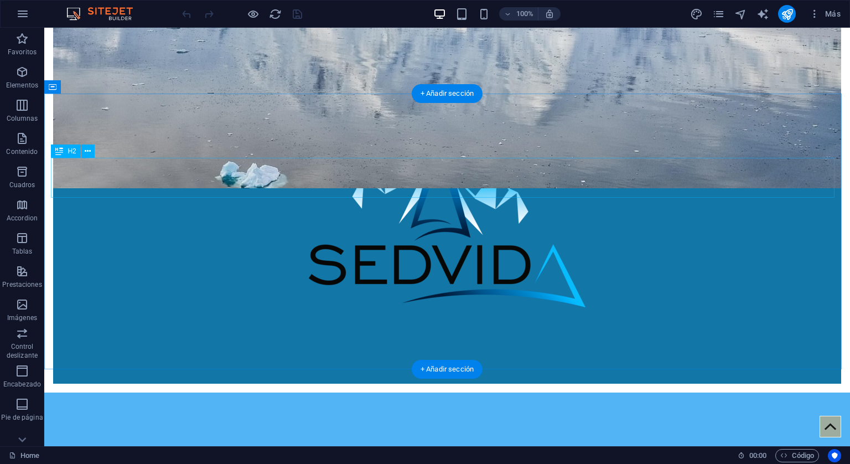
scroll to position [442, 0]
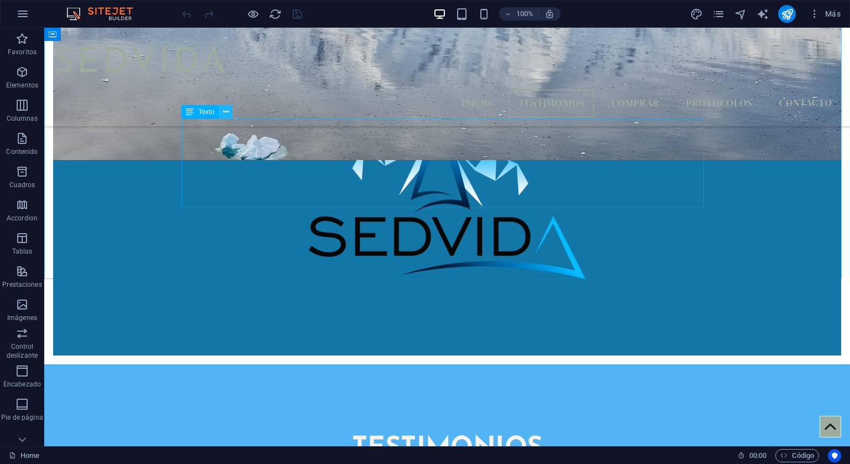
click at [224, 114] on icon at bounding box center [226, 112] width 6 height 12
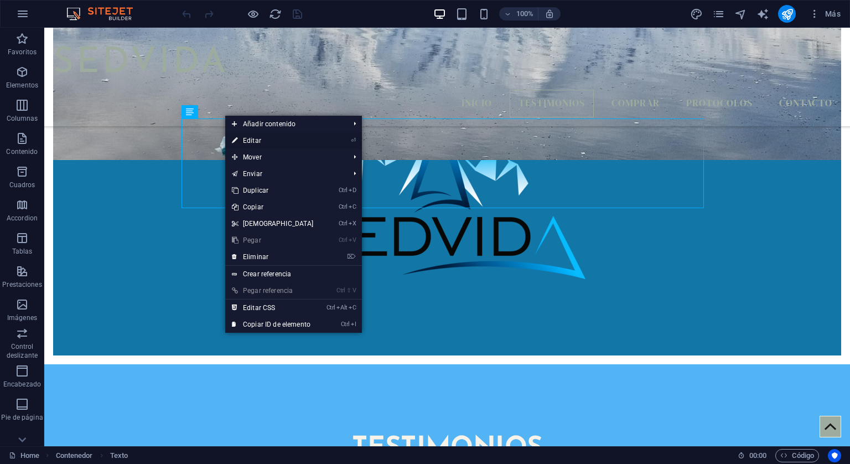
click at [249, 142] on link "⏎ Editar" at bounding box center [272, 140] width 95 height 17
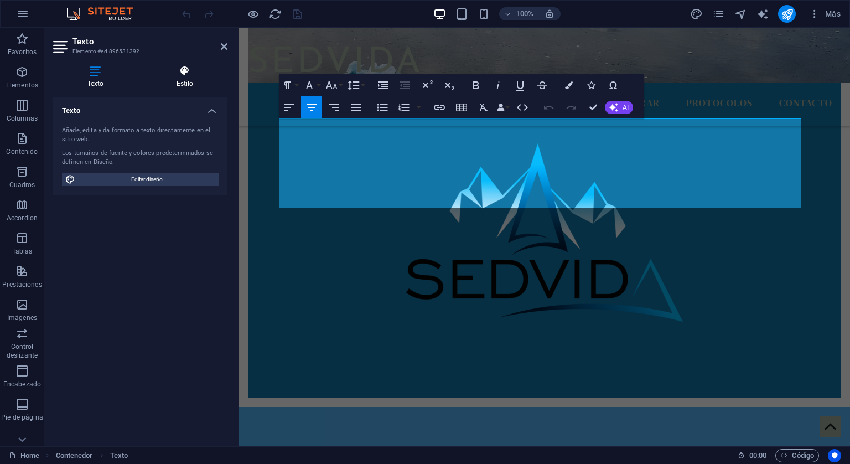
click at [176, 70] on icon at bounding box center [184, 70] width 85 height 11
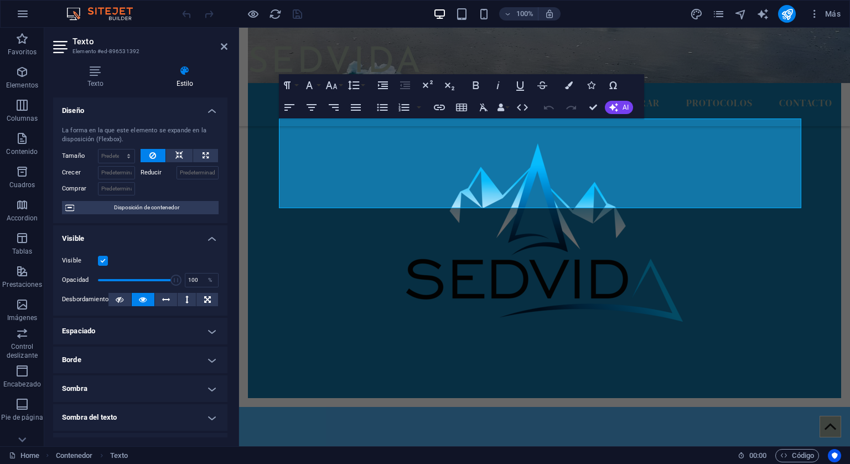
click at [111, 357] on h4 "Borde" at bounding box center [140, 359] width 174 height 27
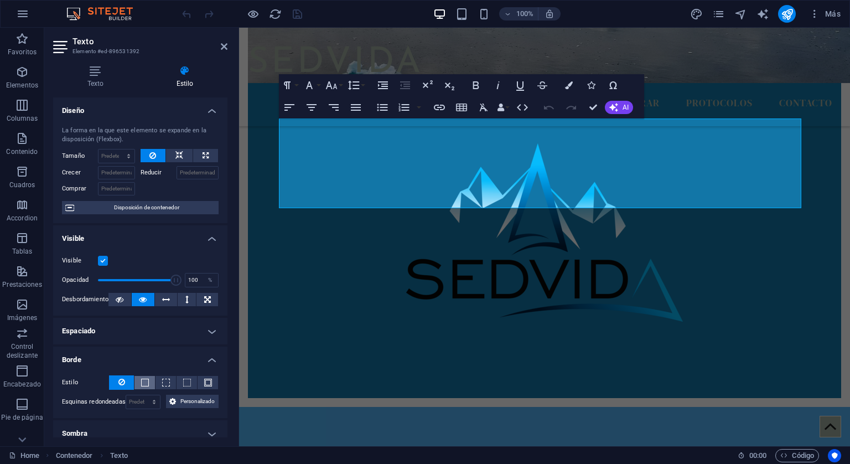
click at [139, 386] on button at bounding box center [144, 382] width 20 height 13
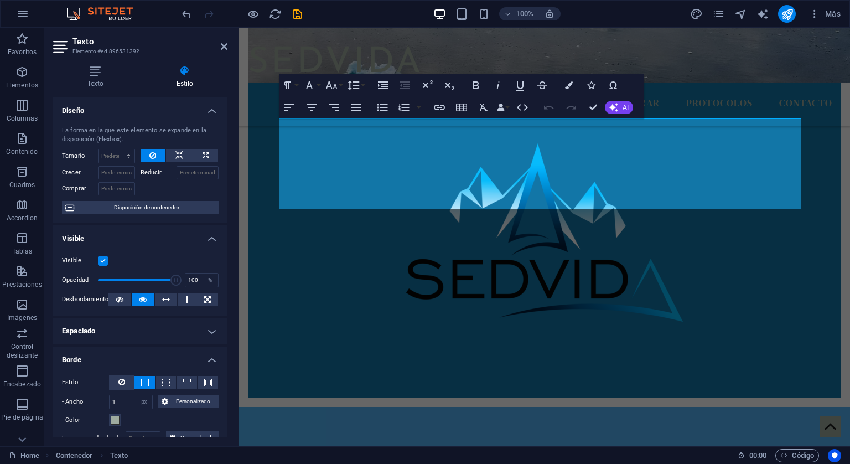
scroll to position [166, 0]
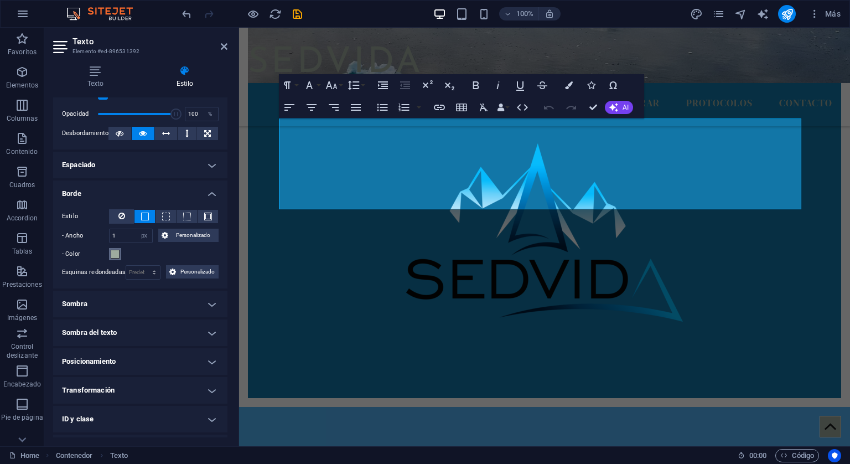
click at [119, 253] on button "- Color" at bounding box center [115, 254] width 12 height 12
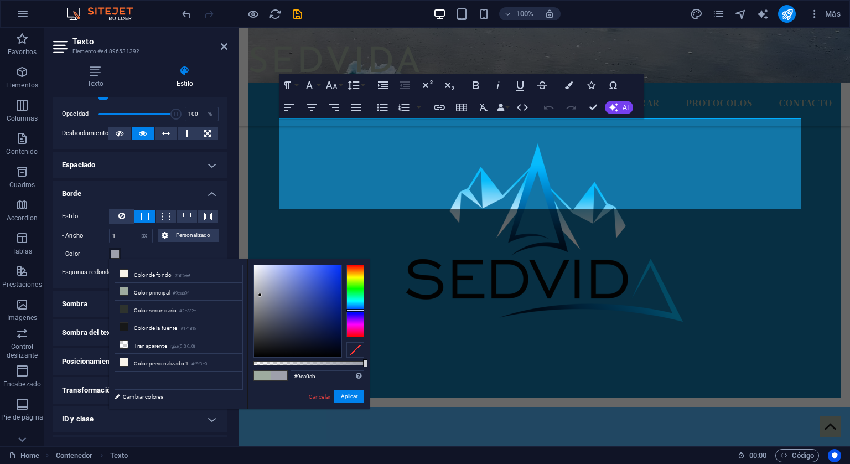
click at [356, 310] on div at bounding box center [355, 300] width 18 height 72
type input "#05134e"
drag, startPoint x: 258, startPoint y: 293, endPoint x: 336, endPoint y: 329, distance: 85.4
click at [336, 329] on div at bounding box center [336, 328] width 4 height 4
click at [342, 399] on button "Aplicar" at bounding box center [349, 395] width 30 height 13
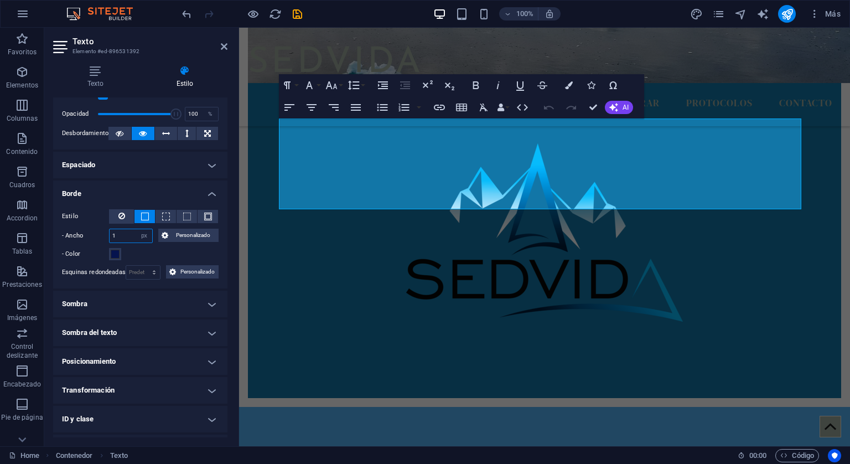
click at [119, 236] on input "1" at bounding box center [131, 235] width 43 height 13
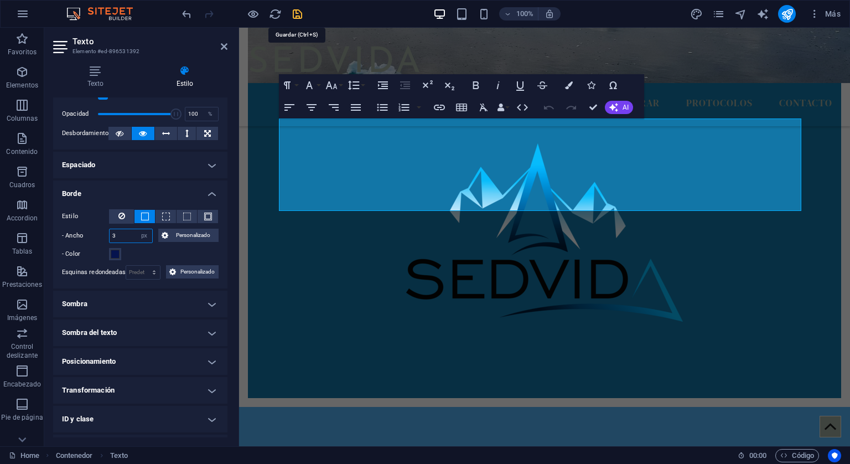
type input "3"
click at [292, 12] on icon "save" at bounding box center [297, 14] width 13 height 13
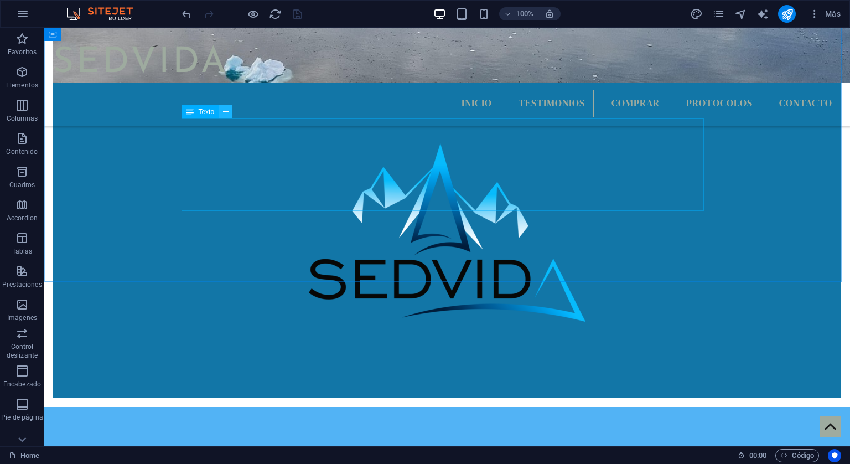
click at [228, 111] on icon at bounding box center [226, 112] width 6 height 12
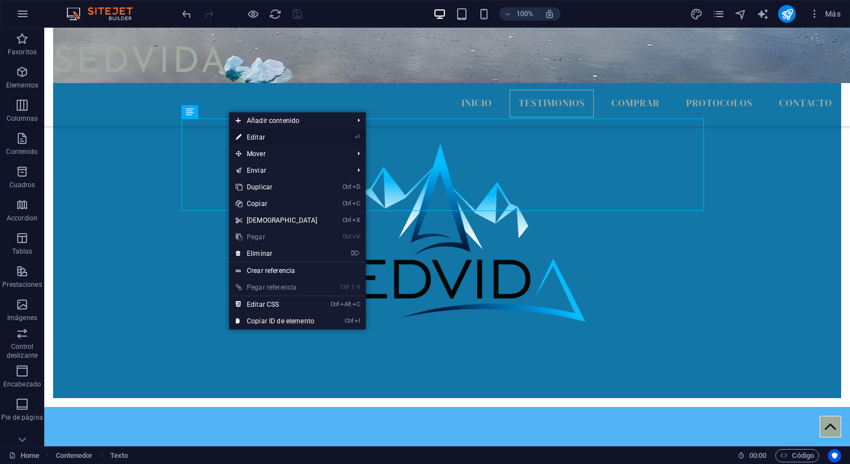
click at [250, 138] on link "⏎ Editar" at bounding box center [276, 137] width 95 height 17
select select "px"
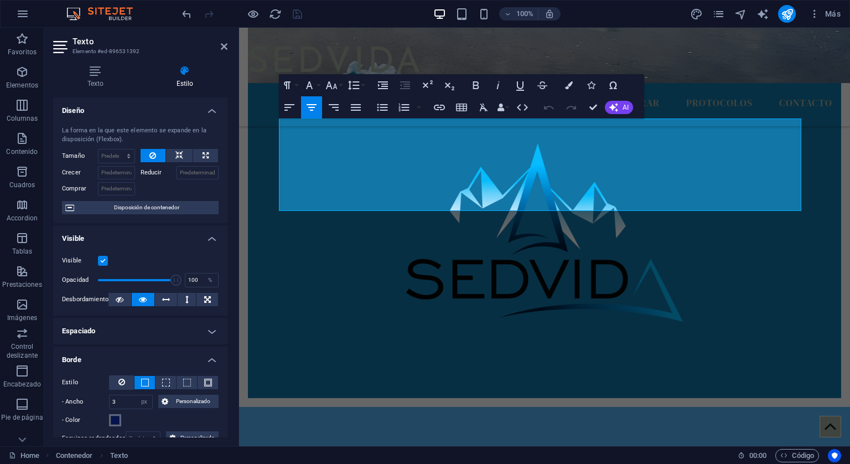
click at [118, 422] on span at bounding box center [115, 419] width 9 height 9
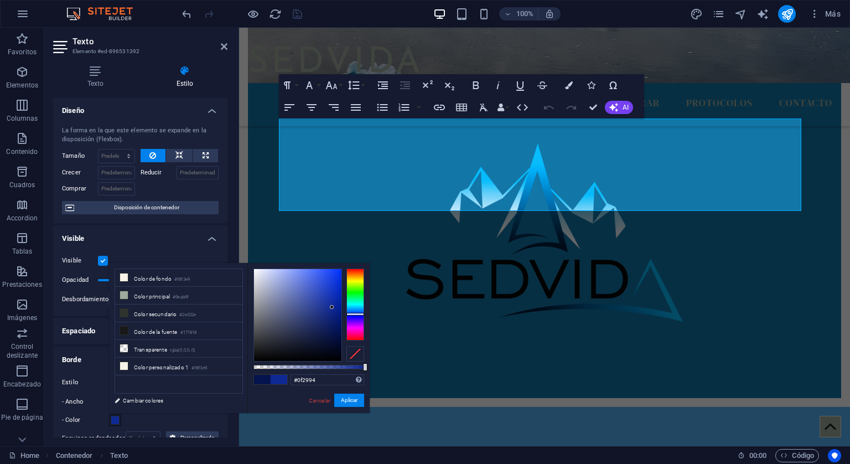
type input "#0f2996"
drag, startPoint x: 336, startPoint y: 330, endPoint x: 332, endPoint y: 306, distance: 24.2
click at [332, 306] on div at bounding box center [332, 306] width 4 height 4
click at [345, 397] on button "Aplicar" at bounding box center [349, 399] width 30 height 13
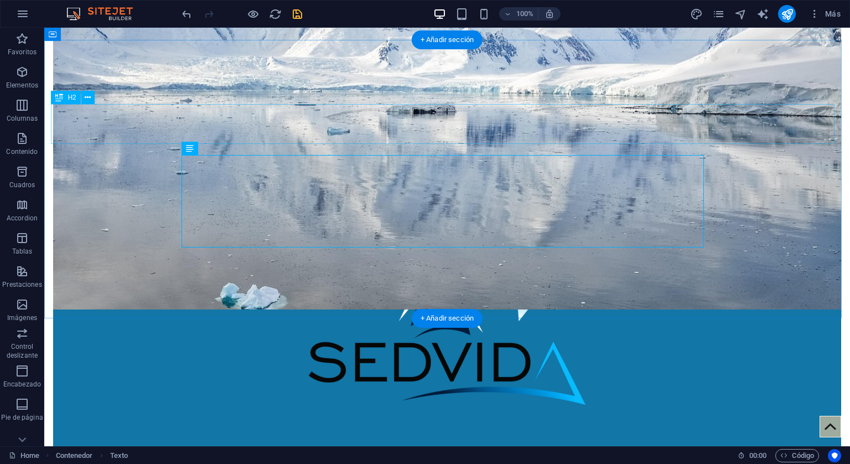
scroll to position [387, 0]
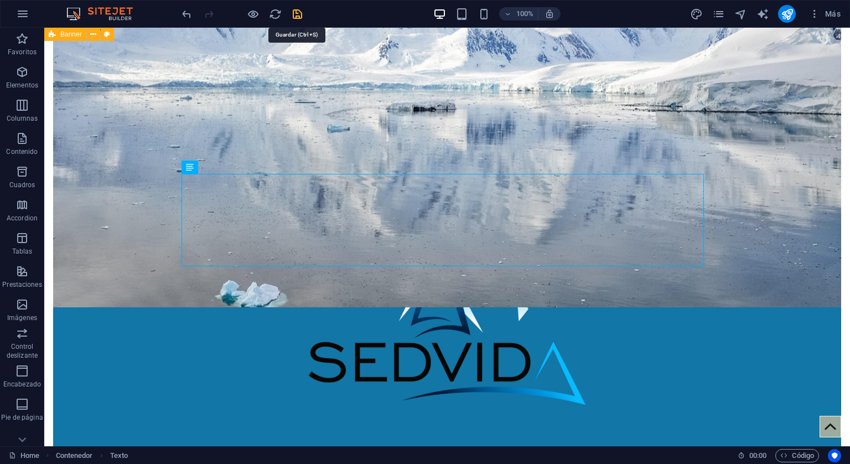
click at [299, 11] on icon "save" at bounding box center [297, 14] width 13 height 13
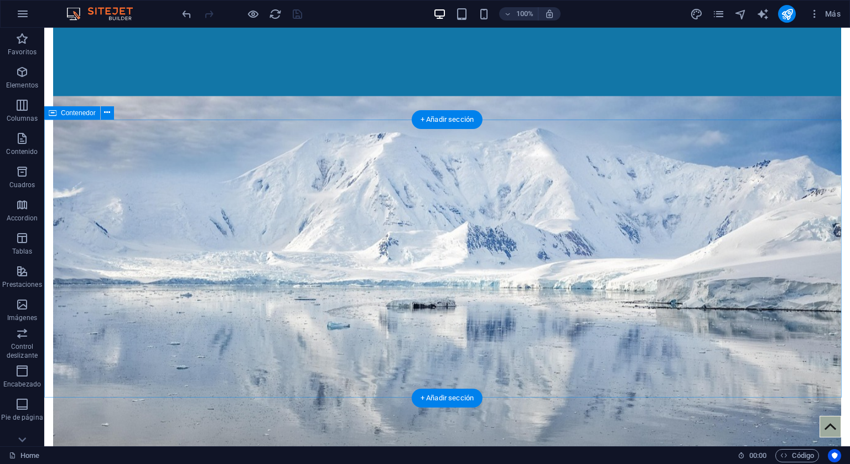
scroll to position [0, 0]
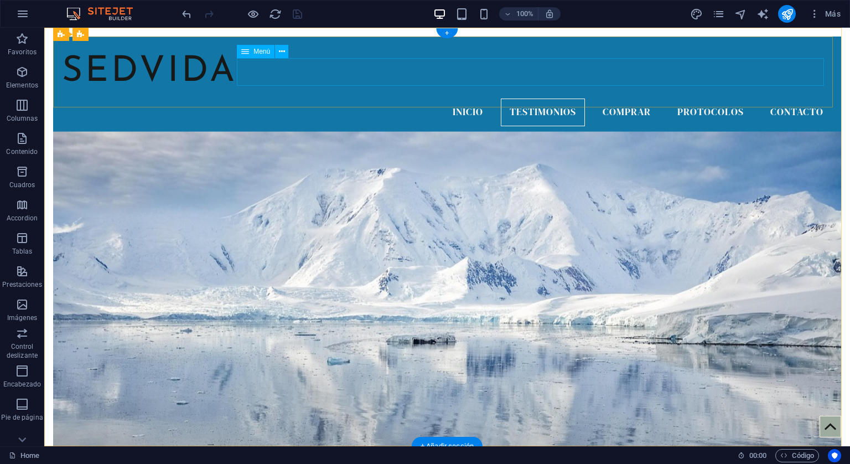
click at [520, 98] on nav "Inicio Testimonios Comprar Protocolos Contacto" at bounding box center [447, 112] width 770 height 28
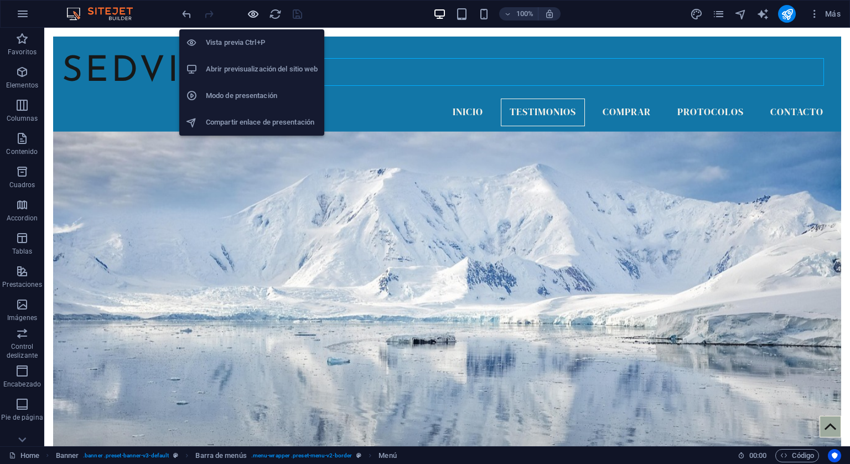
click at [254, 12] on icon "button" at bounding box center [253, 14] width 13 height 13
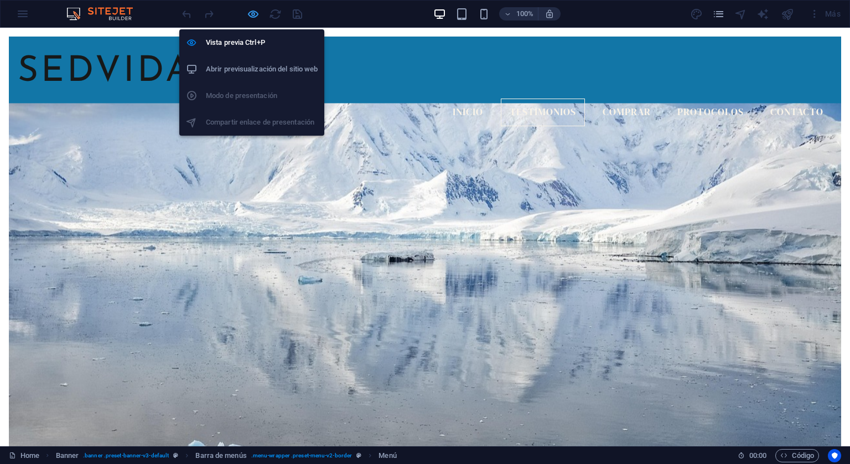
click at [254, 12] on icon "button" at bounding box center [253, 14] width 13 height 13
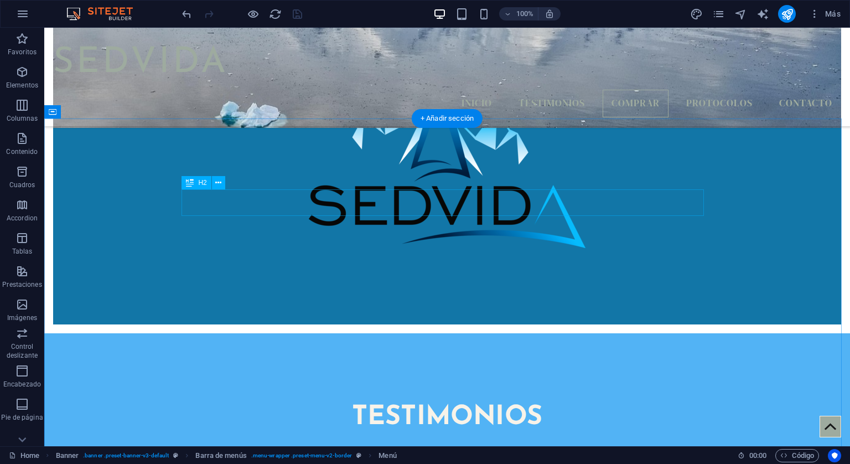
scroll to position [608, 0]
